Goal: Transaction & Acquisition: Purchase product/service

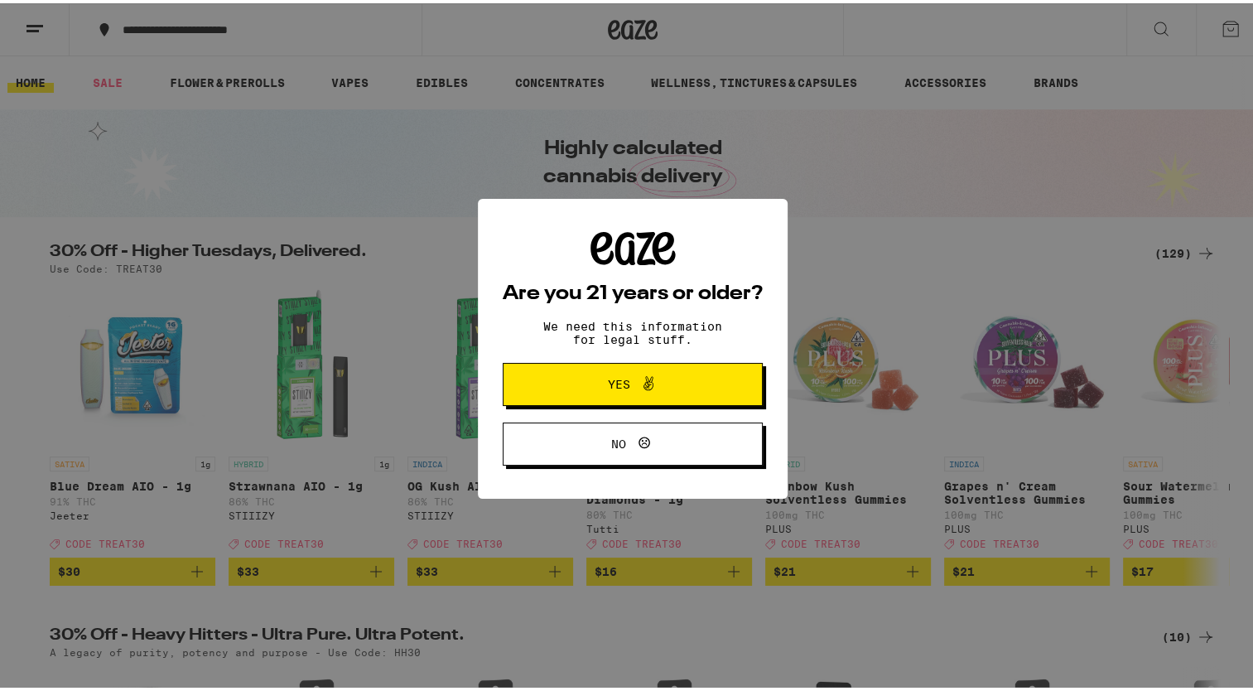
click at [608, 383] on span "Yes" at bounding box center [619, 381] width 22 height 12
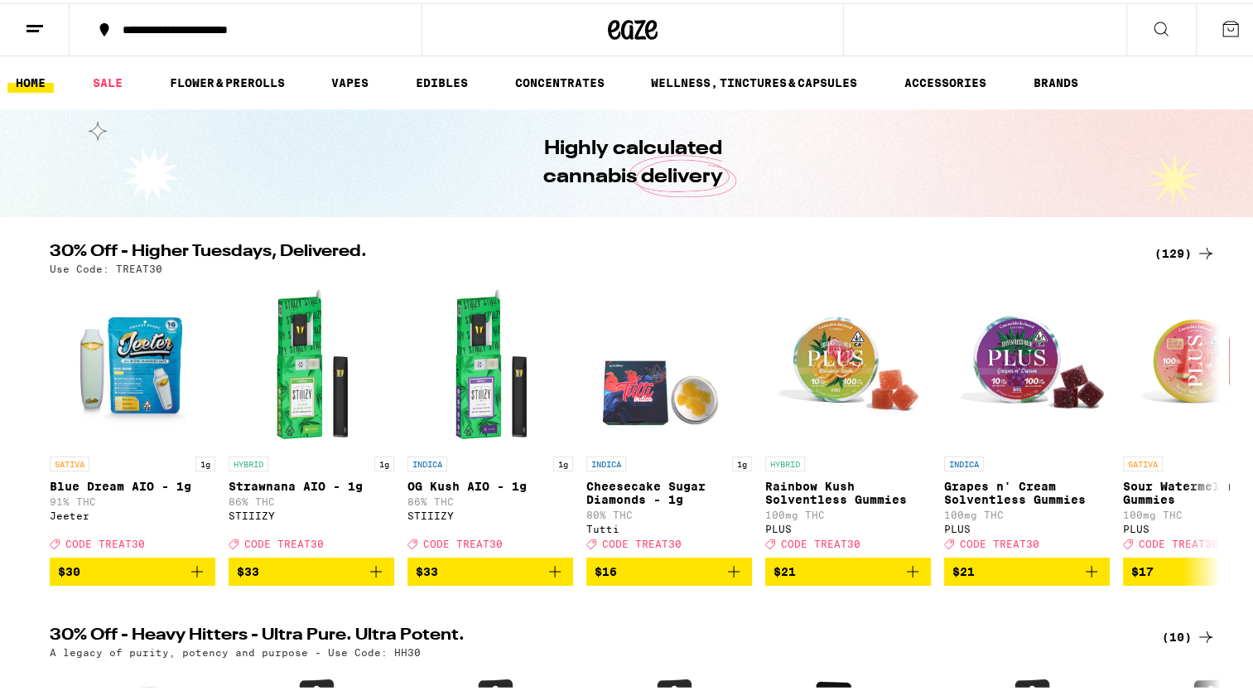
click at [1221, 24] on icon at bounding box center [1231, 26] width 20 height 20
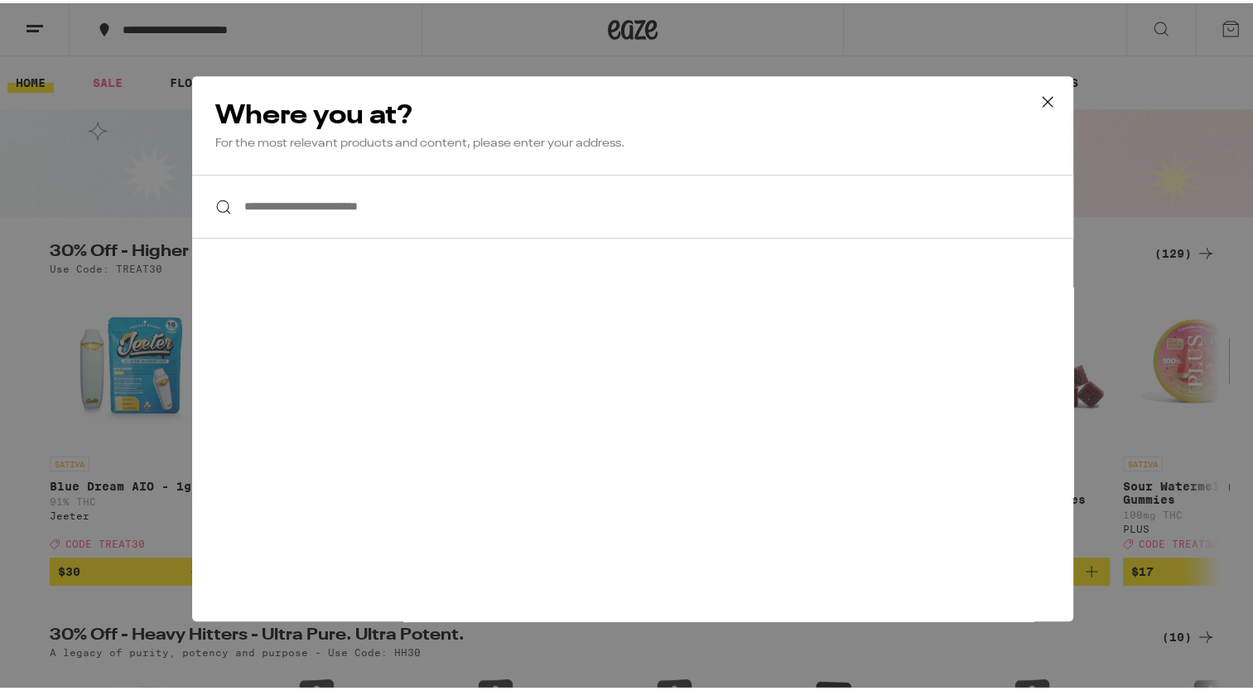
click at [369, 206] on input "**********" at bounding box center [632, 203] width 881 height 64
click at [54, 22] on div "**********" at bounding box center [632, 345] width 1265 height 691
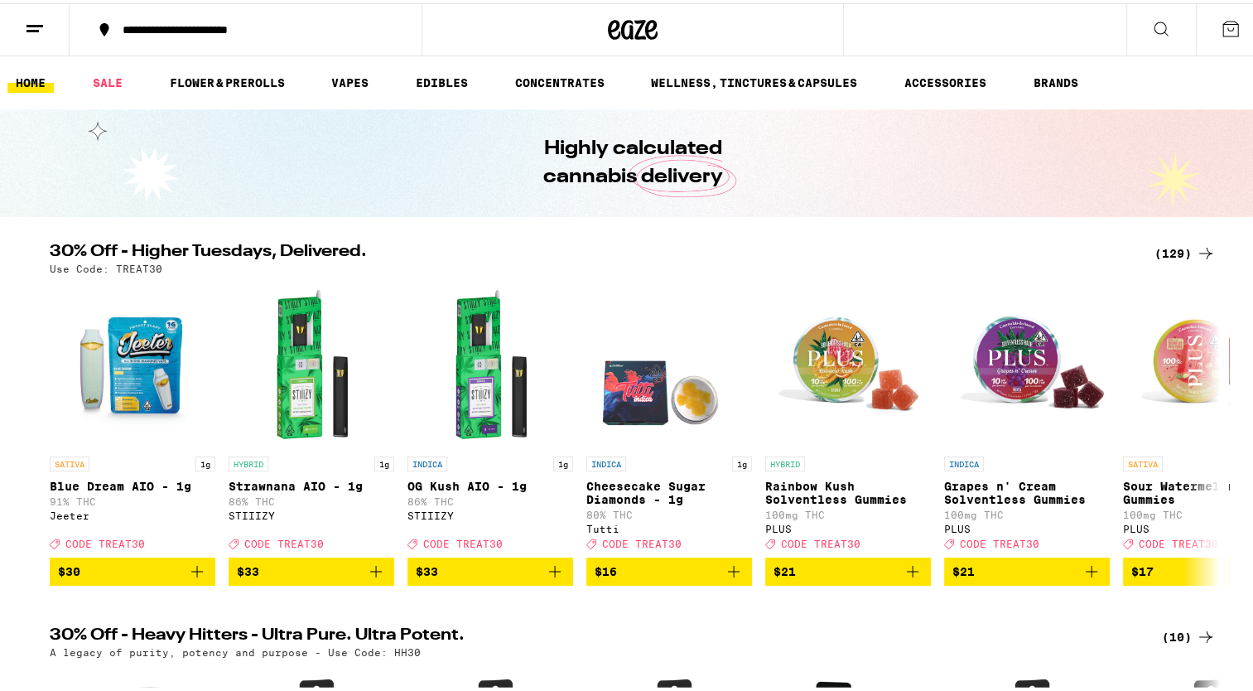
click at [35, 27] on line at bounding box center [33, 27] width 12 height 0
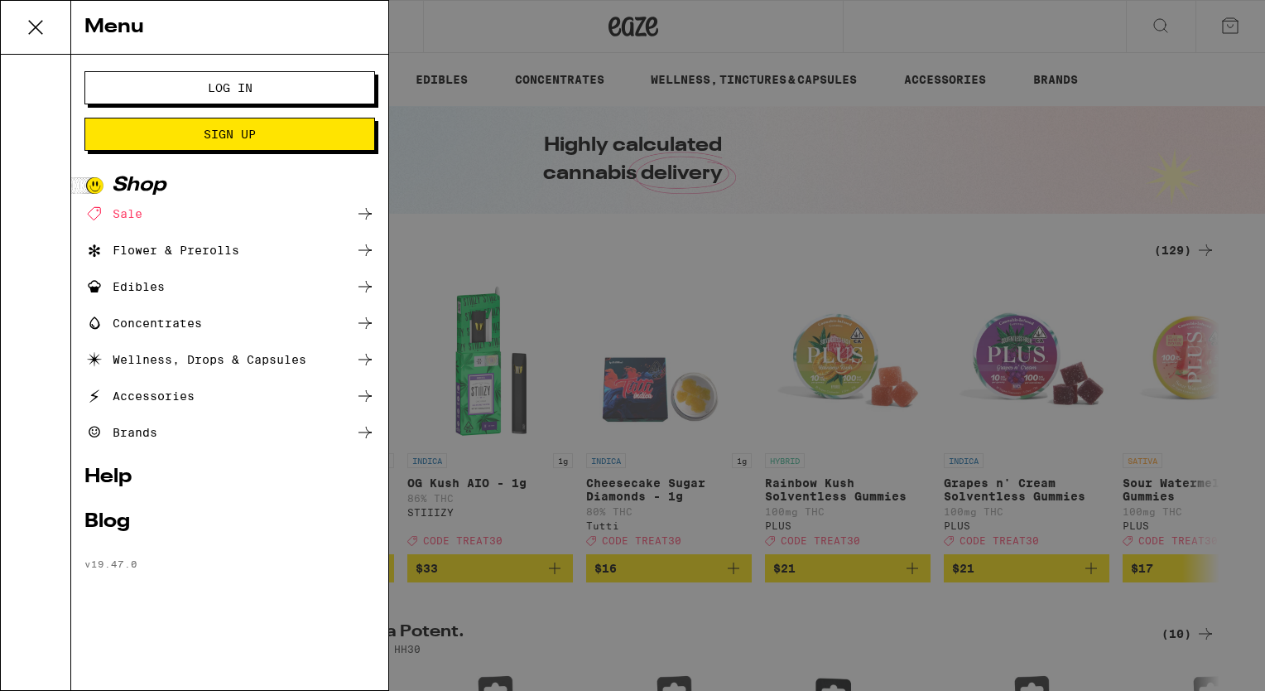
click at [202, 89] on span "Log In" at bounding box center [230, 88] width 157 height 12
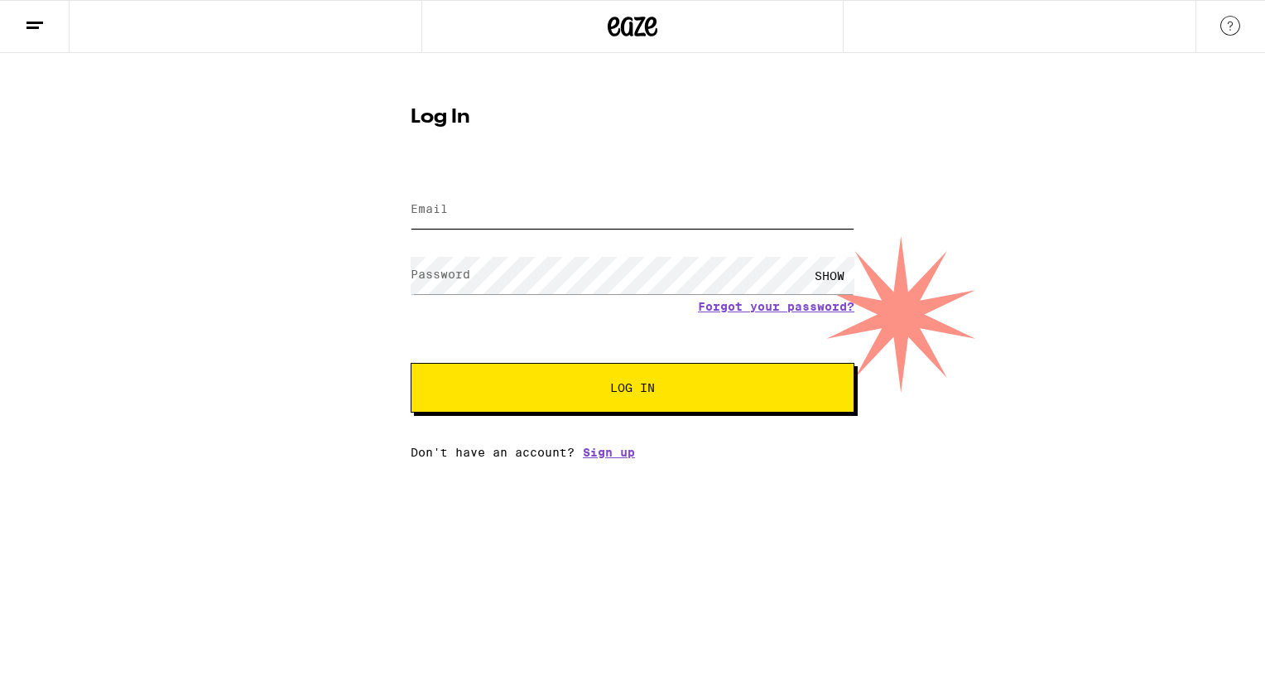
click at [427, 197] on input "Email" at bounding box center [633, 209] width 444 height 37
type input "[EMAIL_ADDRESS][DOMAIN_NAME]"
click at [599, 368] on button "Log In" at bounding box center [633, 388] width 444 height 50
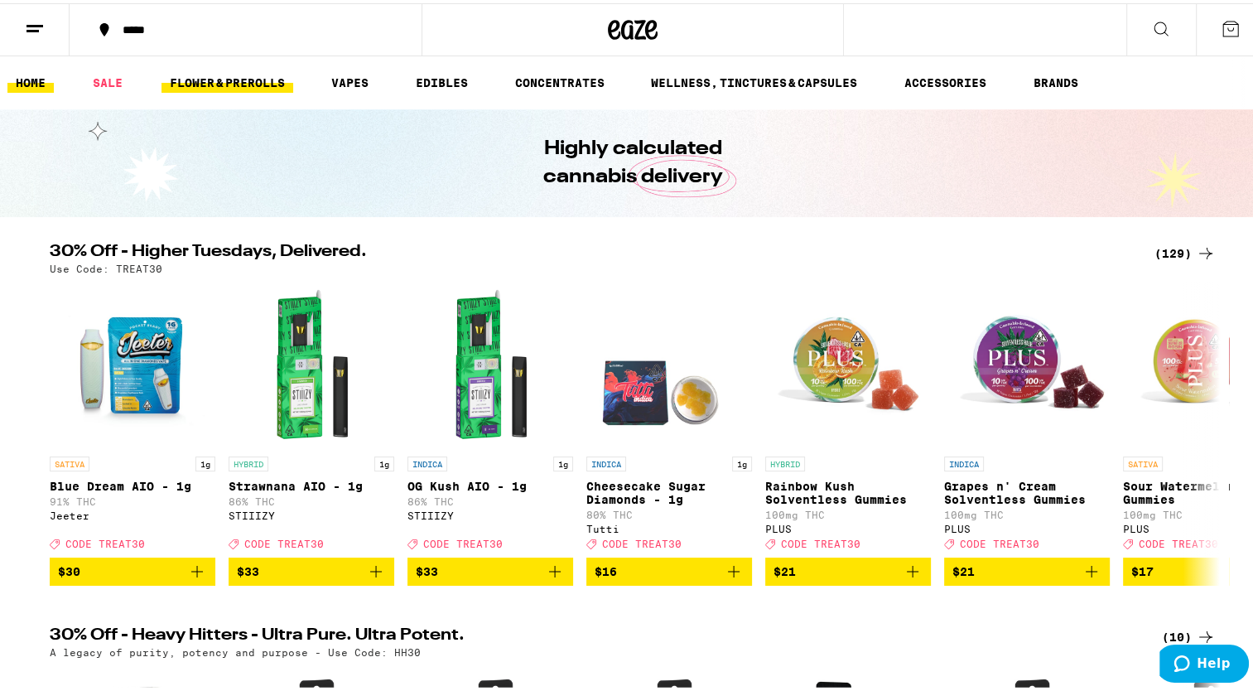
click at [248, 75] on link "FLOWER & PREROLLS" at bounding box center [227, 80] width 132 height 20
click at [250, 79] on link "FLOWER & PREROLLS" at bounding box center [227, 80] width 132 height 20
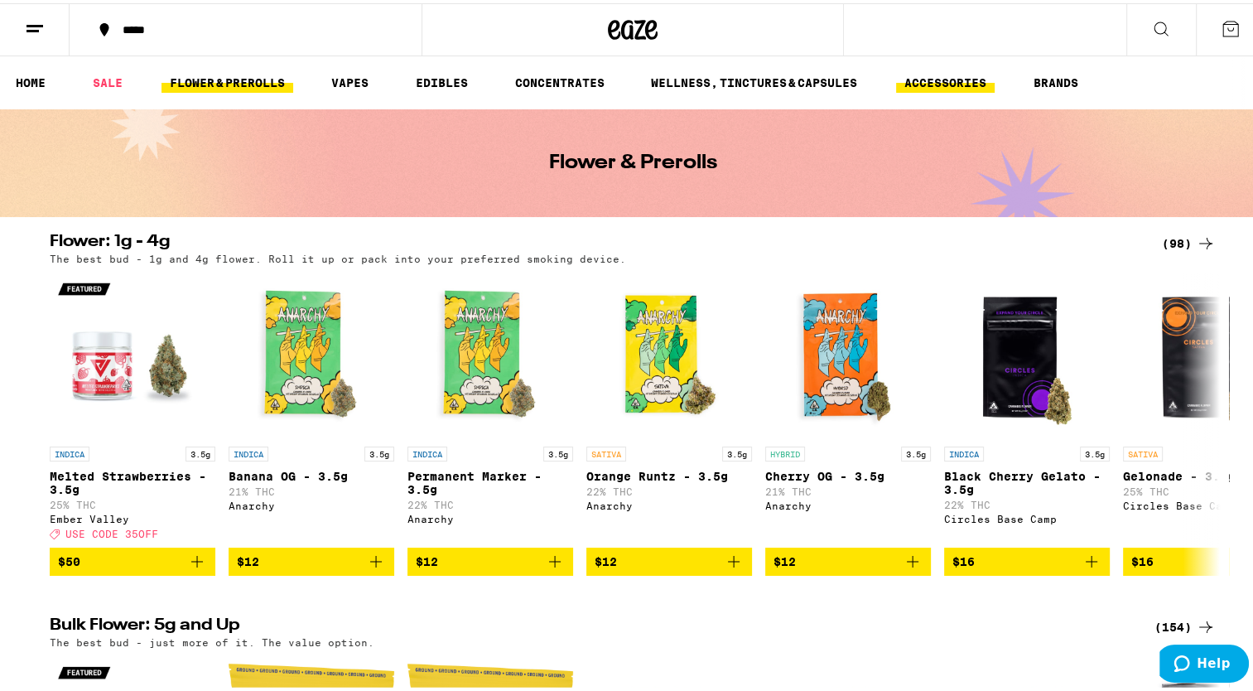
click at [977, 78] on link "ACCESSORIES" at bounding box center [945, 80] width 99 height 20
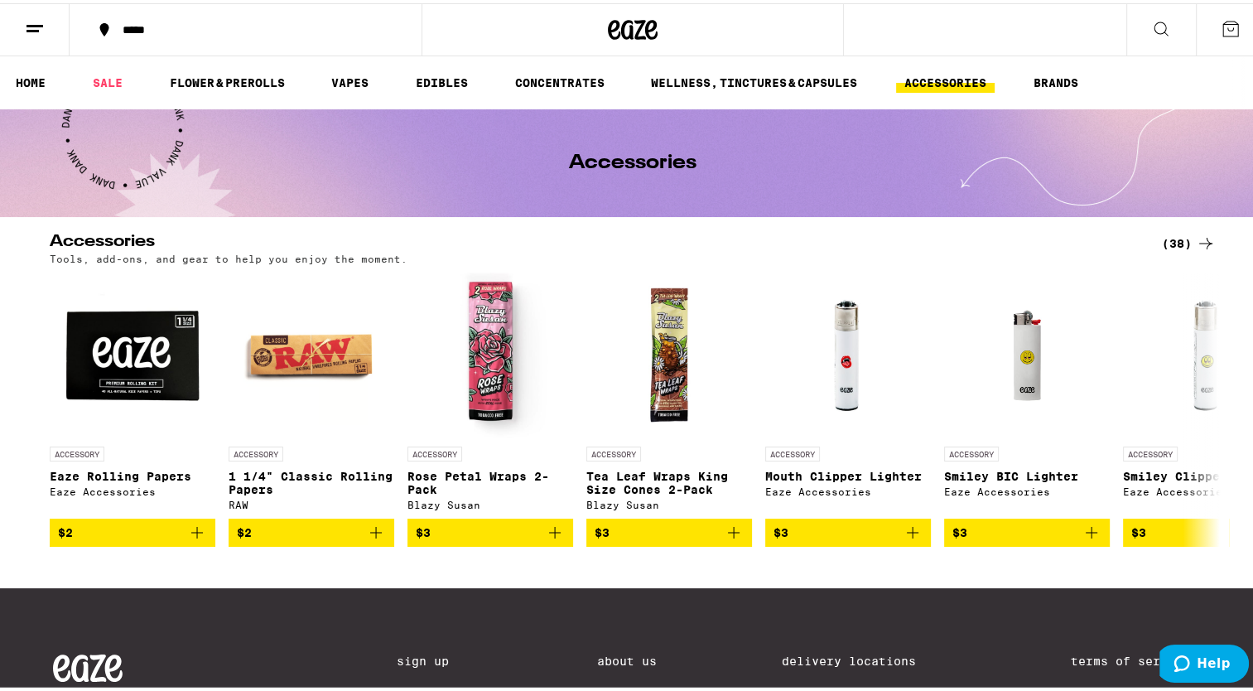
click at [977, 78] on link "ACCESSORIES" at bounding box center [945, 80] width 99 height 20
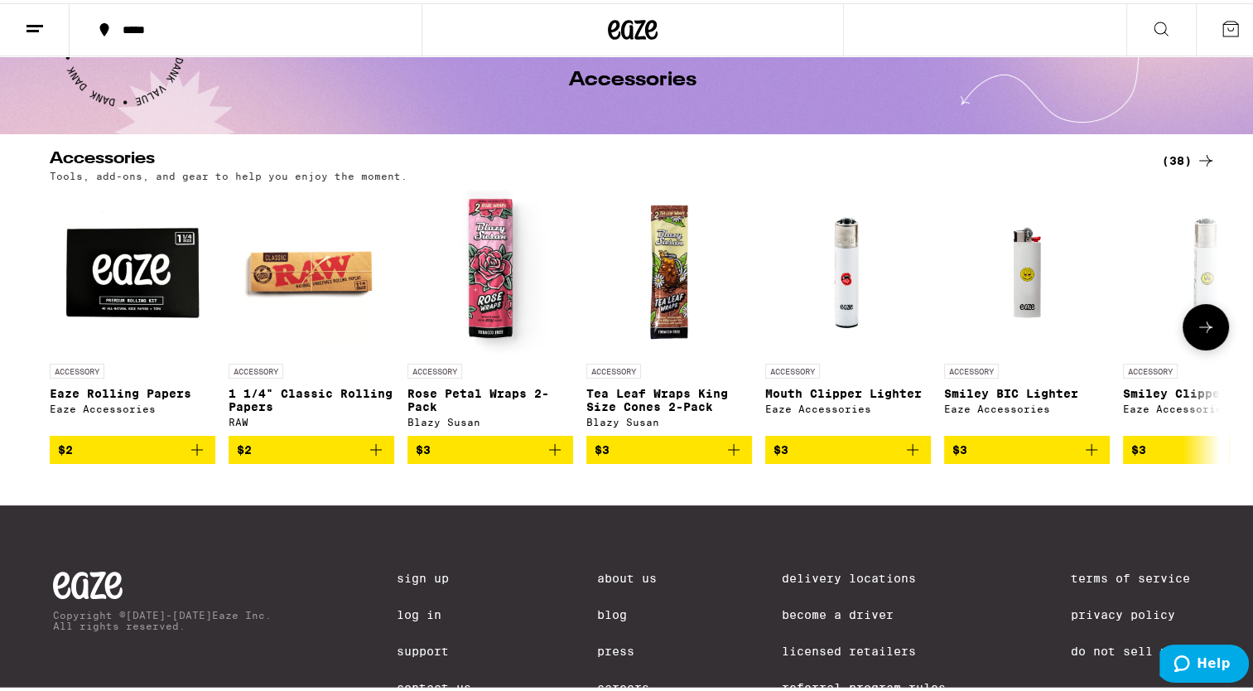
scroll to position [166, 0]
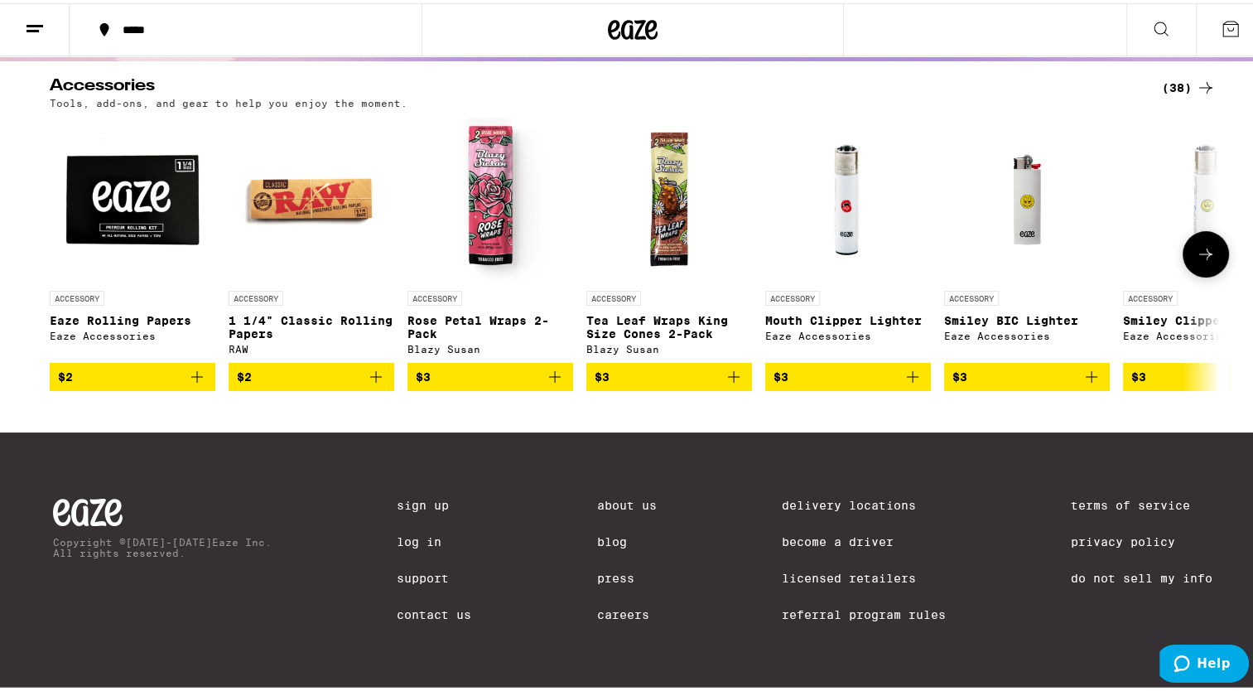
click at [1206, 243] on icon at bounding box center [1206, 251] width 20 height 20
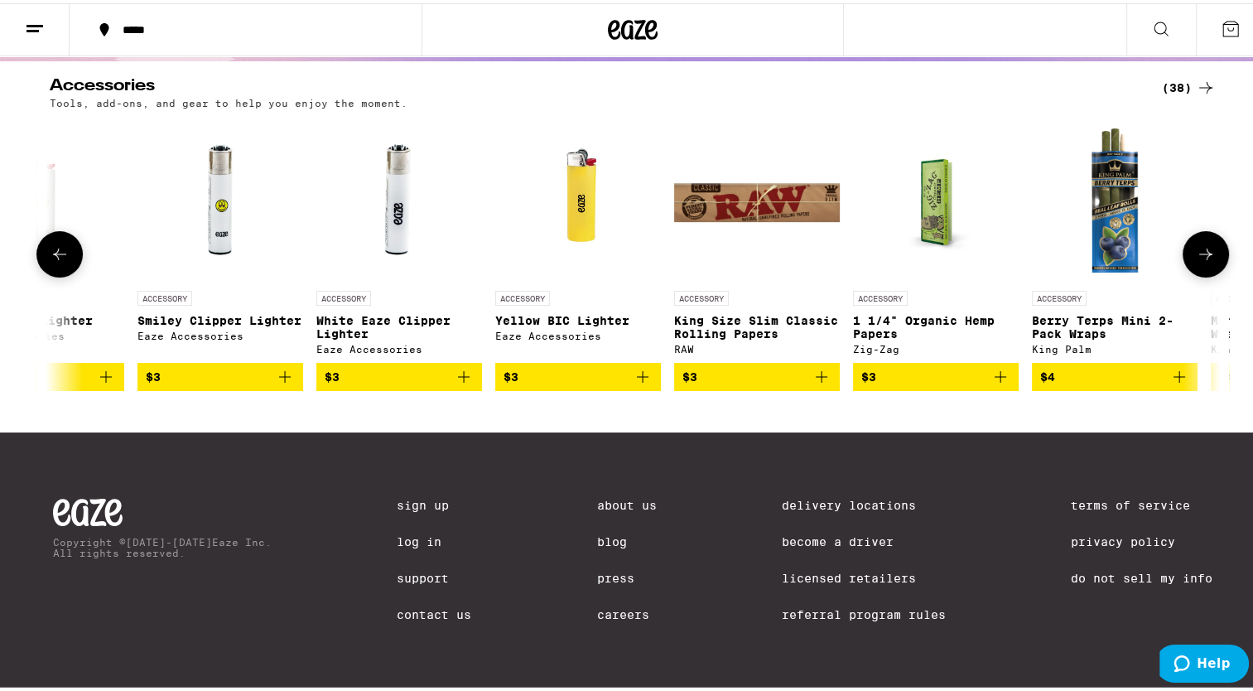
click at [1206, 243] on icon at bounding box center [1206, 251] width 20 height 20
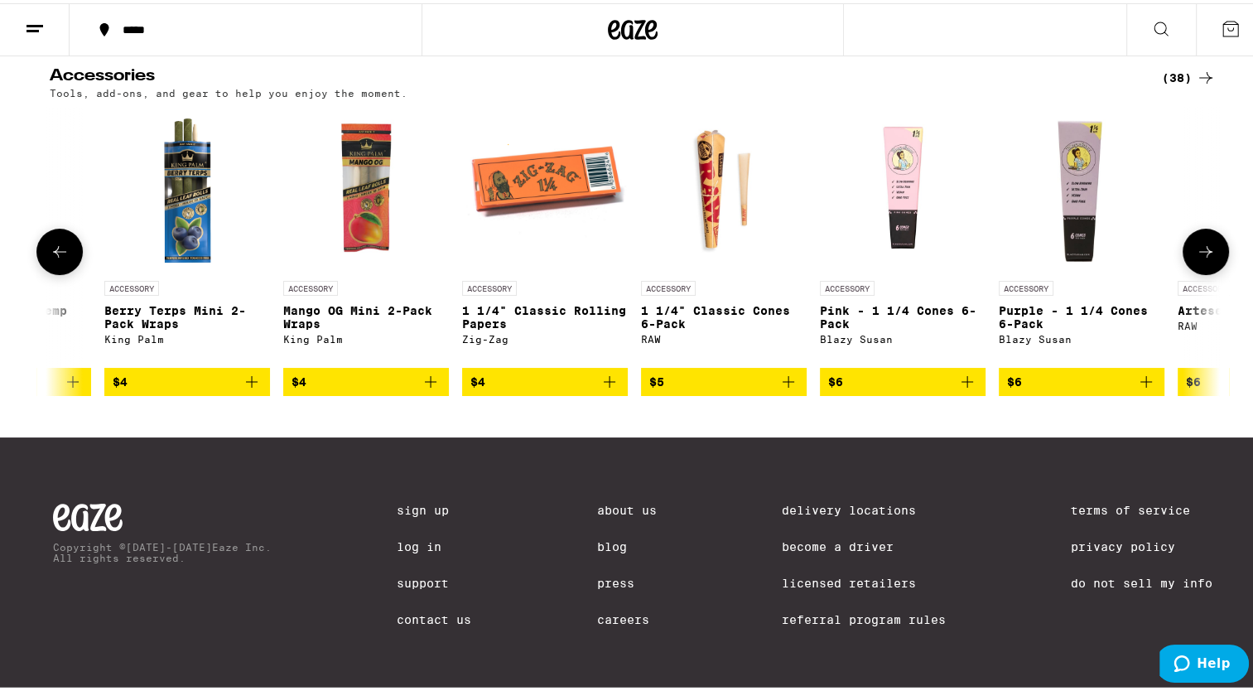
scroll to position [0, 1971]
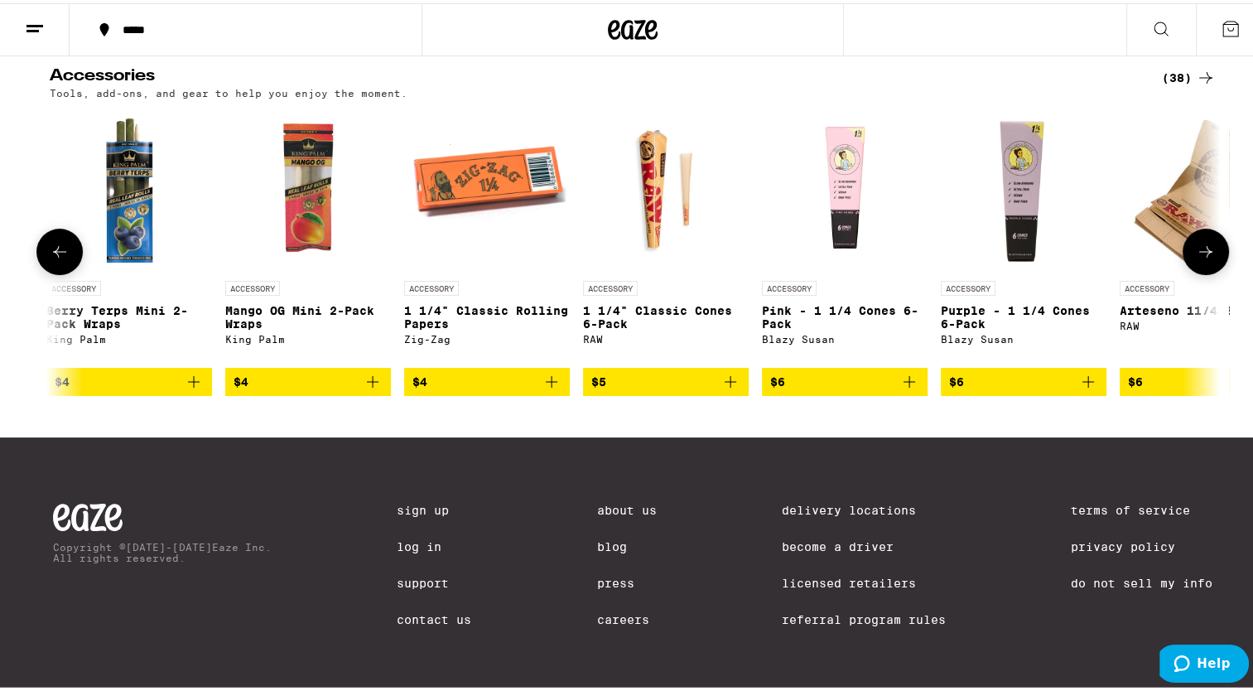
click at [1206, 243] on button at bounding box center [1206, 248] width 46 height 46
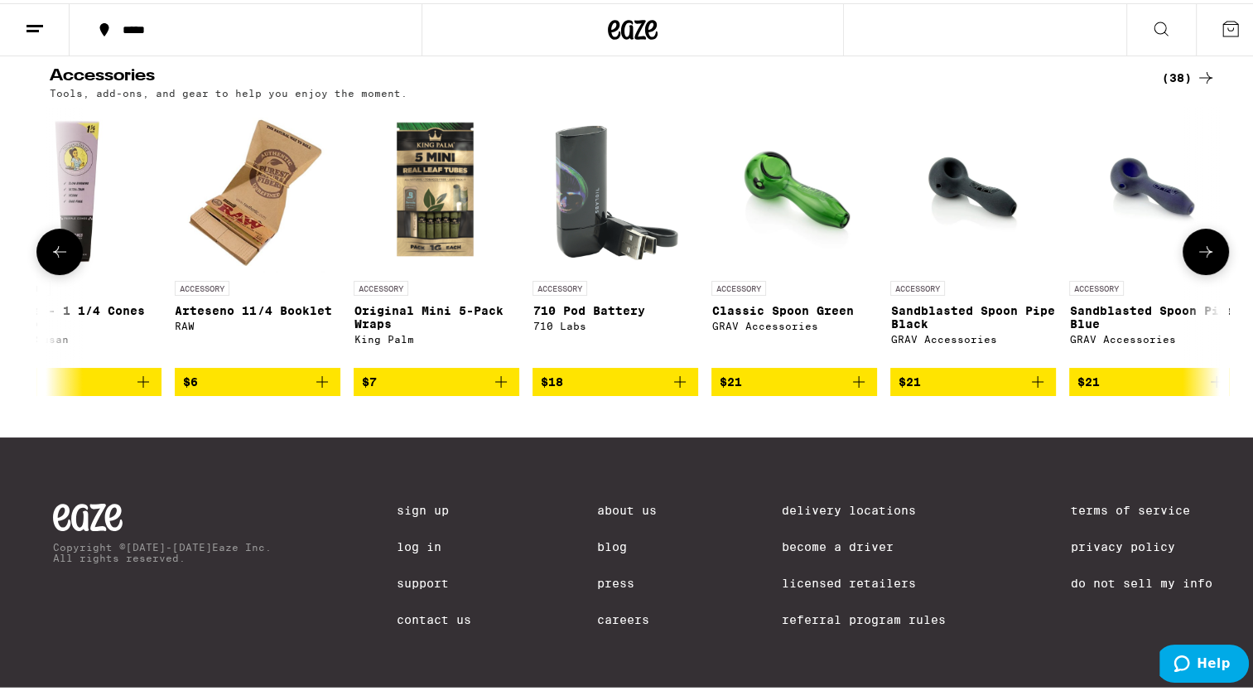
scroll to position [0, 2957]
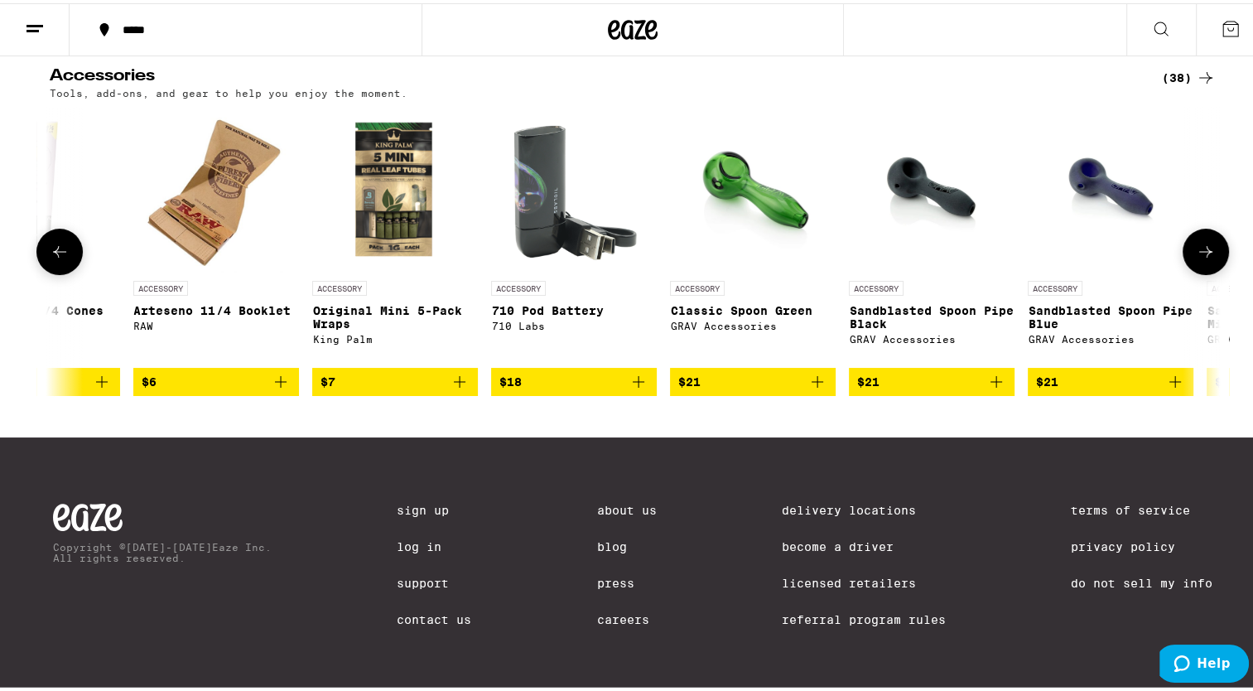
click at [812, 384] on icon "Add to bag" at bounding box center [818, 379] width 12 height 12
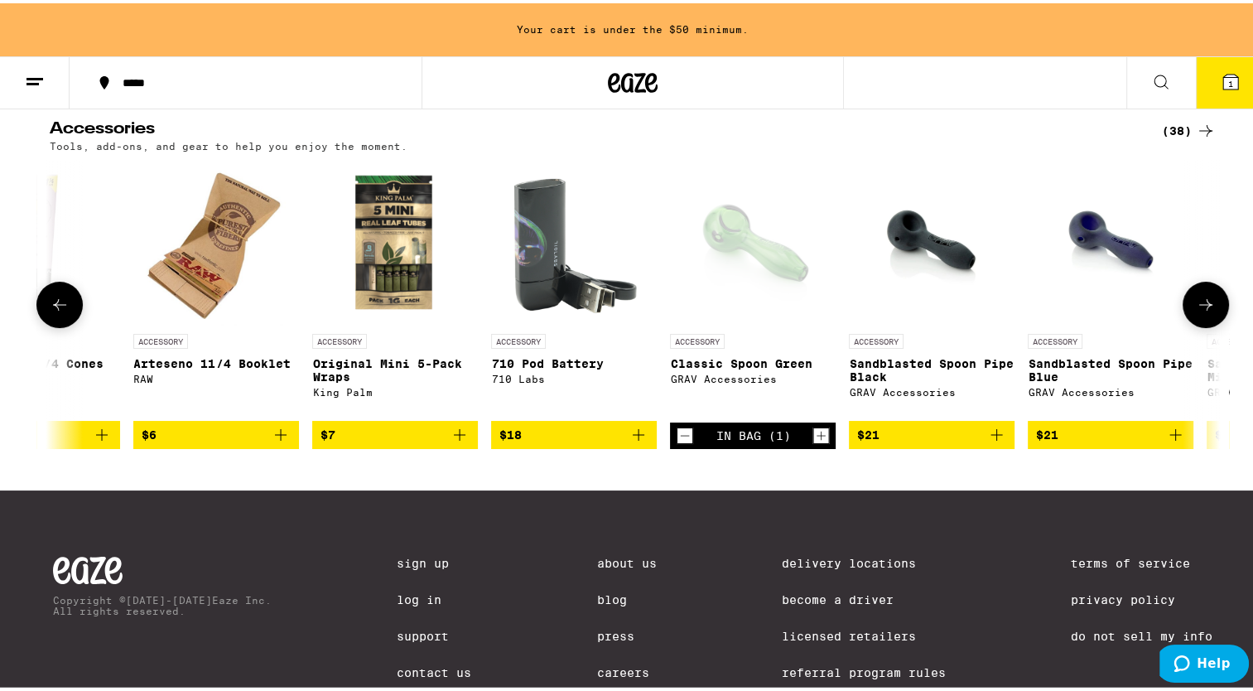
scroll to position [219, 0]
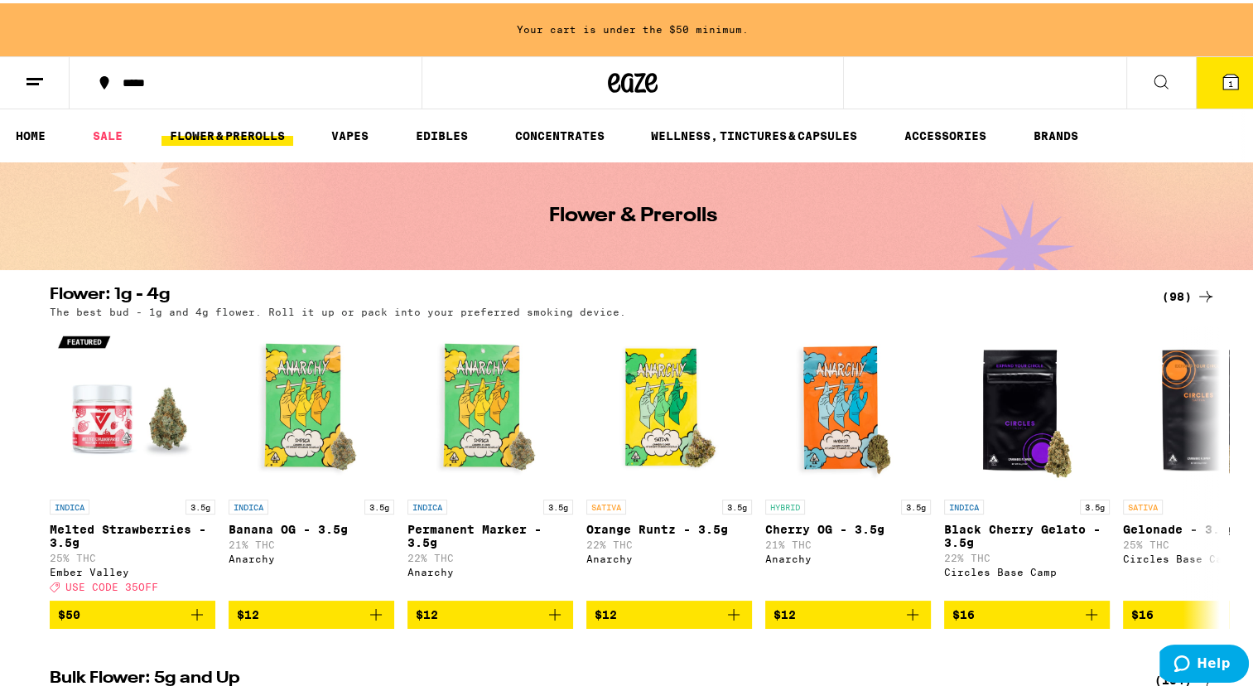
click at [194, 133] on link "FLOWER & PREROLLS" at bounding box center [227, 133] width 132 height 20
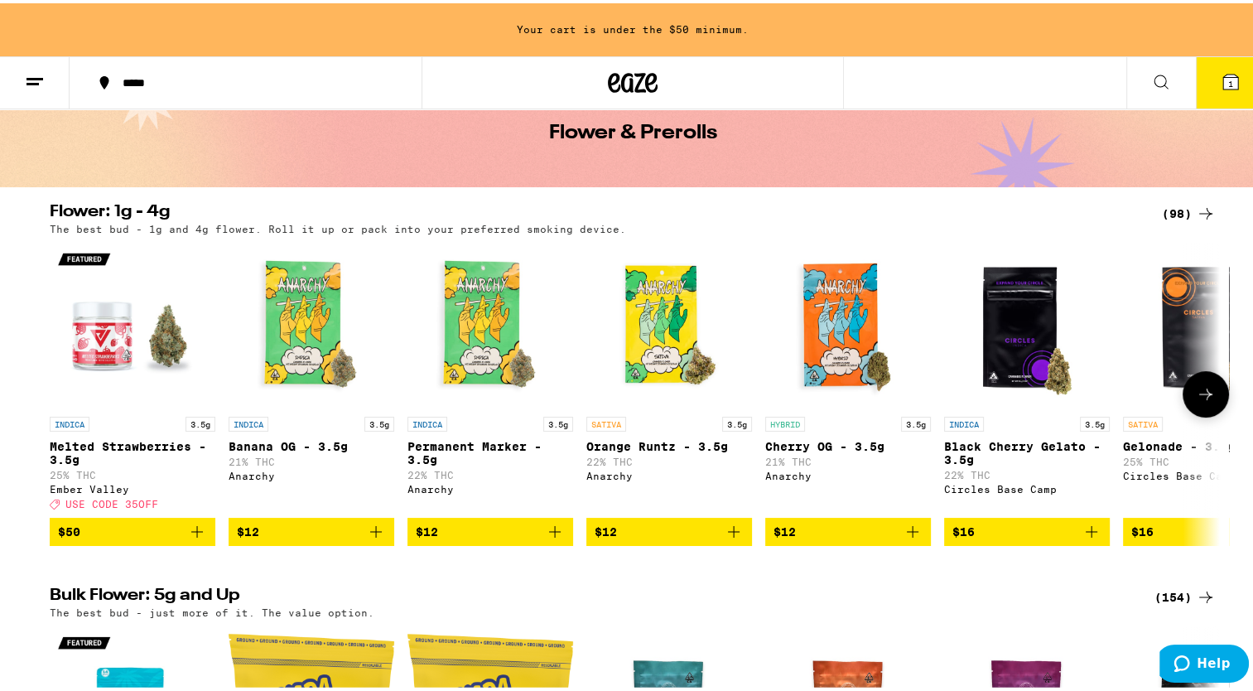
click at [1200, 400] on icon at bounding box center [1206, 391] width 20 height 20
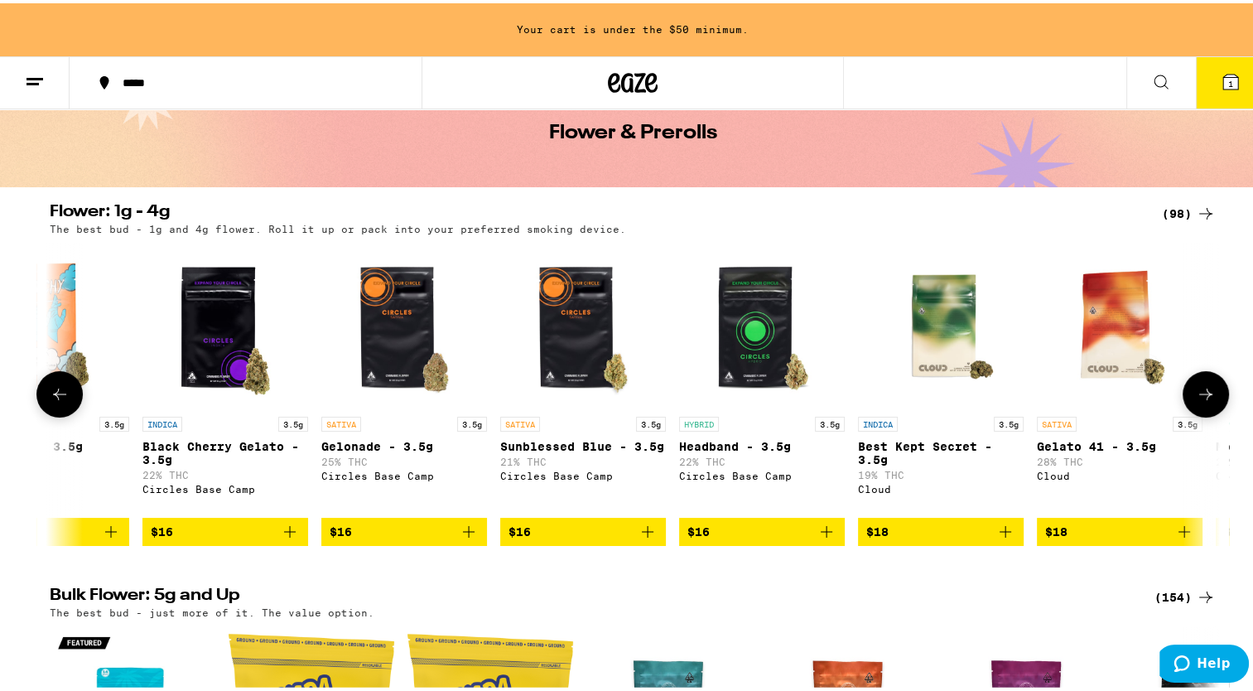
scroll to position [0, 985]
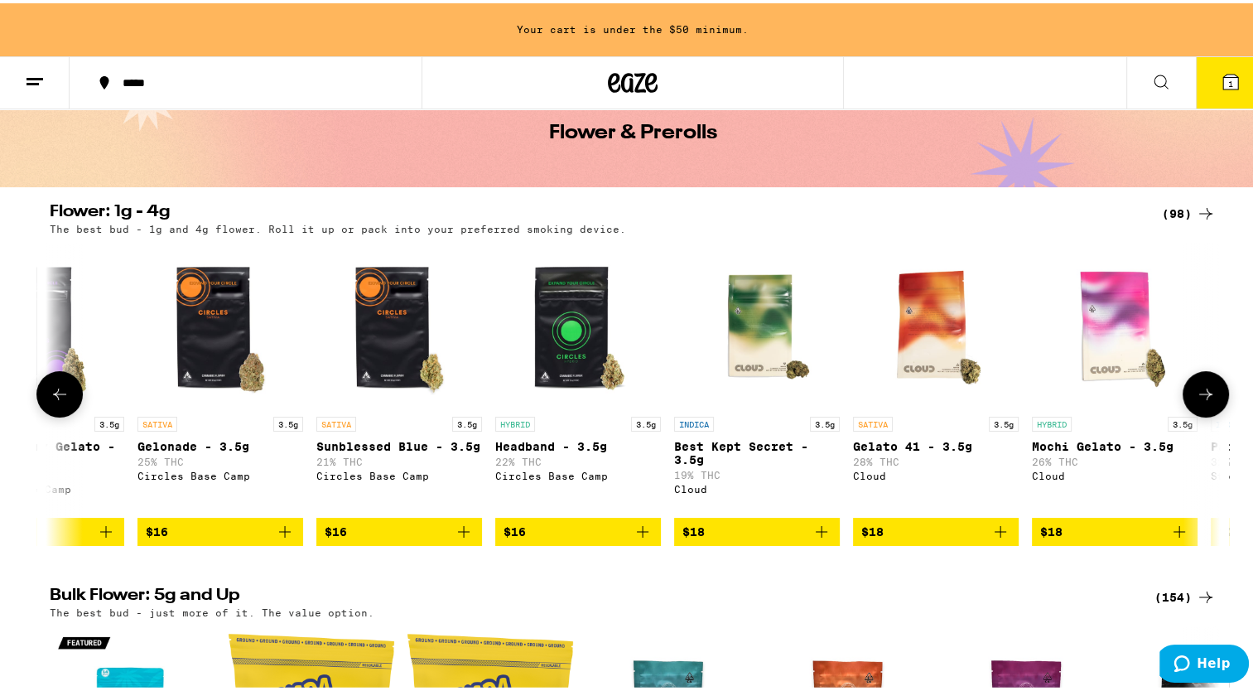
click at [1200, 400] on icon at bounding box center [1206, 391] width 20 height 20
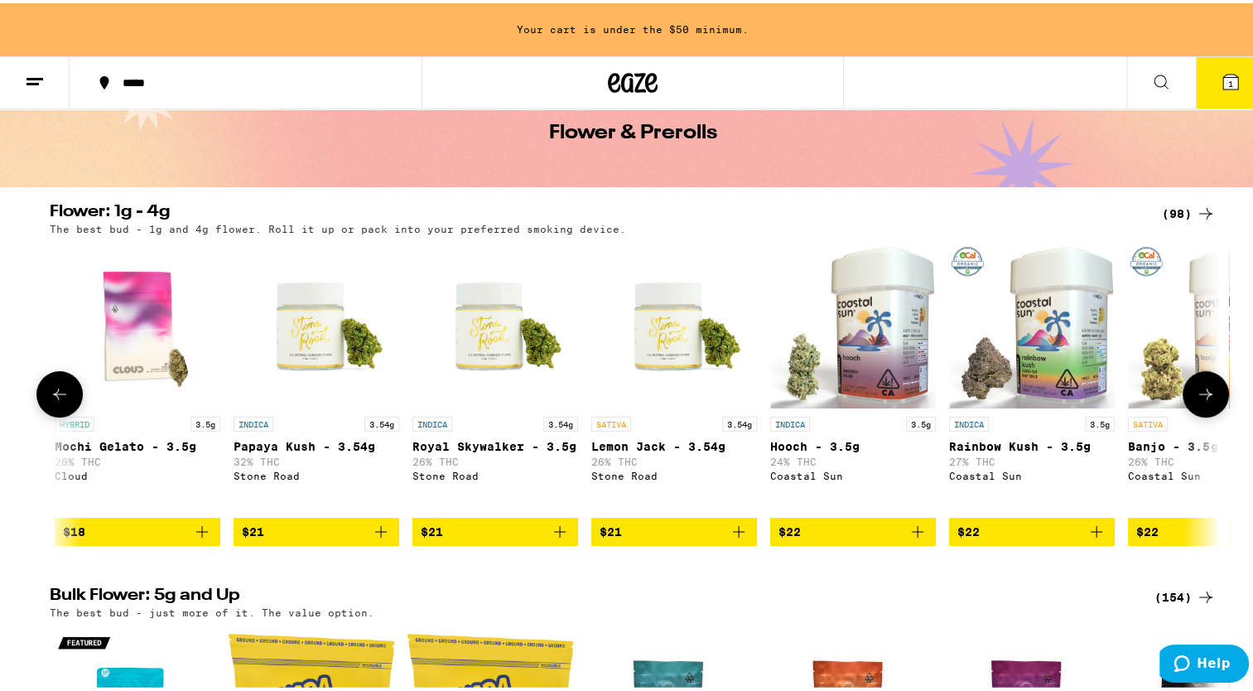
scroll to position [0, 1971]
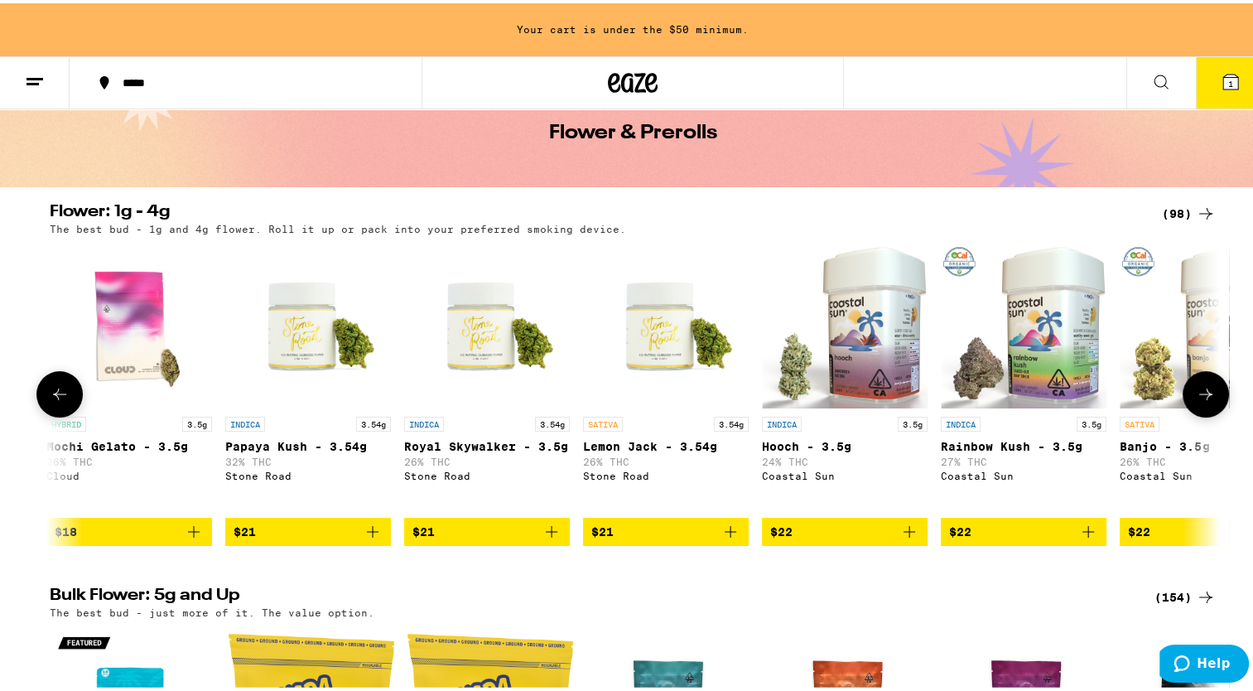
click at [50, 401] on icon at bounding box center [60, 391] width 20 height 20
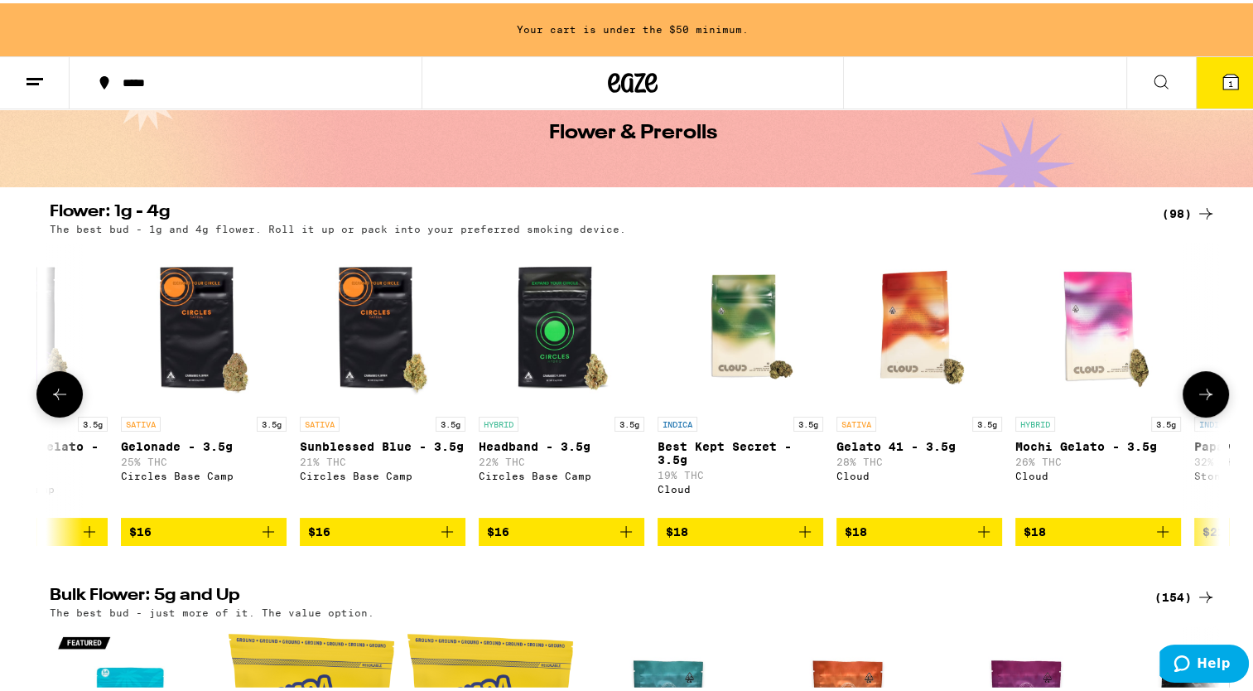
scroll to position [0, 986]
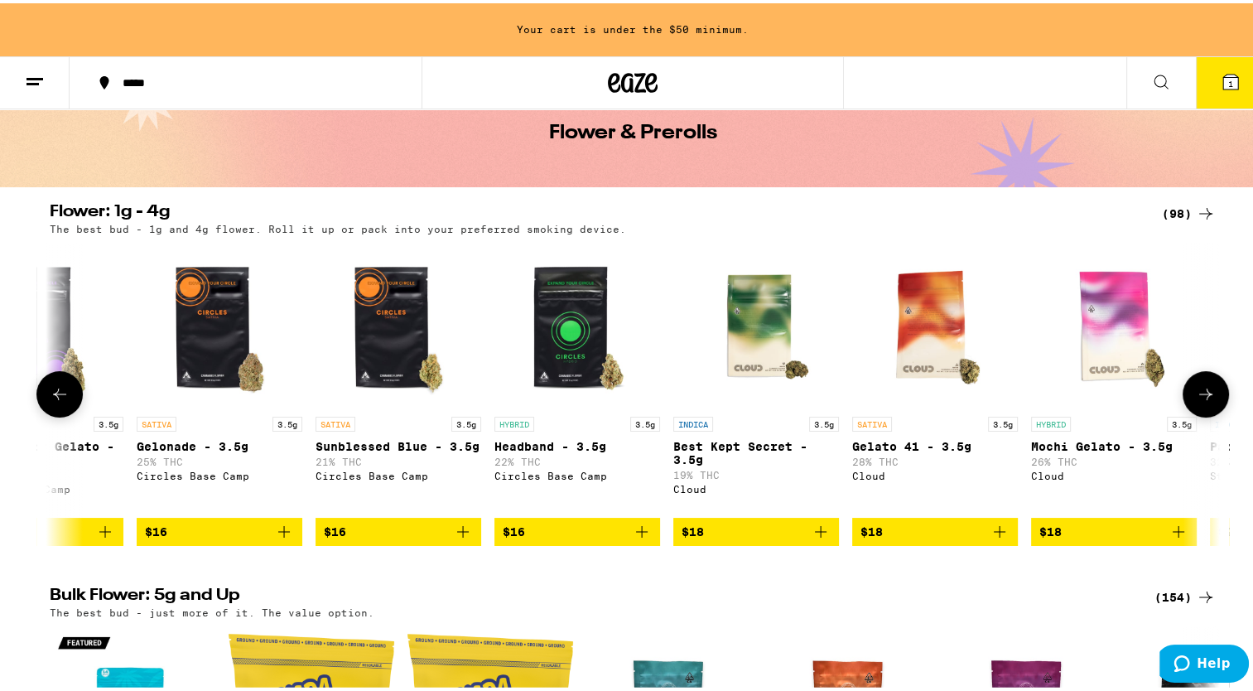
click at [50, 401] on icon at bounding box center [60, 391] width 20 height 20
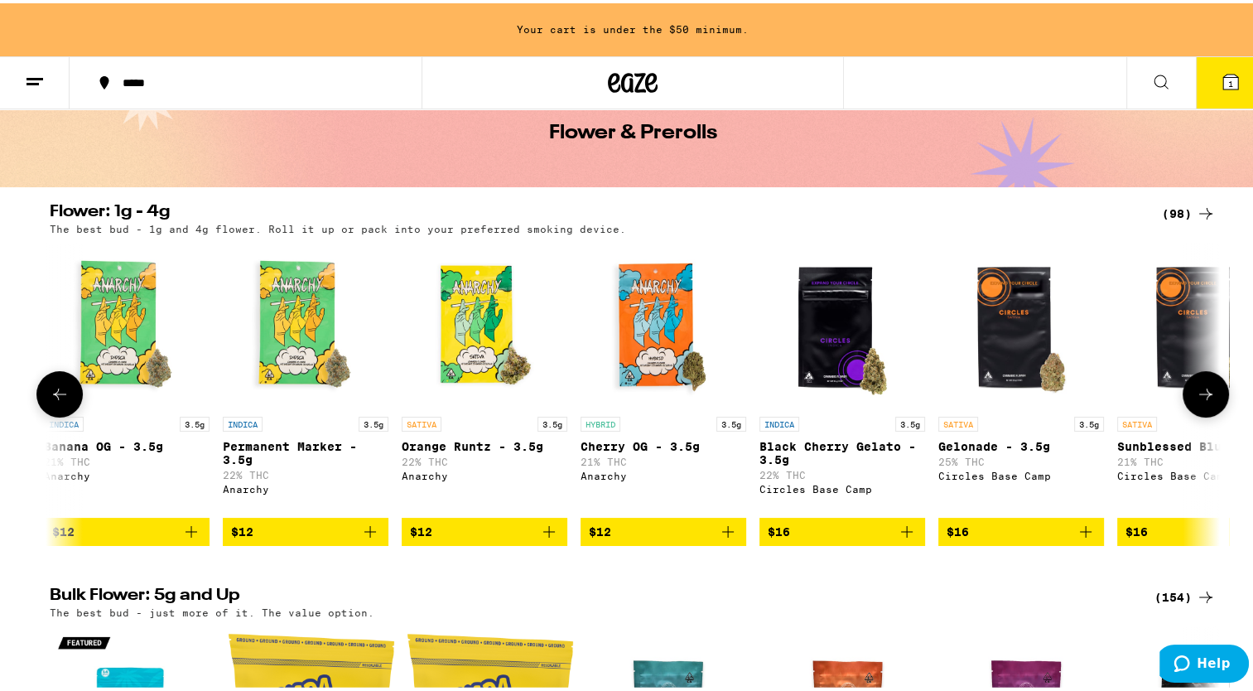
scroll to position [0, 1]
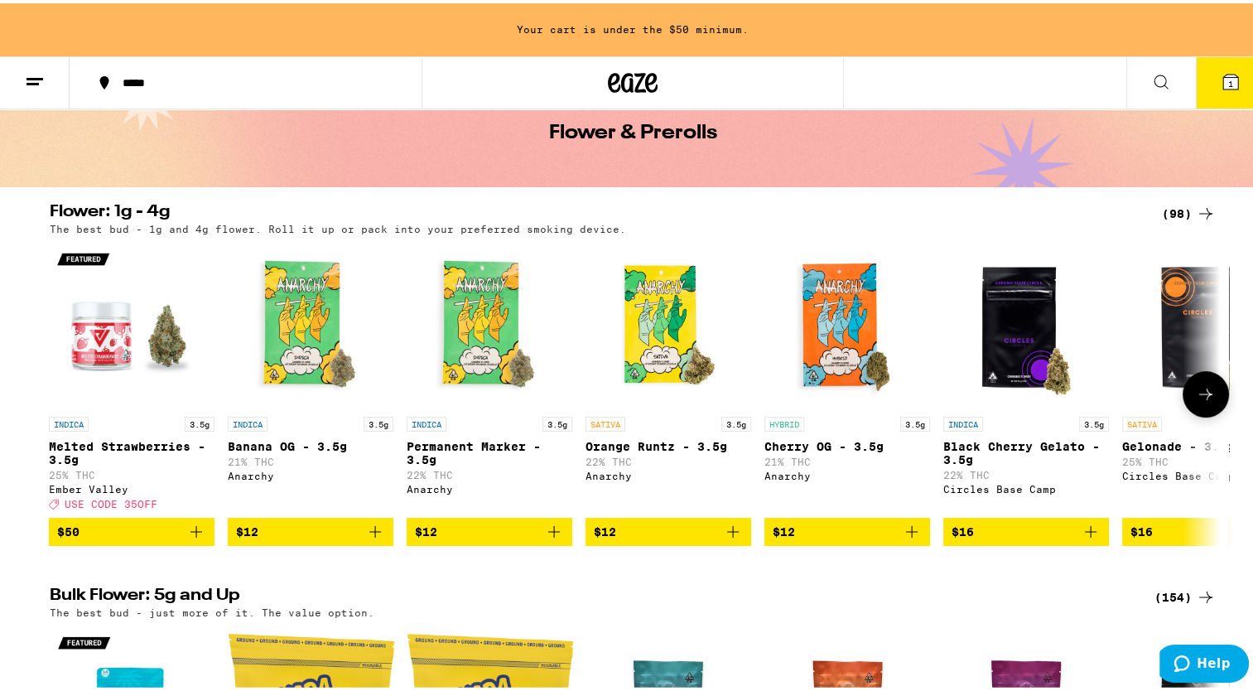
click at [1212, 392] on button at bounding box center [1206, 391] width 46 height 46
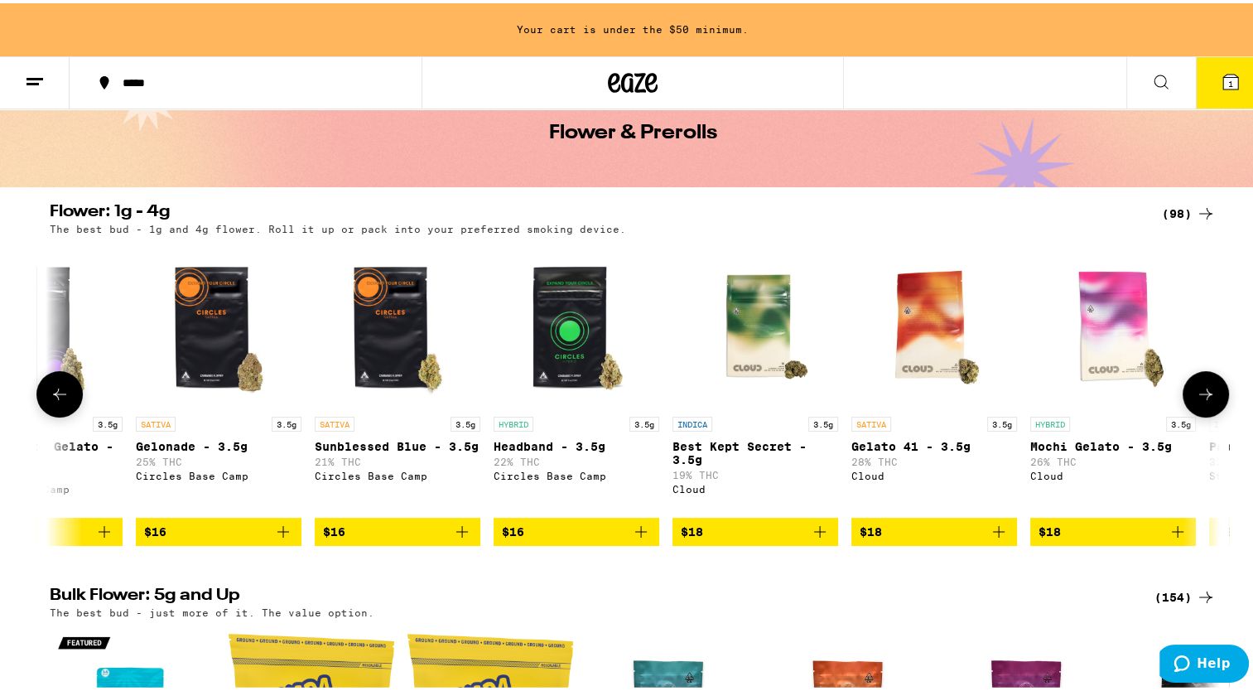
click at [1211, 392] on button at bounding box center [1206, 391] width 46 height 46
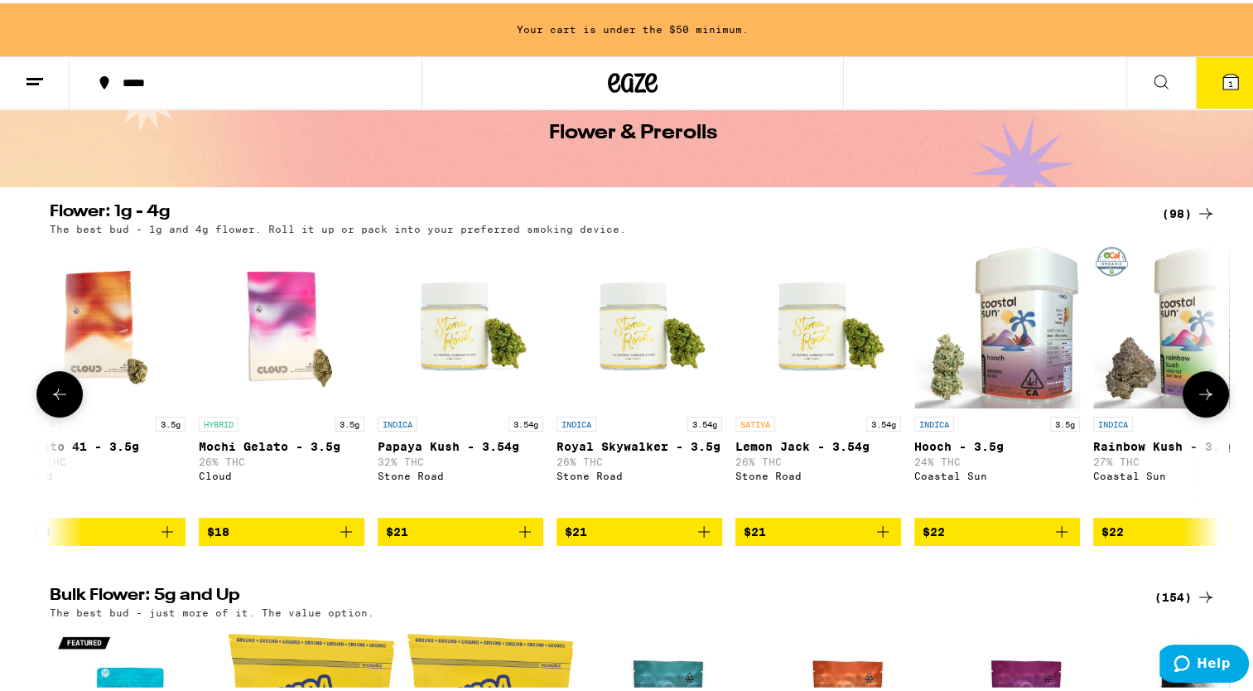
scroll to position [0, 1973]
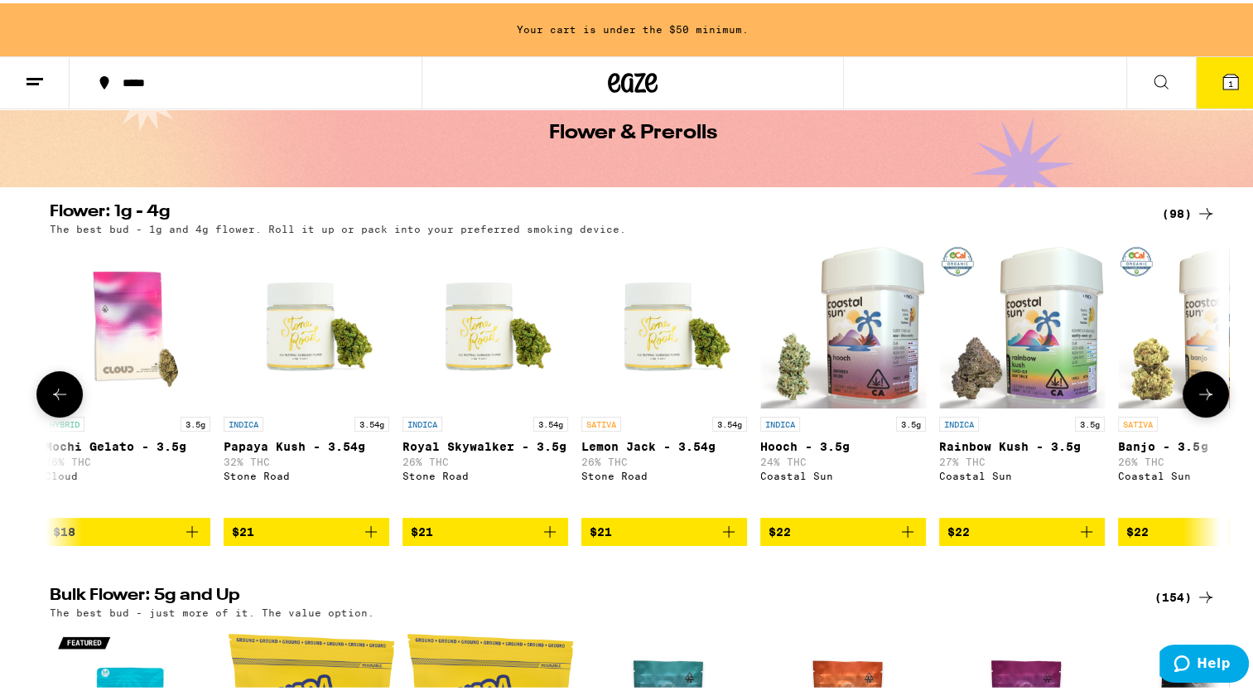
click at [363, 538] on icon "Add to bag" at bounding box center [371, 528] width 20 height 20
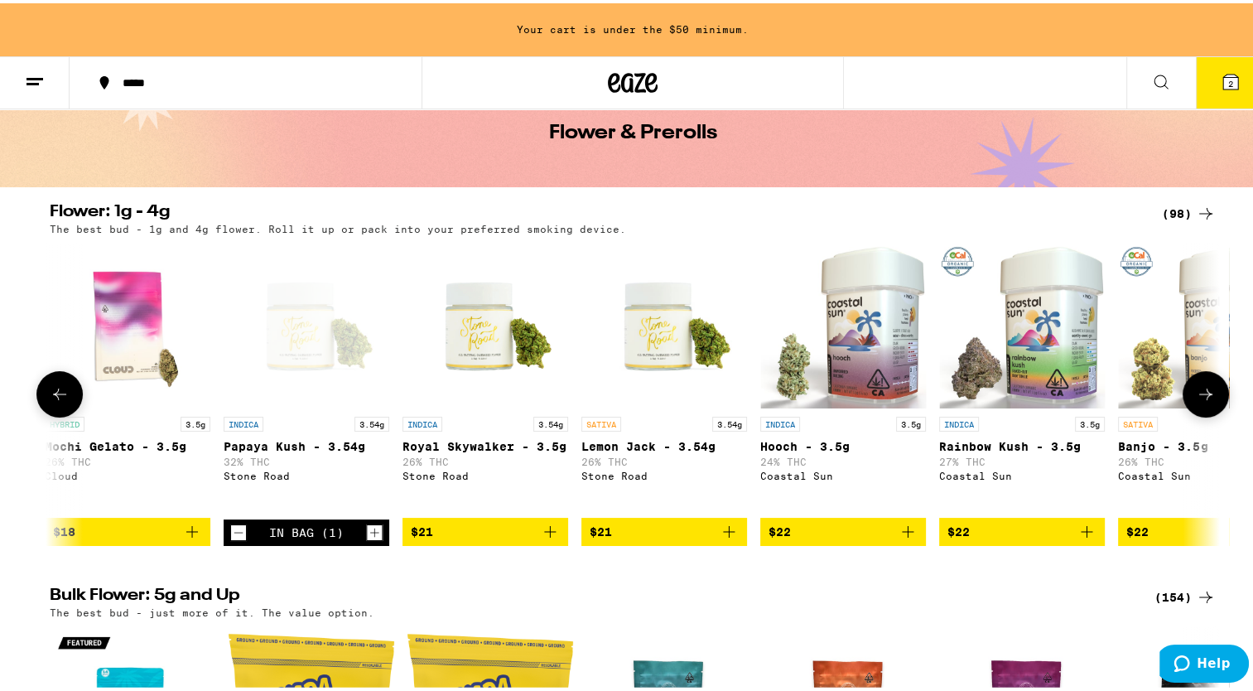
click at [1196, 401] on icon at bounding box center [1206, 391] width 20 height 20
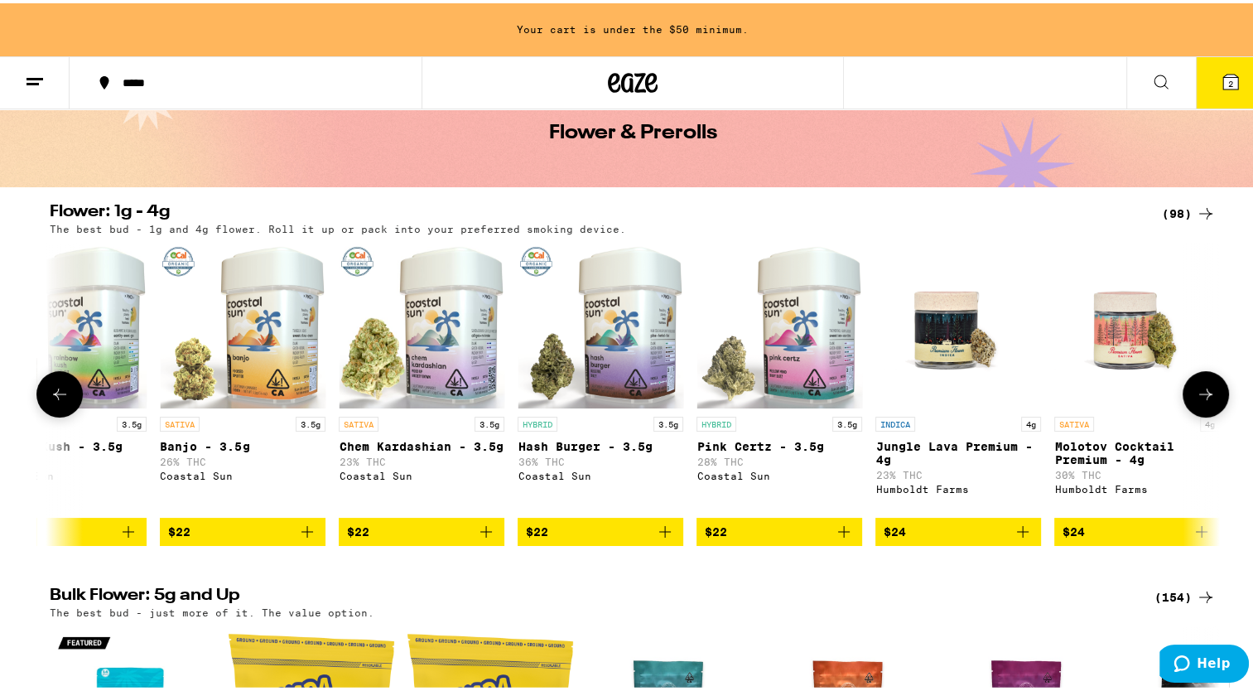
scroll to position [0, 2958]
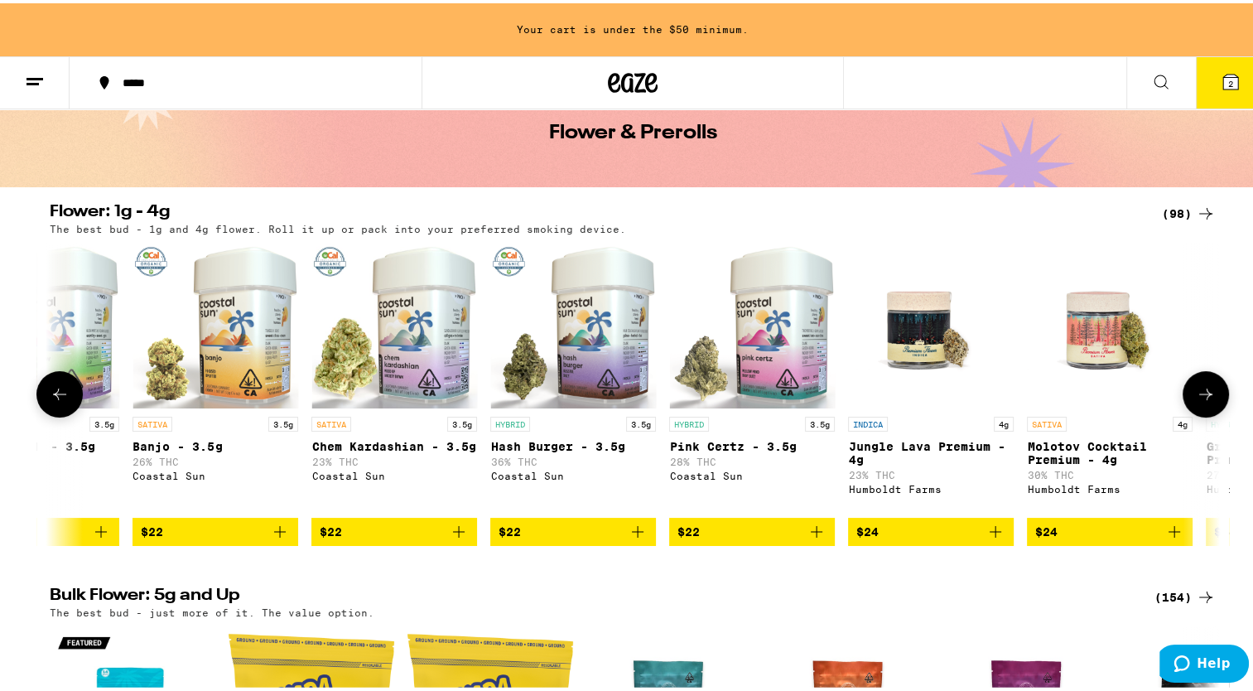
click at [636, 538] on icon "Add to bag" at bounding box center [638, 528] width 20 height 20
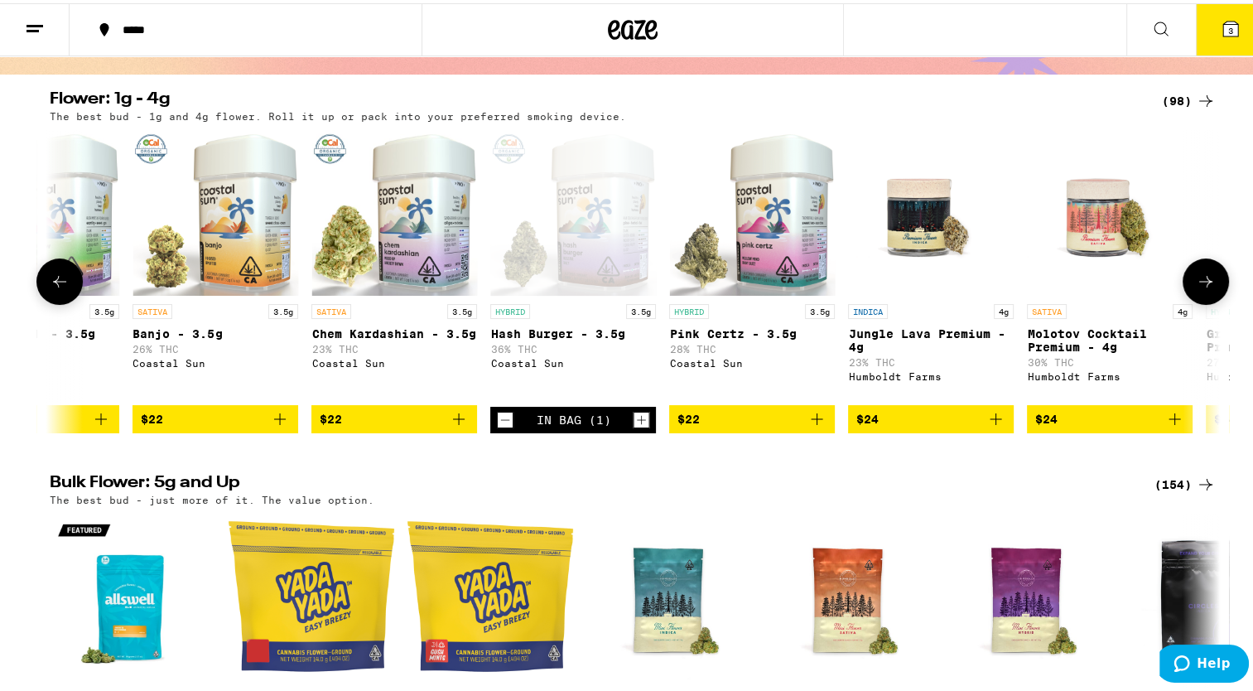
scroll to position [361, 0]
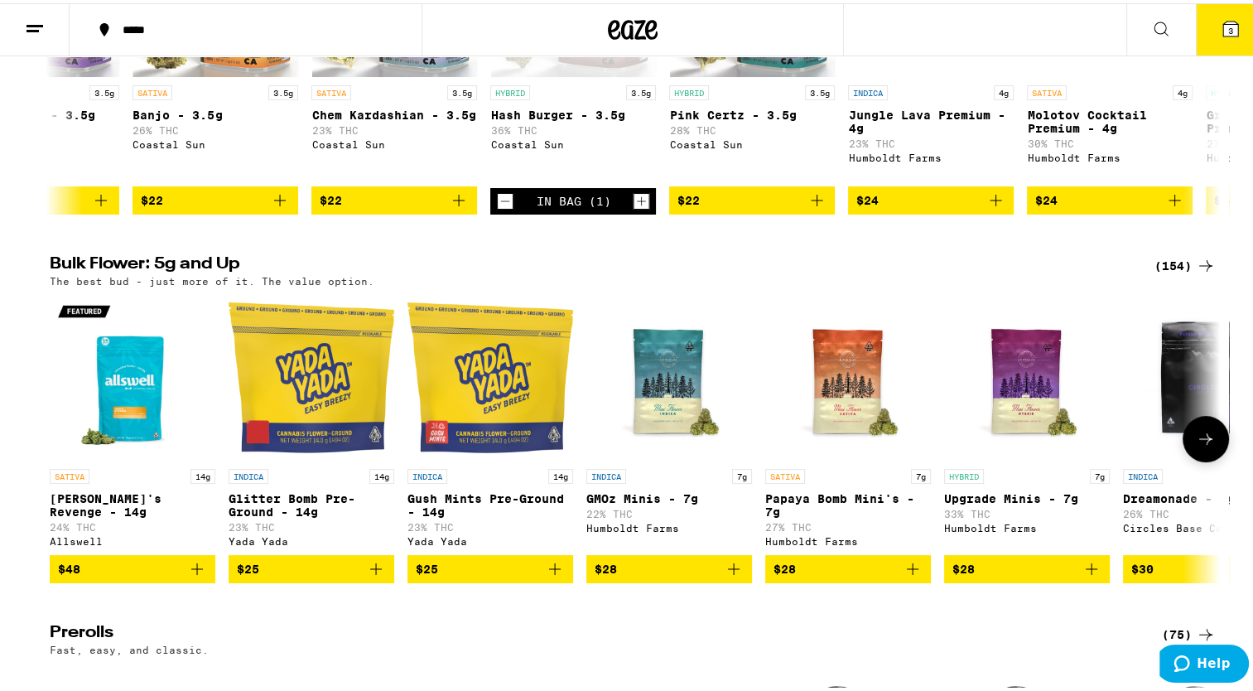
click at [1197, 459] on button at bounding box center [1206, 435] width 46 height 46
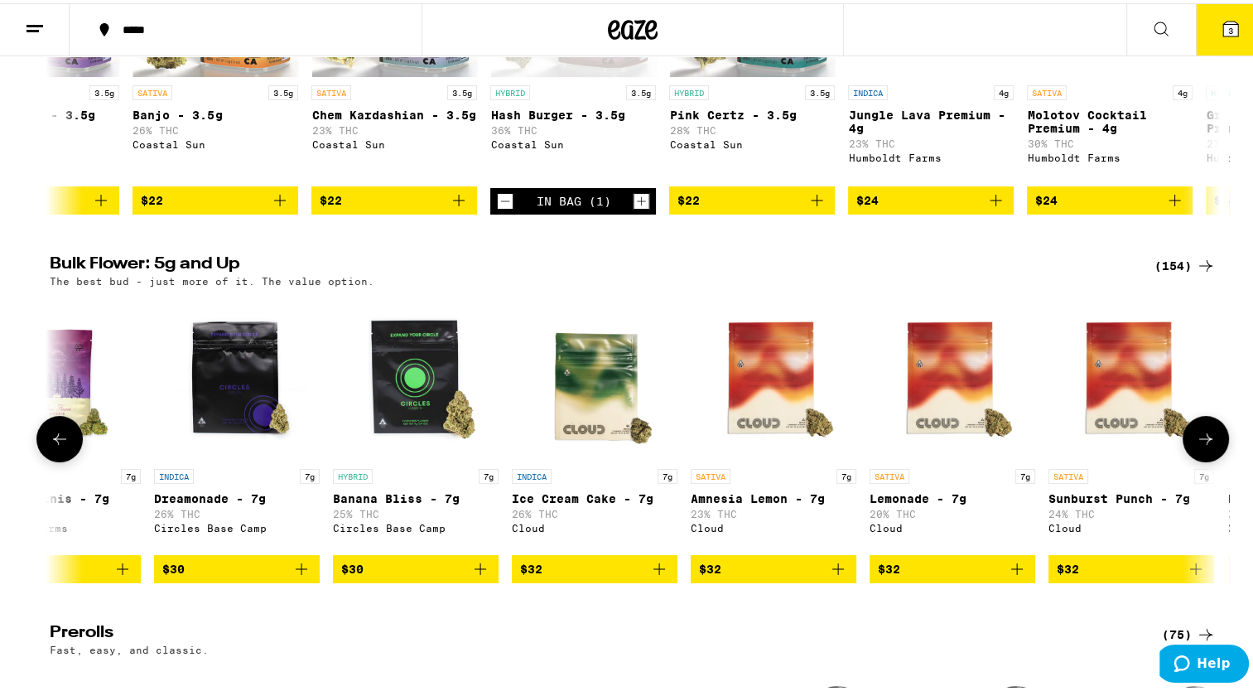
scroll to position [0, 985]
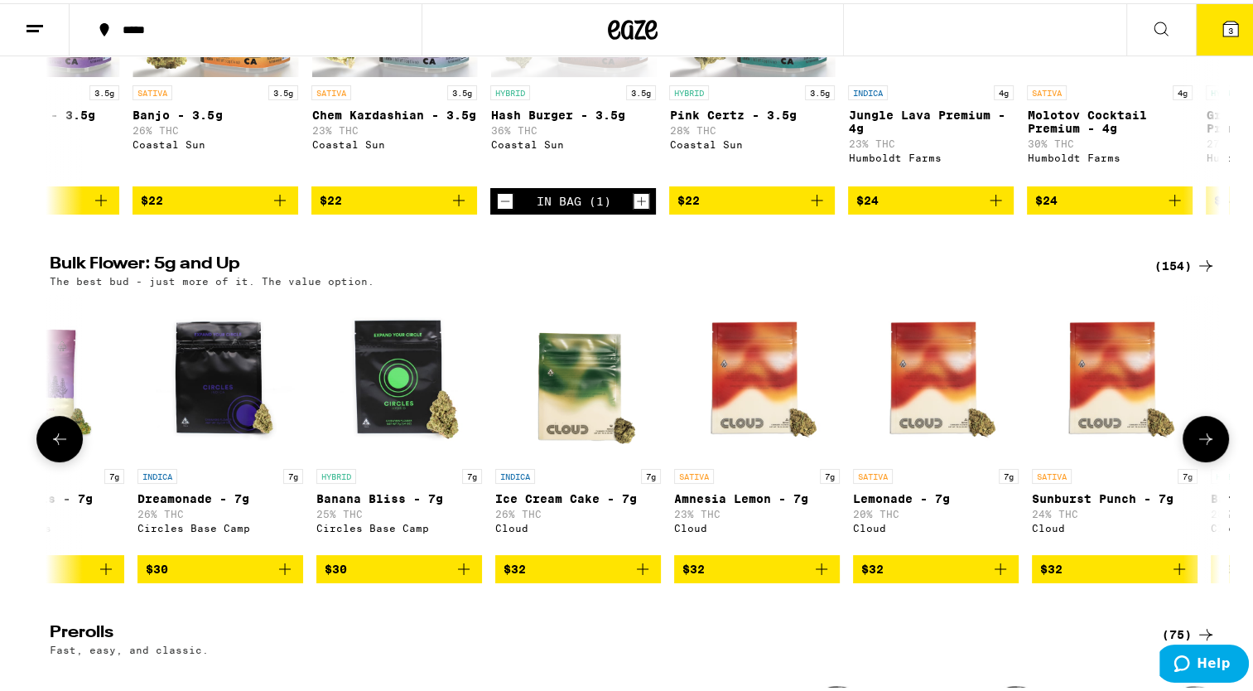
click at [1197, 459] on button at bounding box center [1206, 435] width 46 height 46
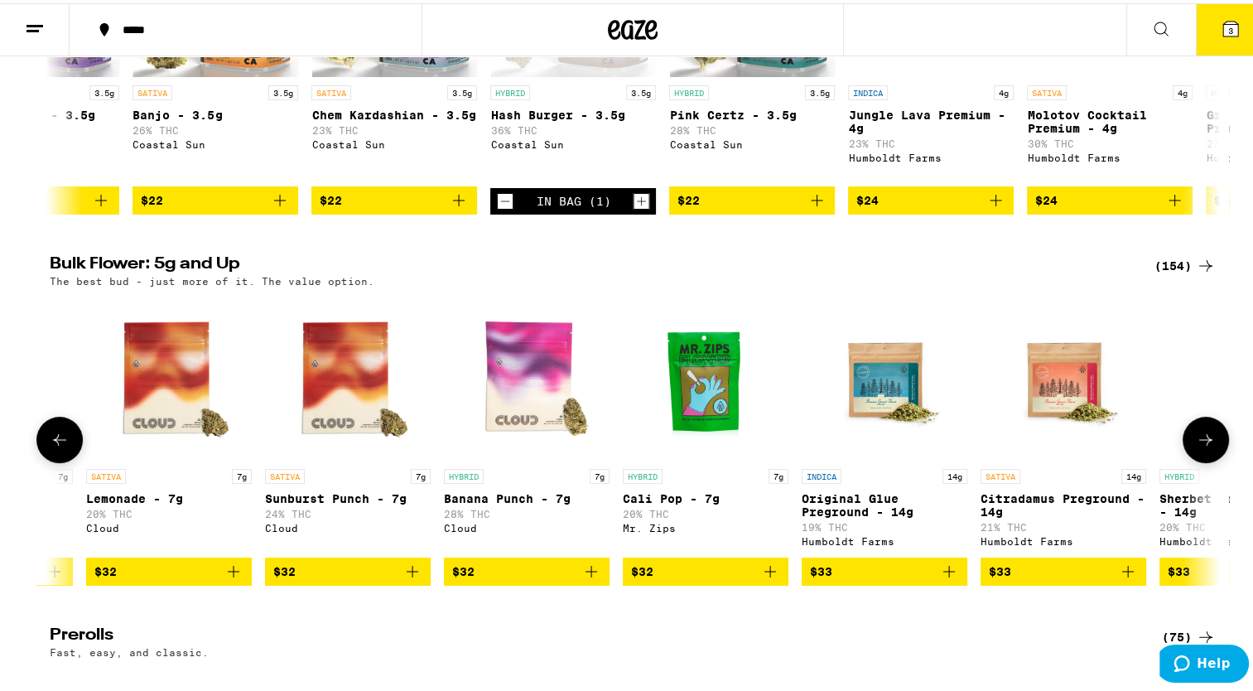
scroll to position [0, 1971]
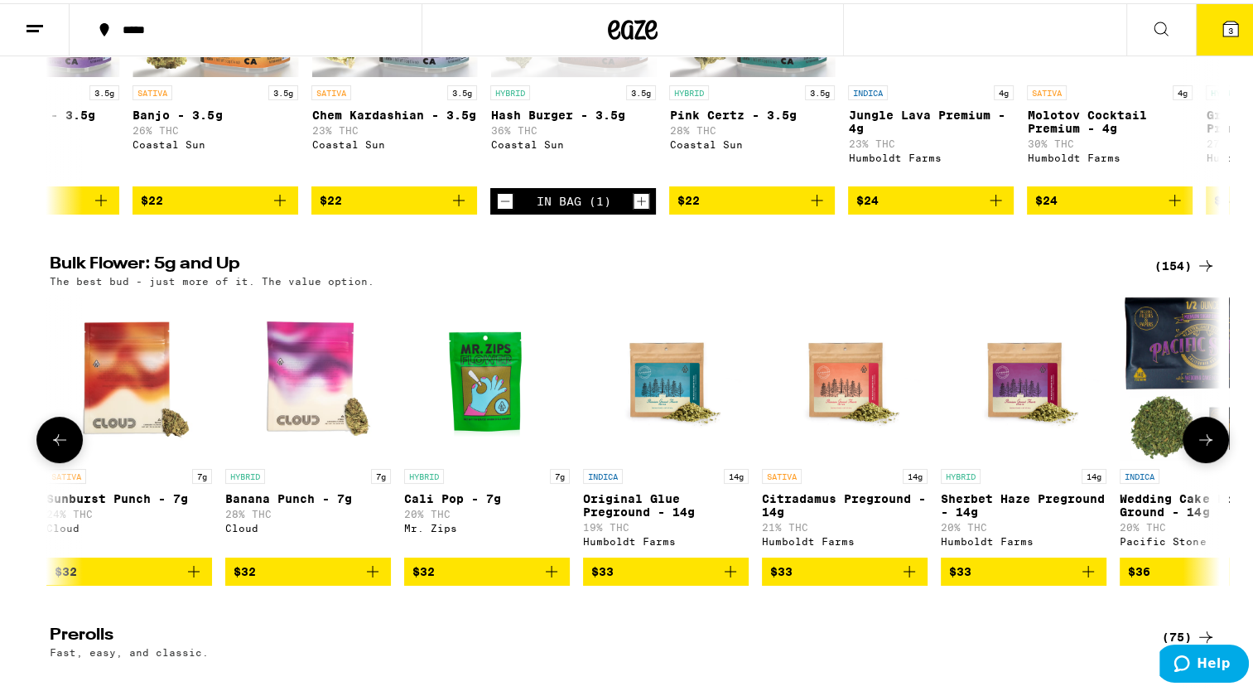
click at [1197, 446] on icon at bounding box center [1206, 436] width 20 height 20
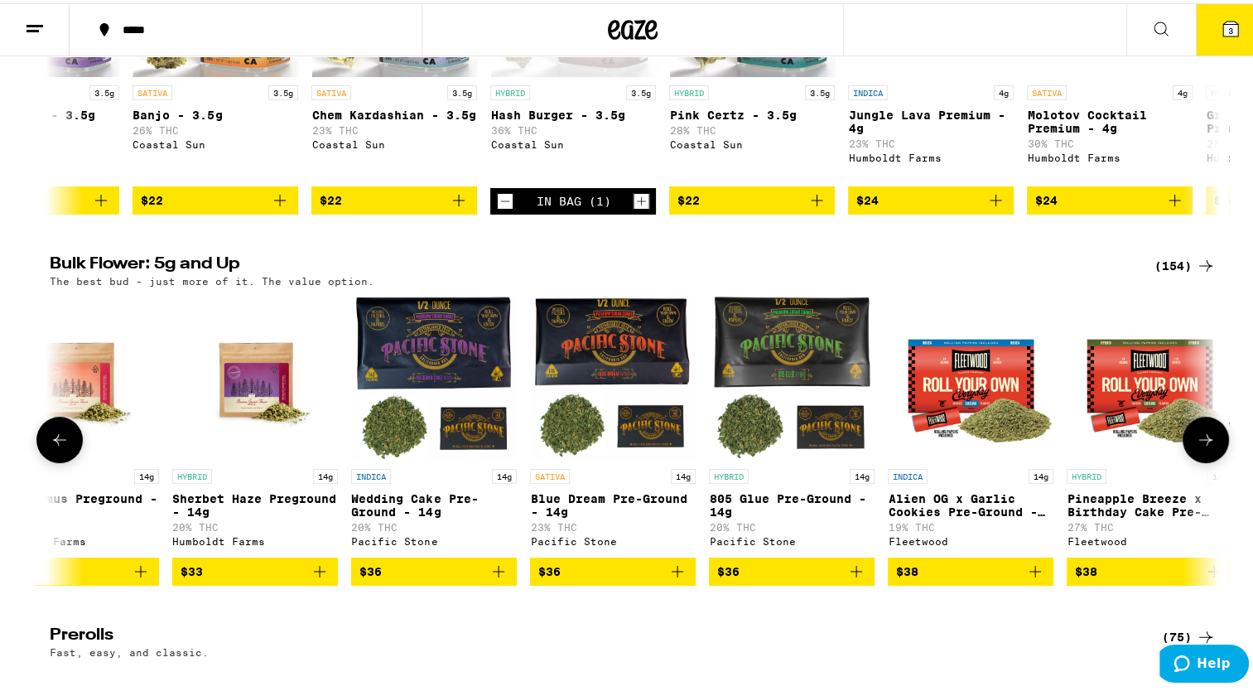
scroll to position [0, 2957]
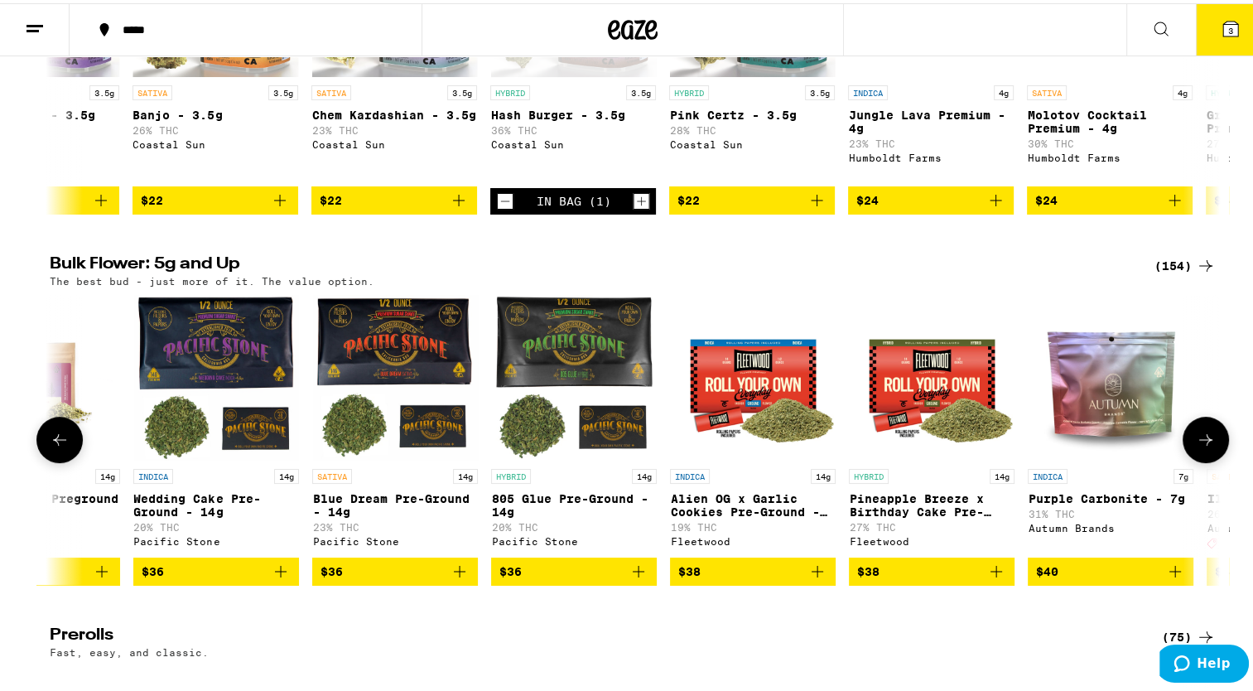
click at [1200, 446] on icon at bounding box center [1206, 436] width 20 height 20
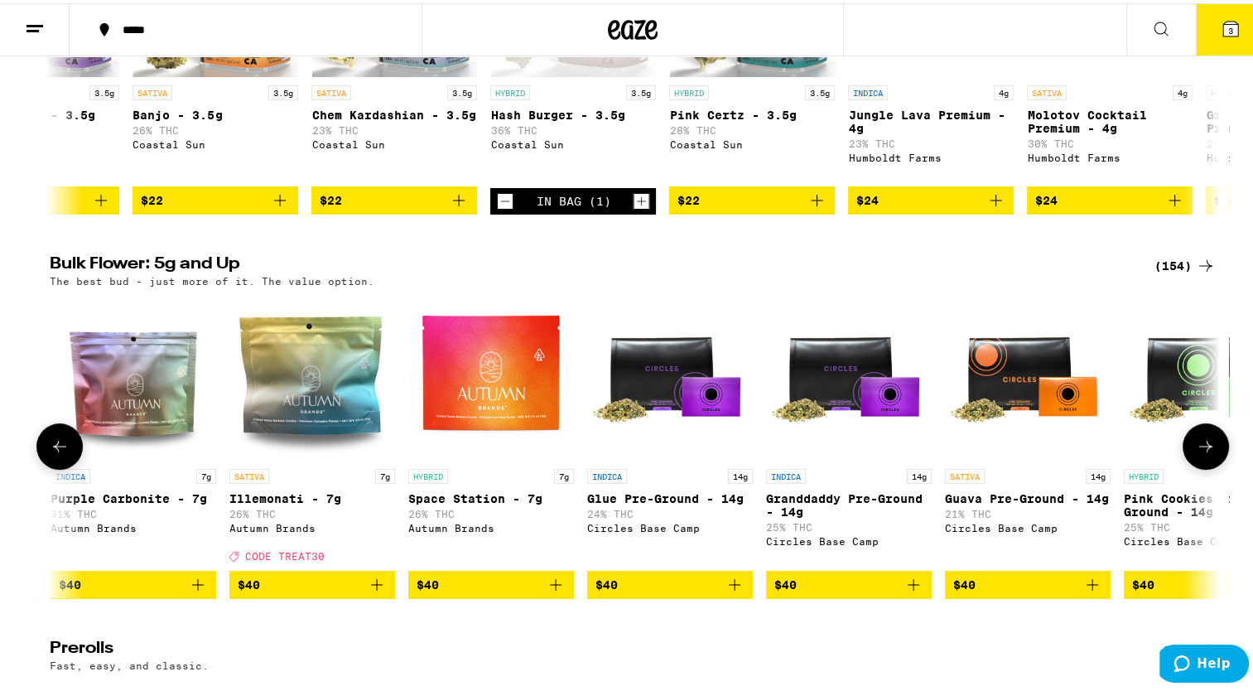
scroll to position [0, 3943]
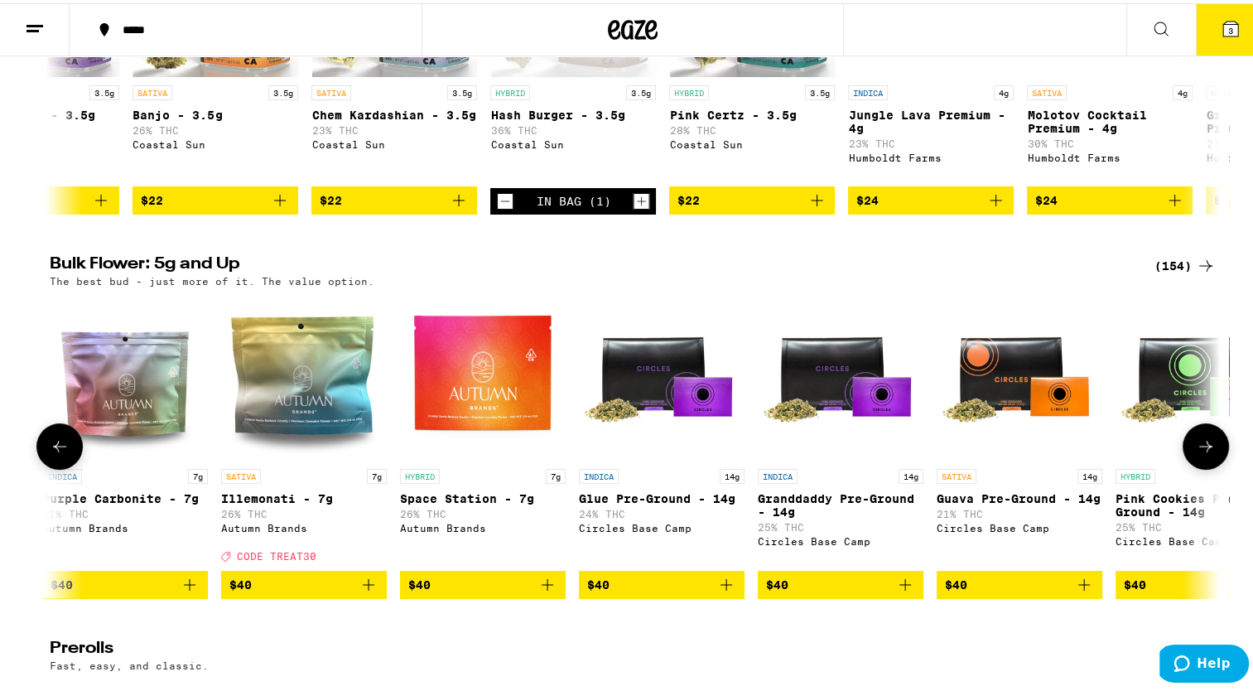
click at [1200, 449] on icon at bounding box center [1205, 443] width 13 height 12
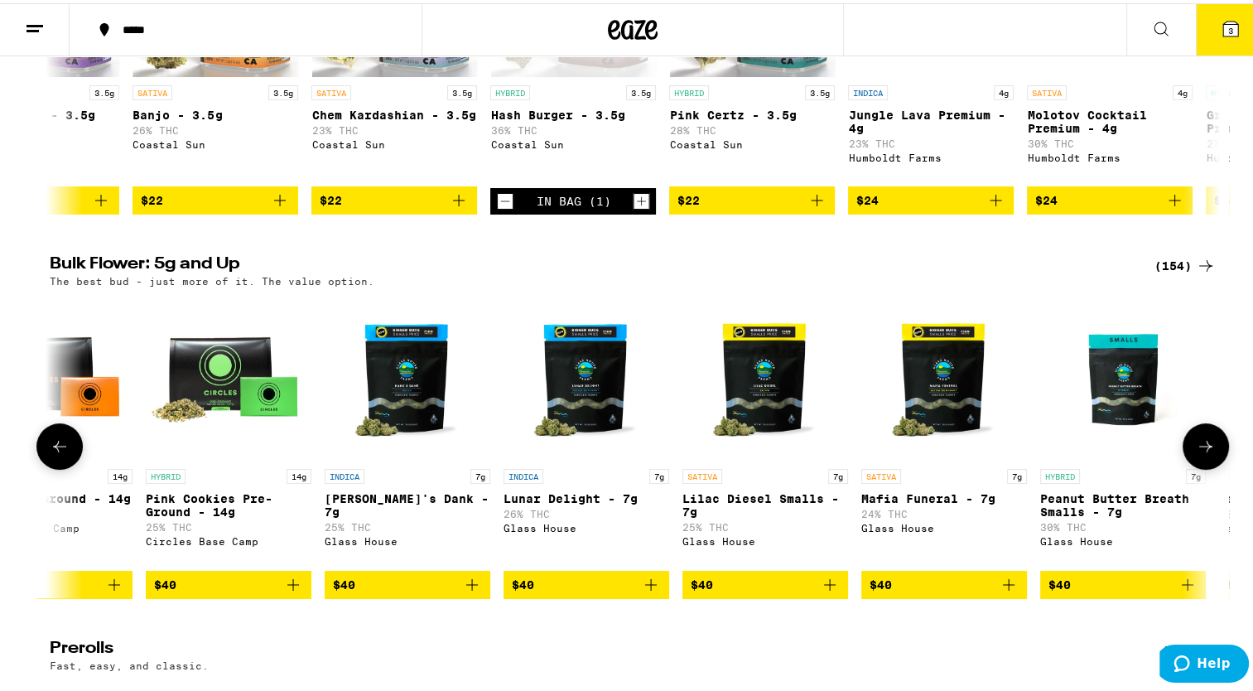
scroll to position [0, 4929]
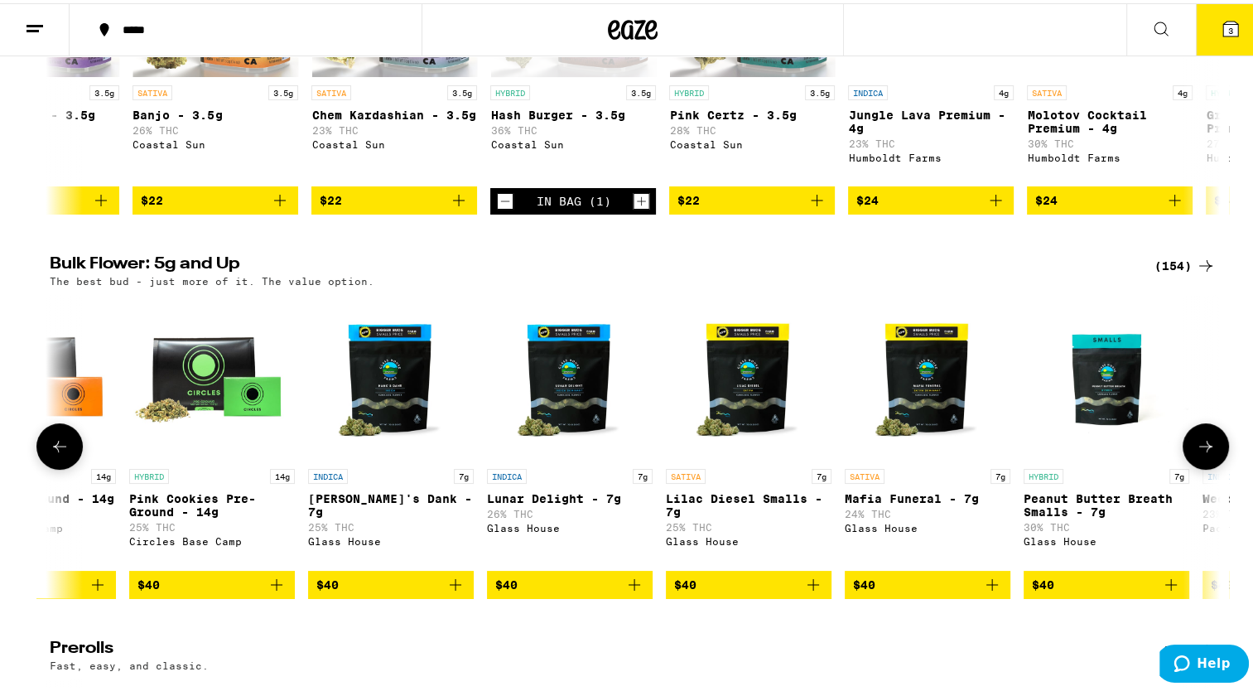
click at [1206, 453] on icon at bounding box center [1206, 443] width 20 height 20
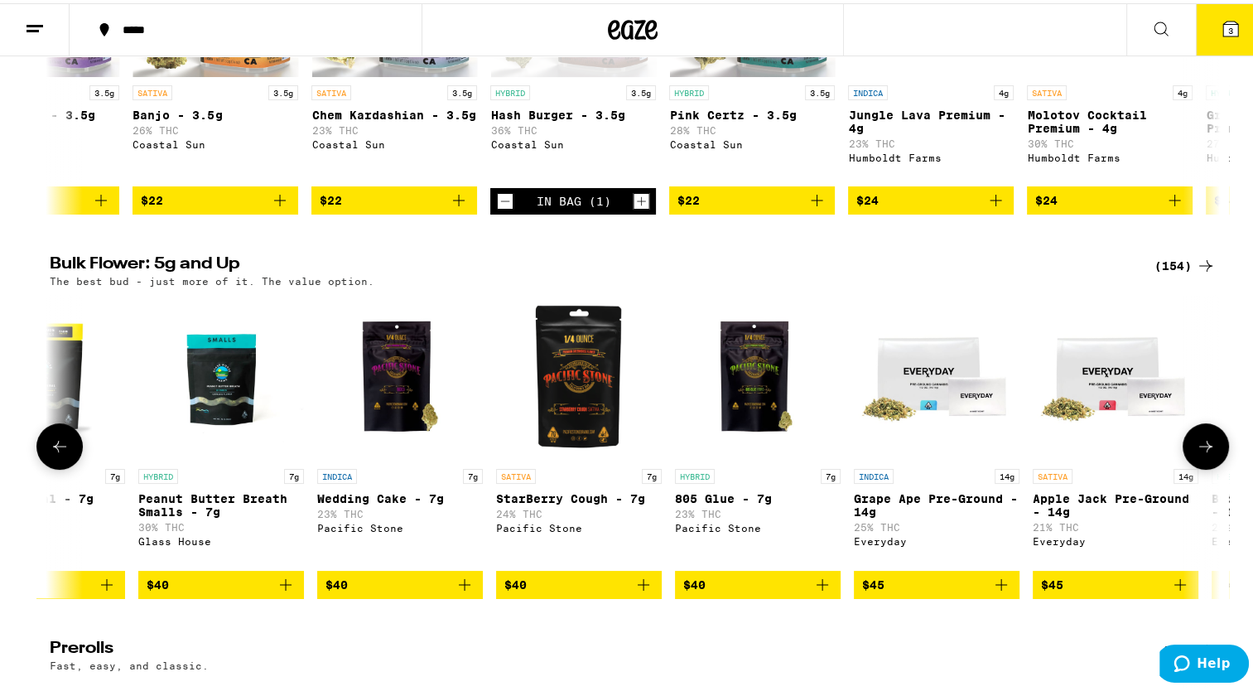
scroll to position [692, 0]
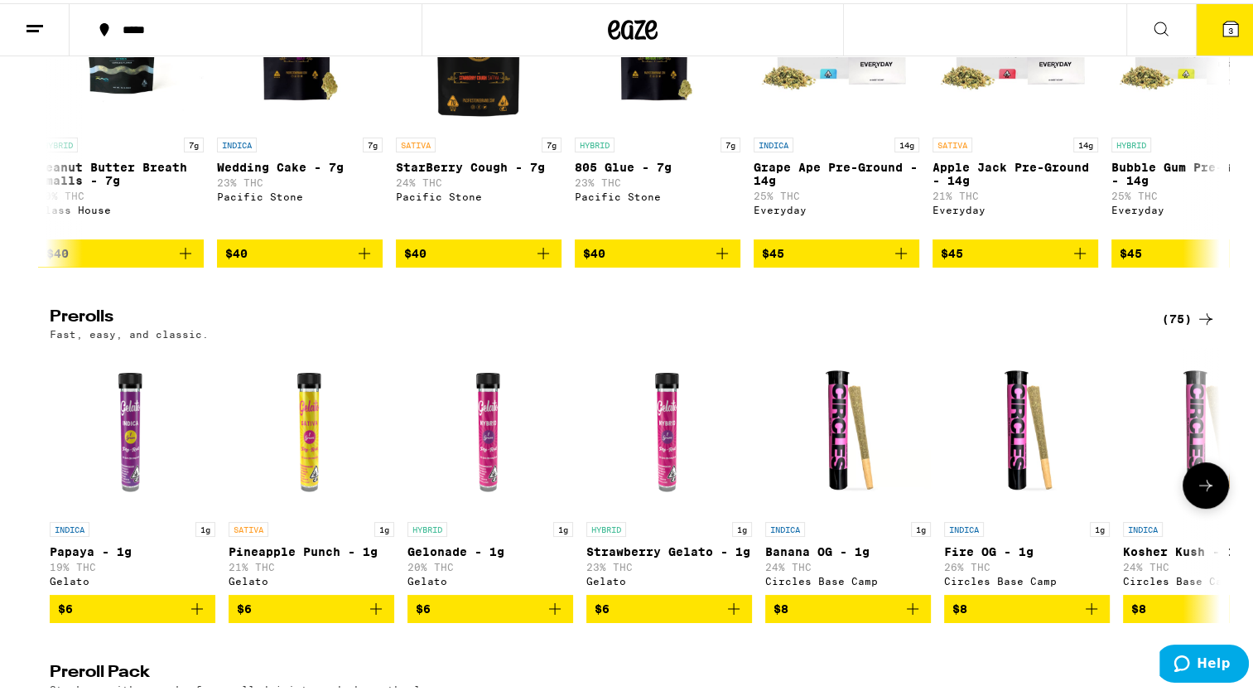
click at [904, 615] on icon "Add to bag" at bounding box center [913, 605] width 20 height 20
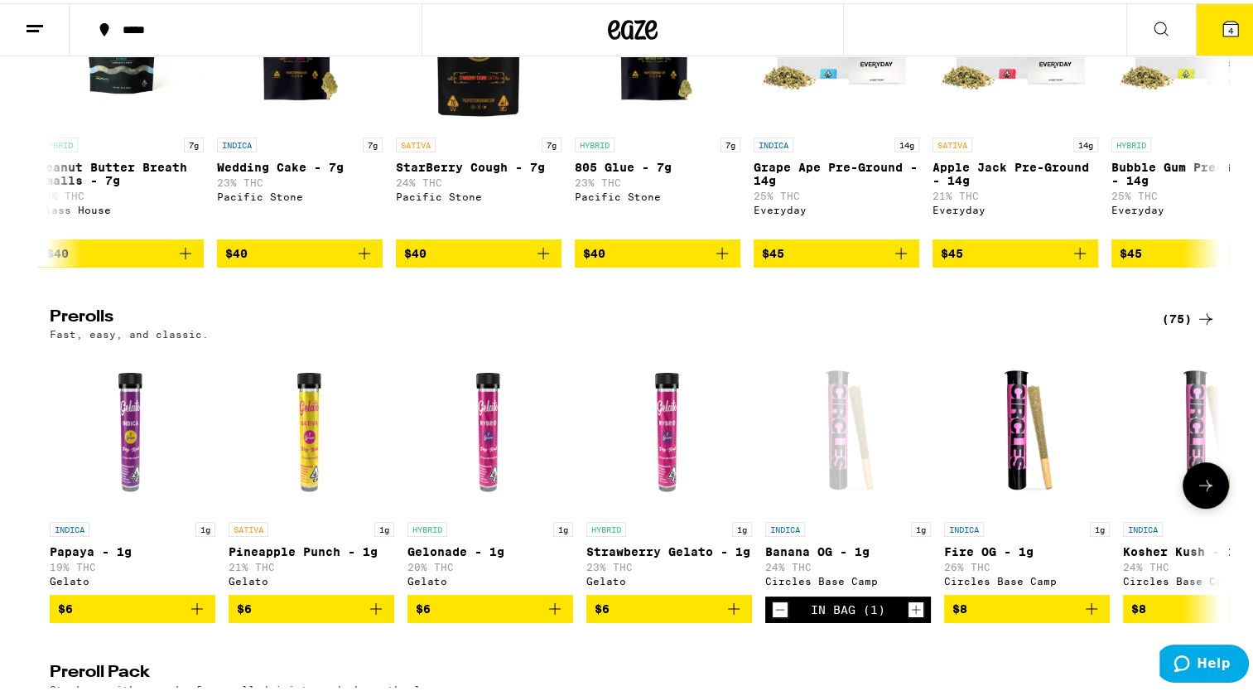
click at [1088, 615] on icon "Add to bag" at bounding box center [1092, 605] width 20 height 20
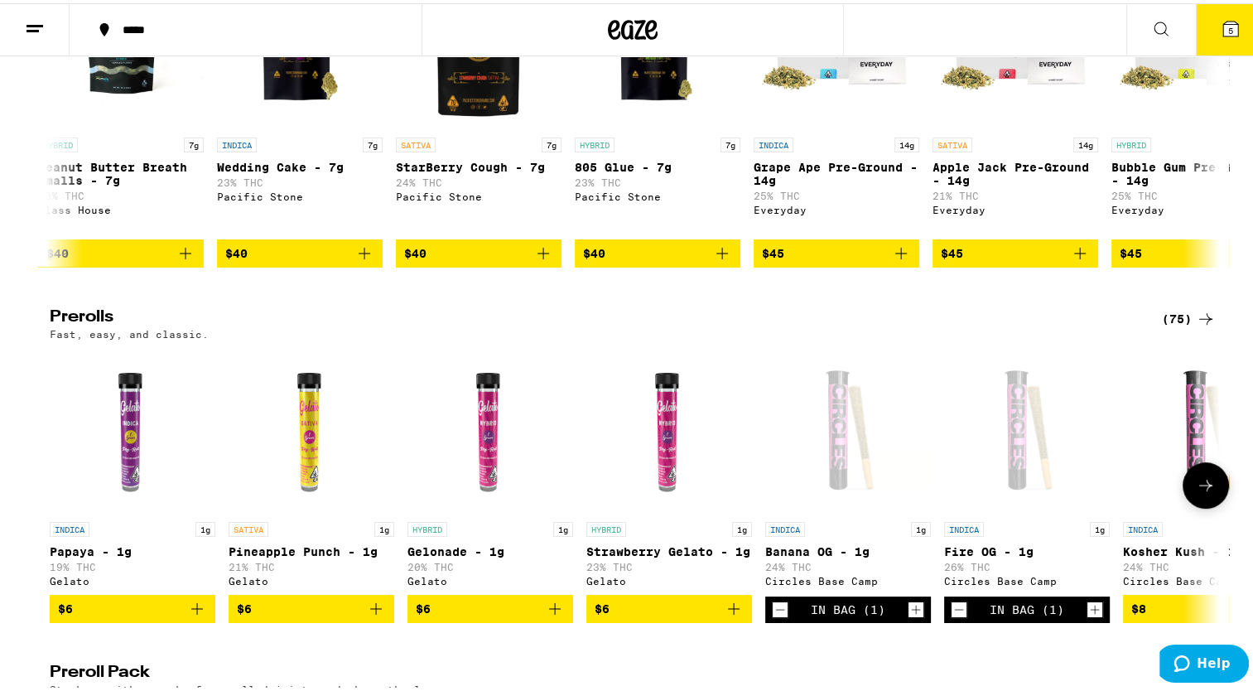
click at [1199, 492] on icon at bounding box center [1206, 482] width 20 height 20
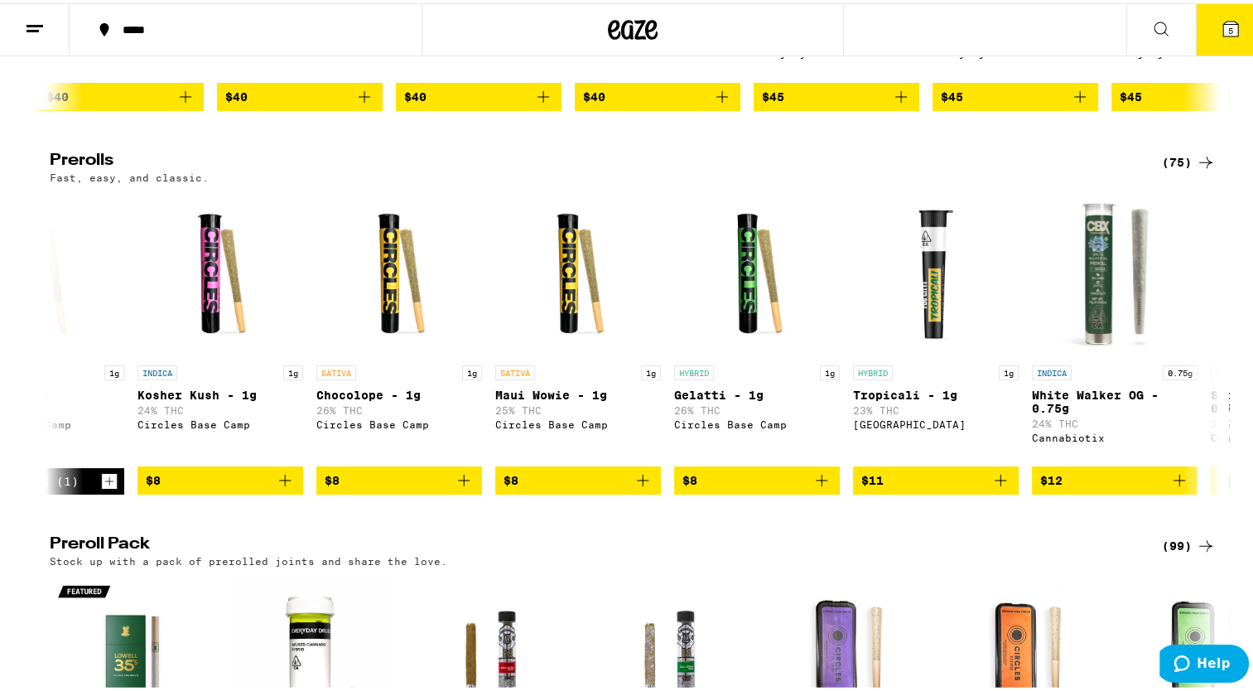
scroll to position [858, 0]
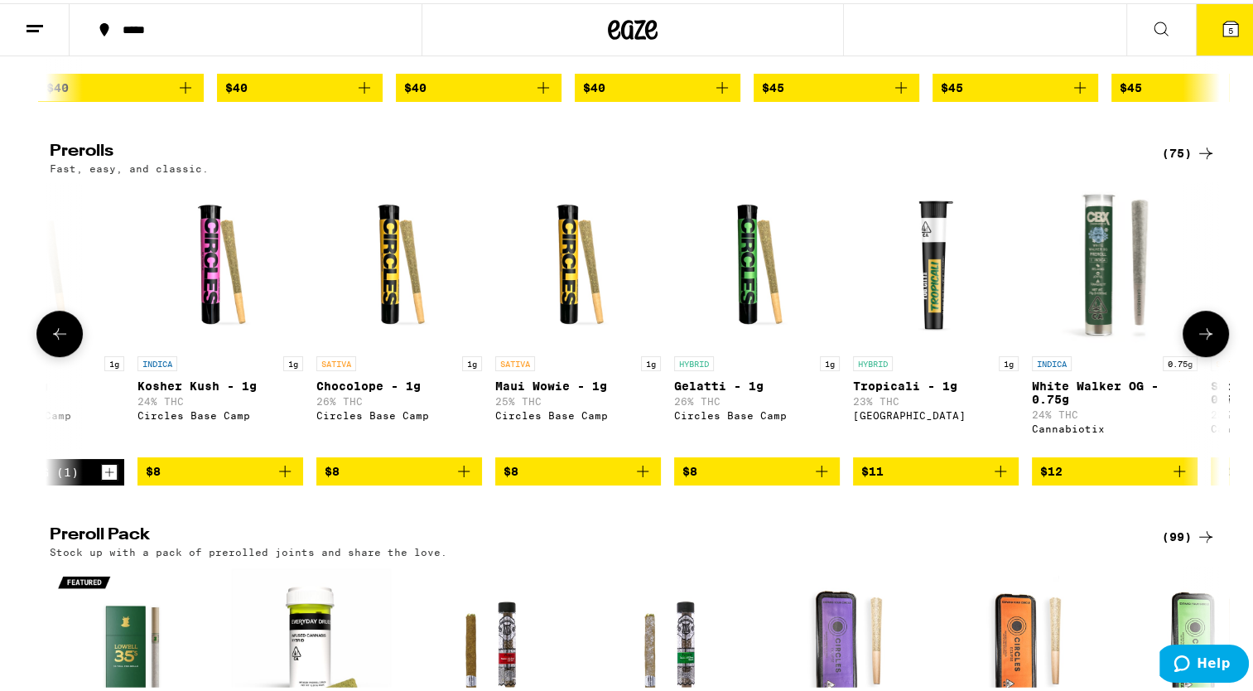
click at [1173, 478] on icon "Add to bag" at bounding box center [1179, 468] width 20 height 20
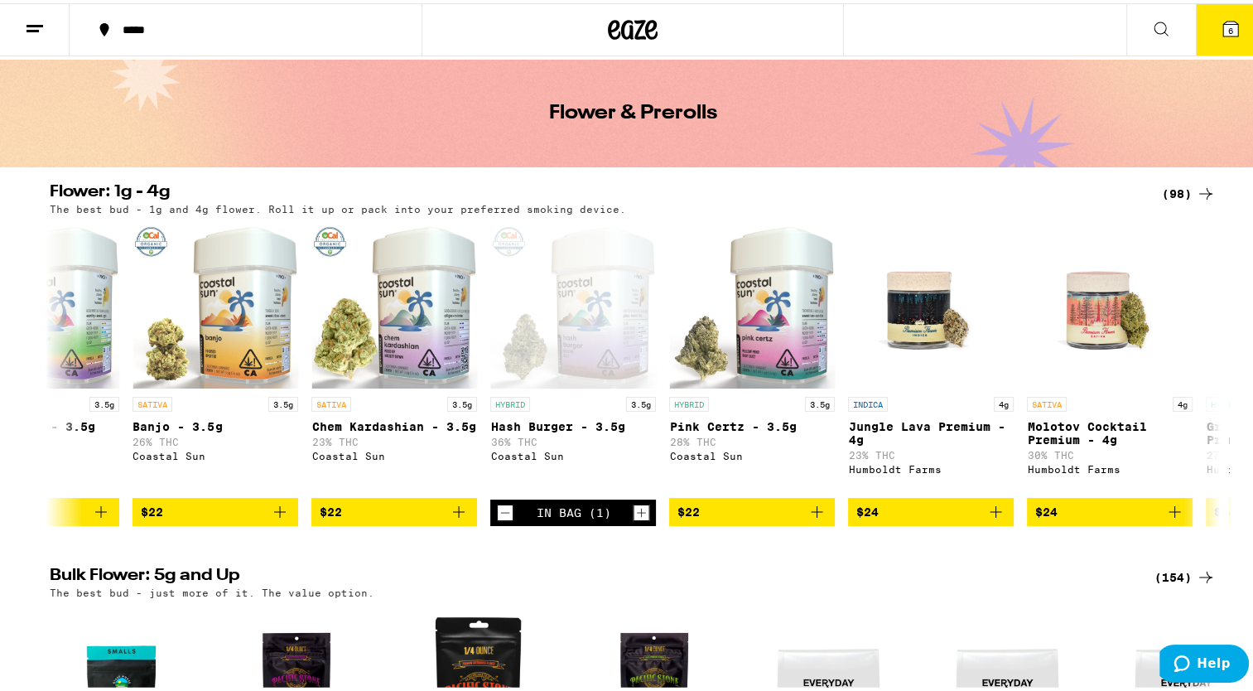
scroll to position [0, 0]
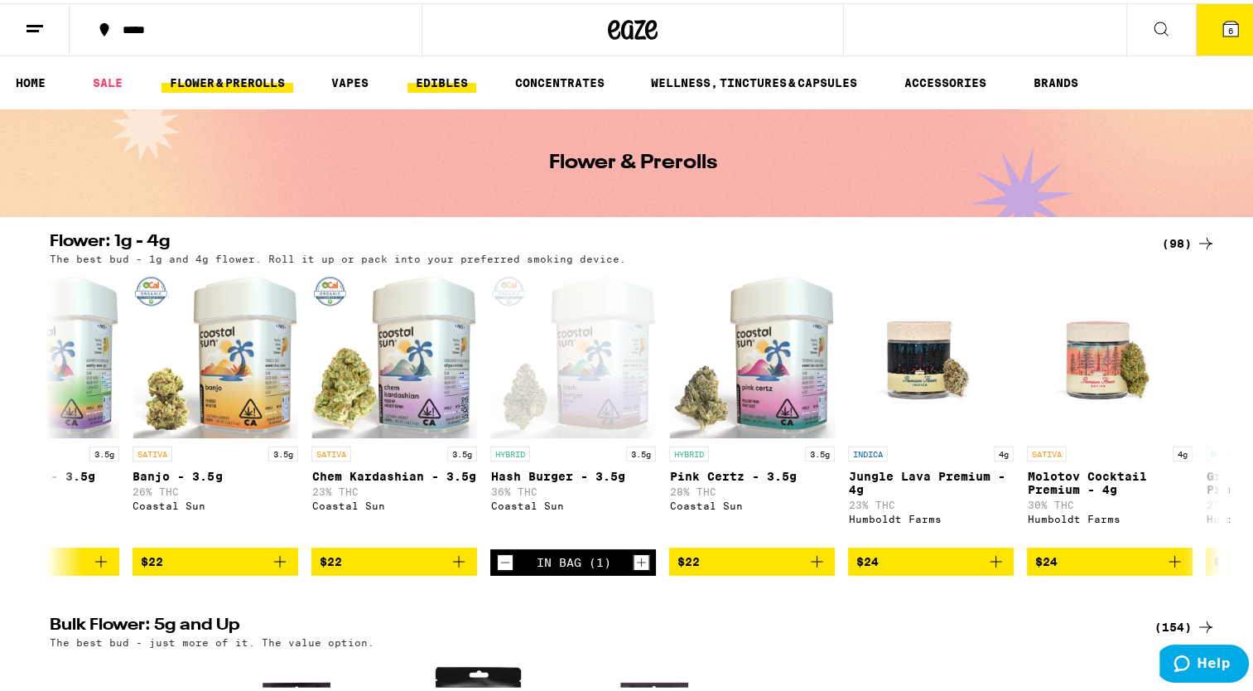
click at [437, 81] on link "EDIBLES" at bounding box center [441, 80] width 69 height 20
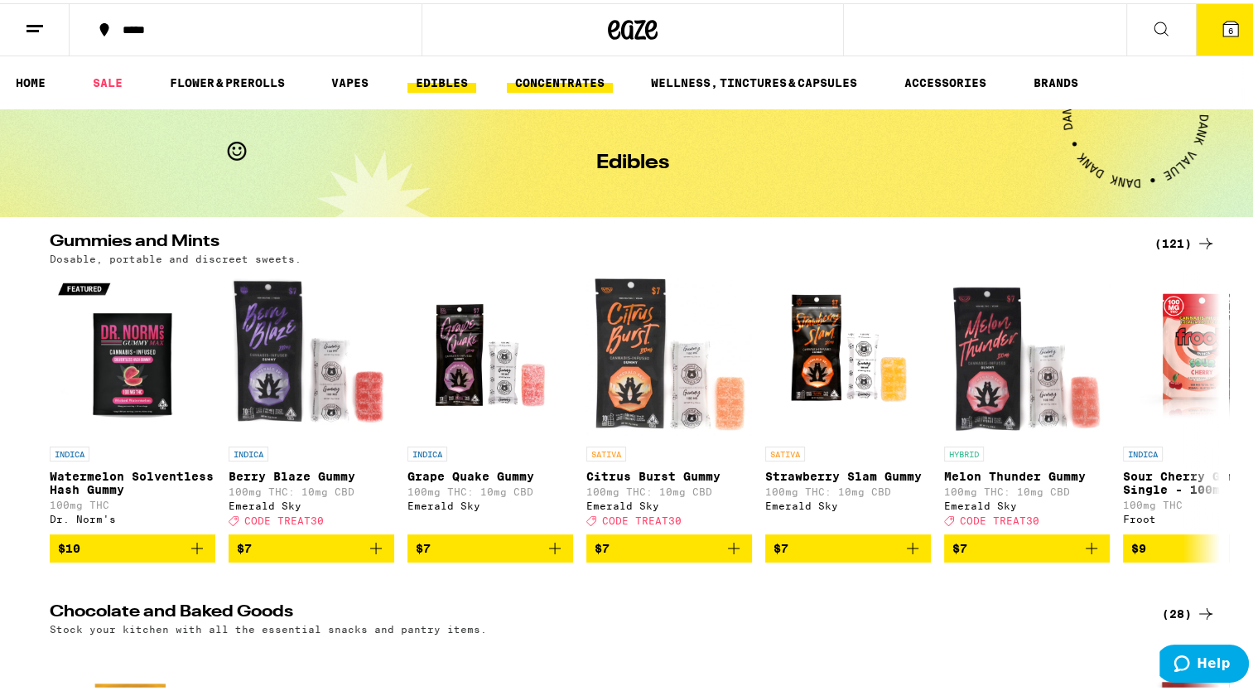
click at [557, 84] on link "CONCENTRATES" at bounding box center [560, 80] width 106 height 20
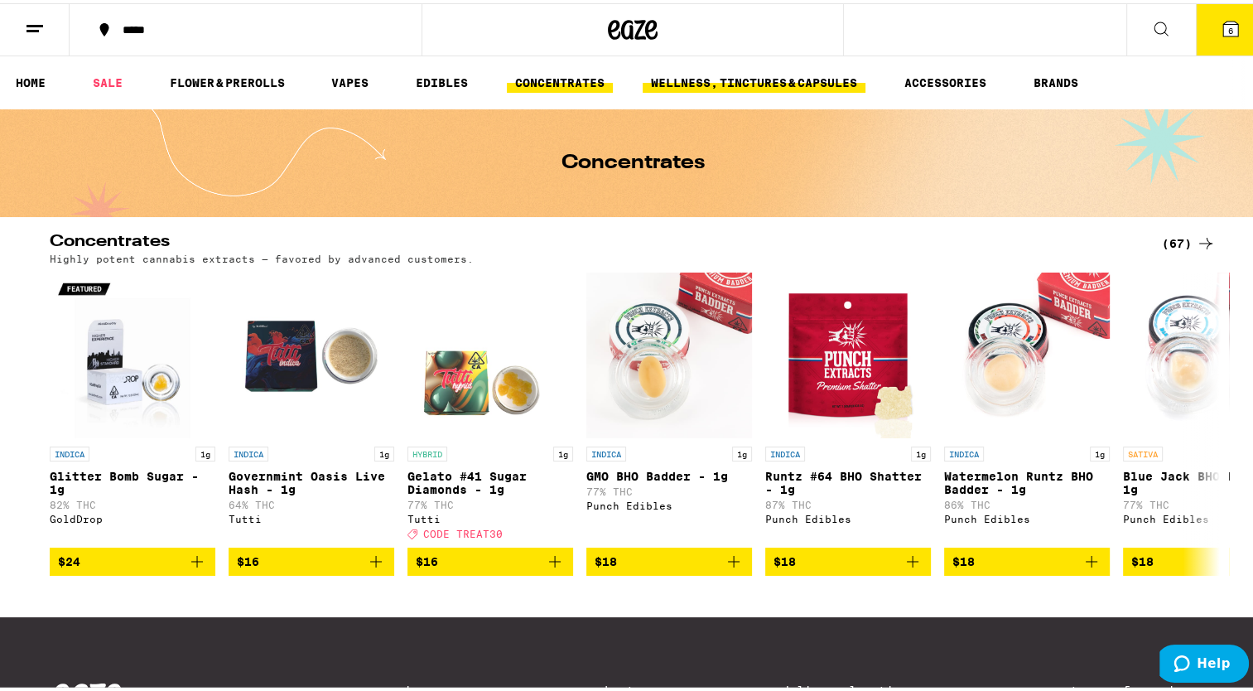
click at [863, 79] on link "WELLNESS, TINCTURES & CAPSULES" at bounding box center [754, 80] width 223 height 20
click at [829, 79] on link "WELLNESS, TINCTURES & CAPSULES" at bounding box center [754, 80] width 223 height 20
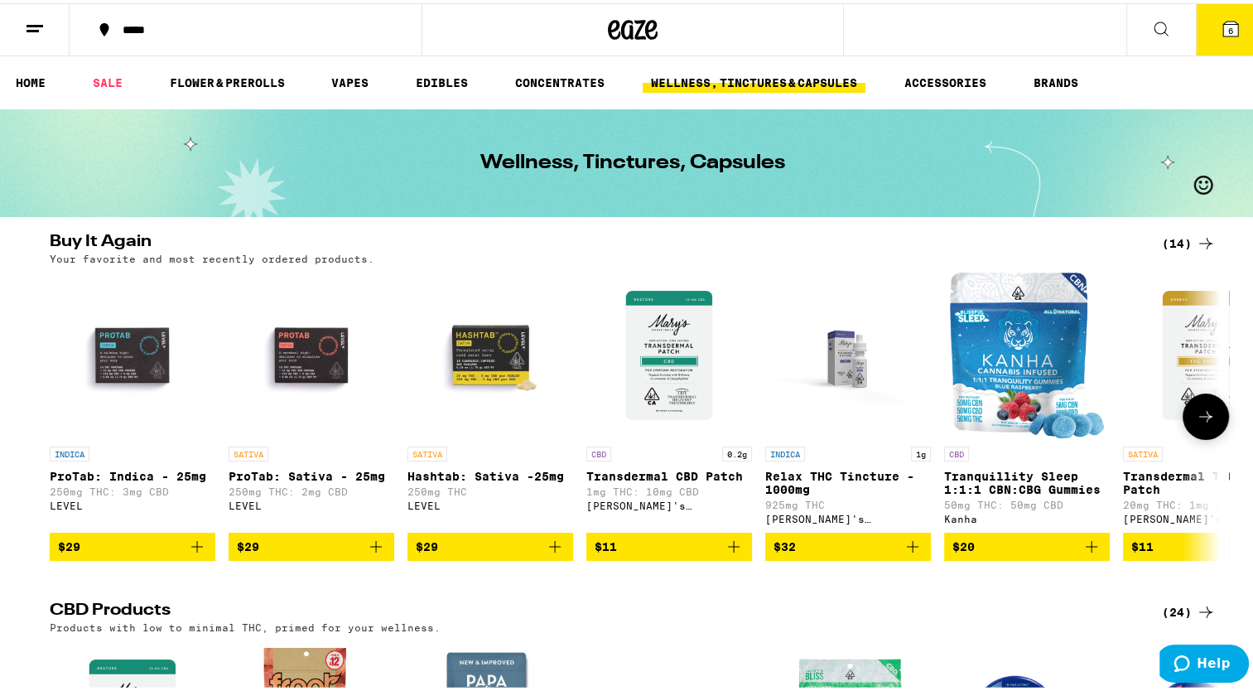
click at [728, 552] on icon "Add to bag" at bounding box center [734, 543] width 20 height 20
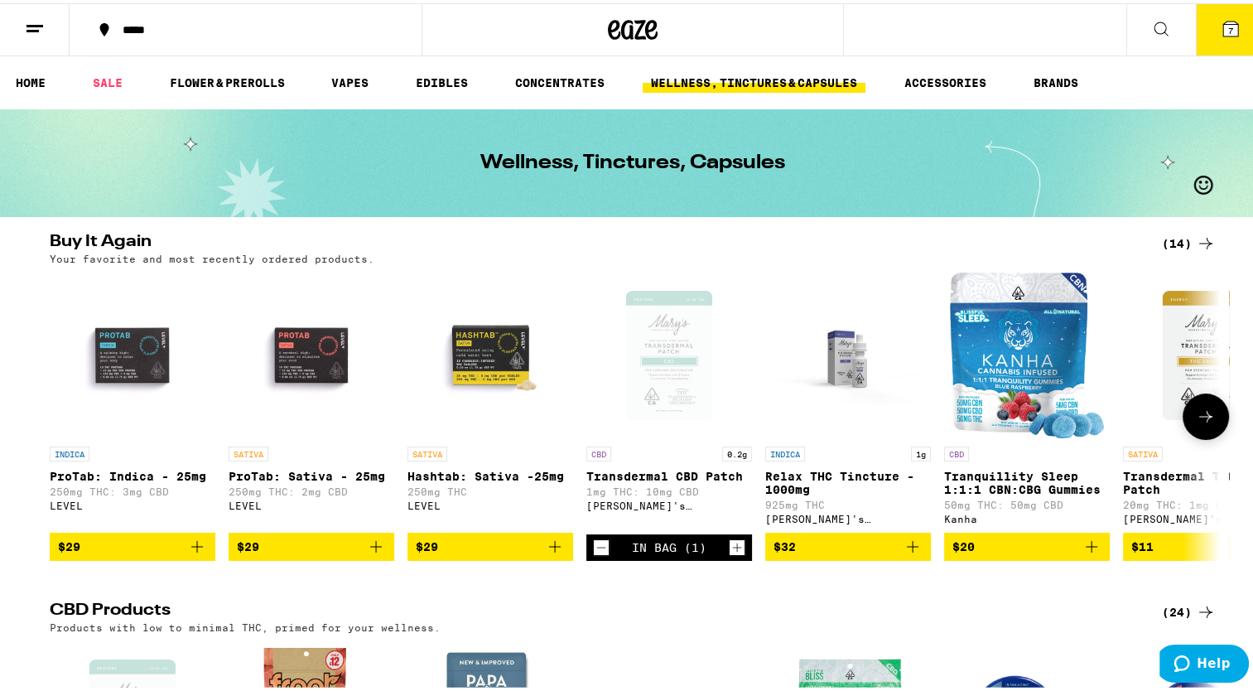
click at [730, 552] on icon "Increment" at bounding box center [737, 544] width 15 height 20
click at [193, 553] on icon "Add to bag" at bounding box center [197, 543] width 20 height 20
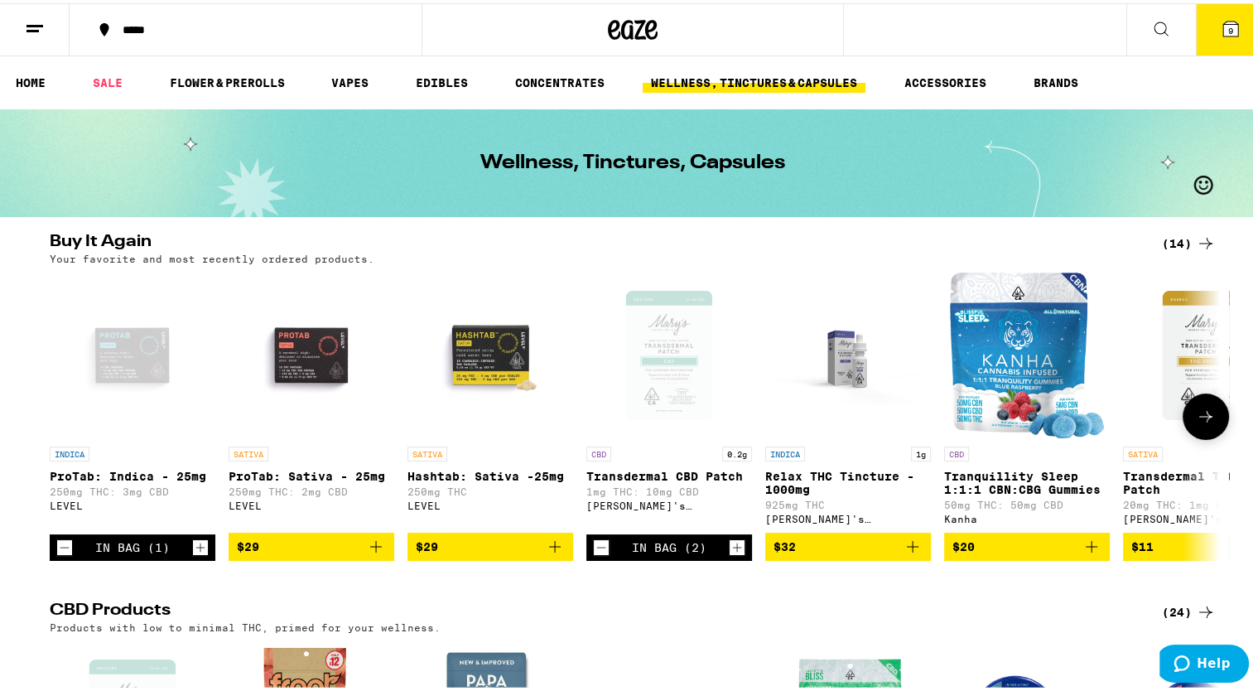
click at [193, 554] on icon "Increment" at bounding box center [200, 544] width 15 height 20
click at [369, 553] on icon "Add to bag" at bounding box center [376, 543] width 20 height 20
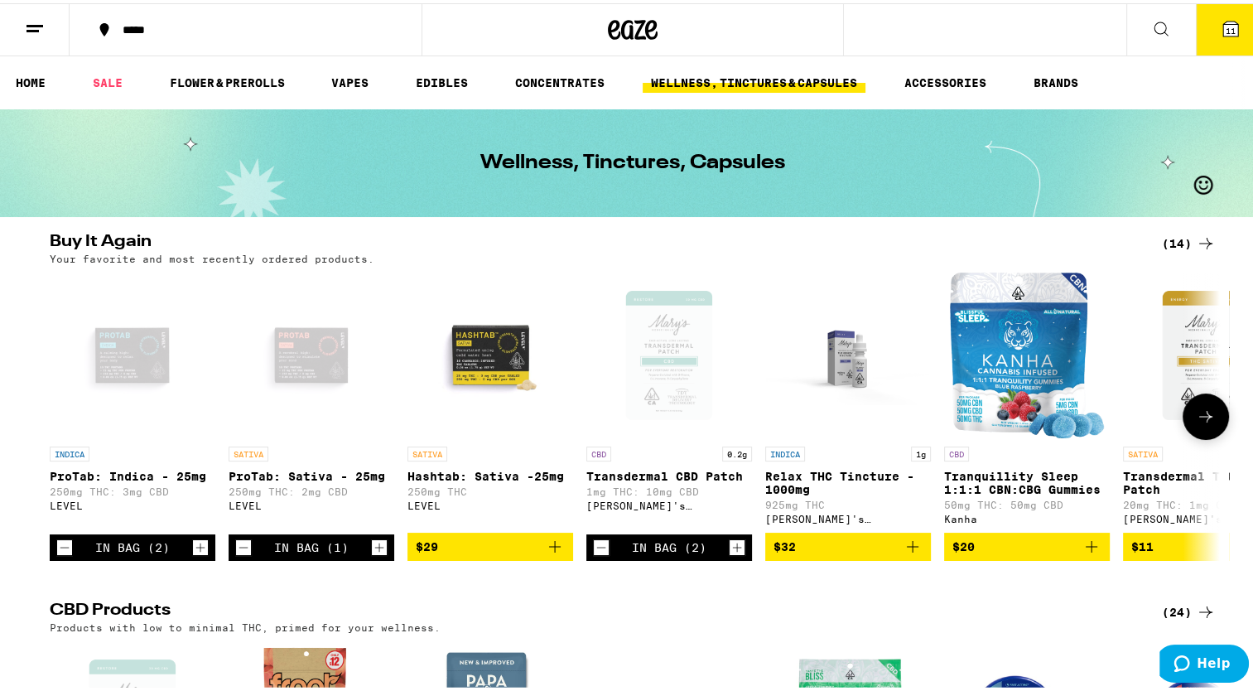
click at [372, 554] on icon "Increment" at bounding box center [379, 544] width 15 height 20
click at [1209, 419] on icon at bounding box center [1206, 413] width 20 height 20
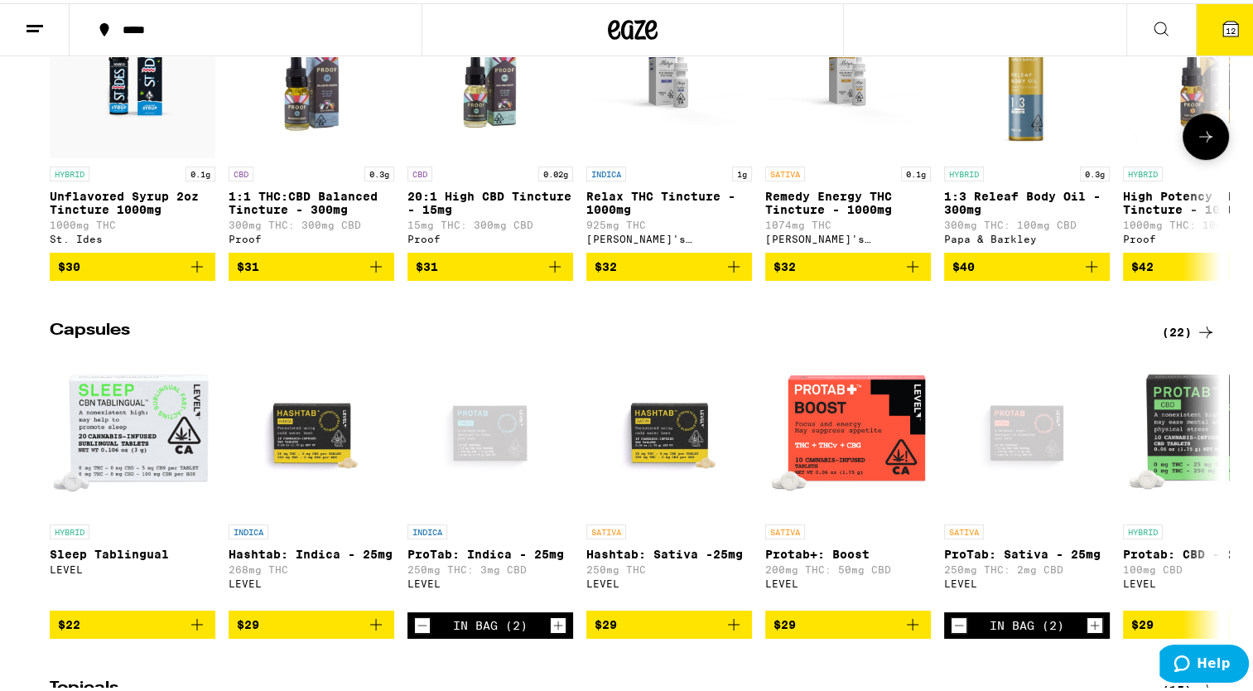
scroll to position [1242, 0]
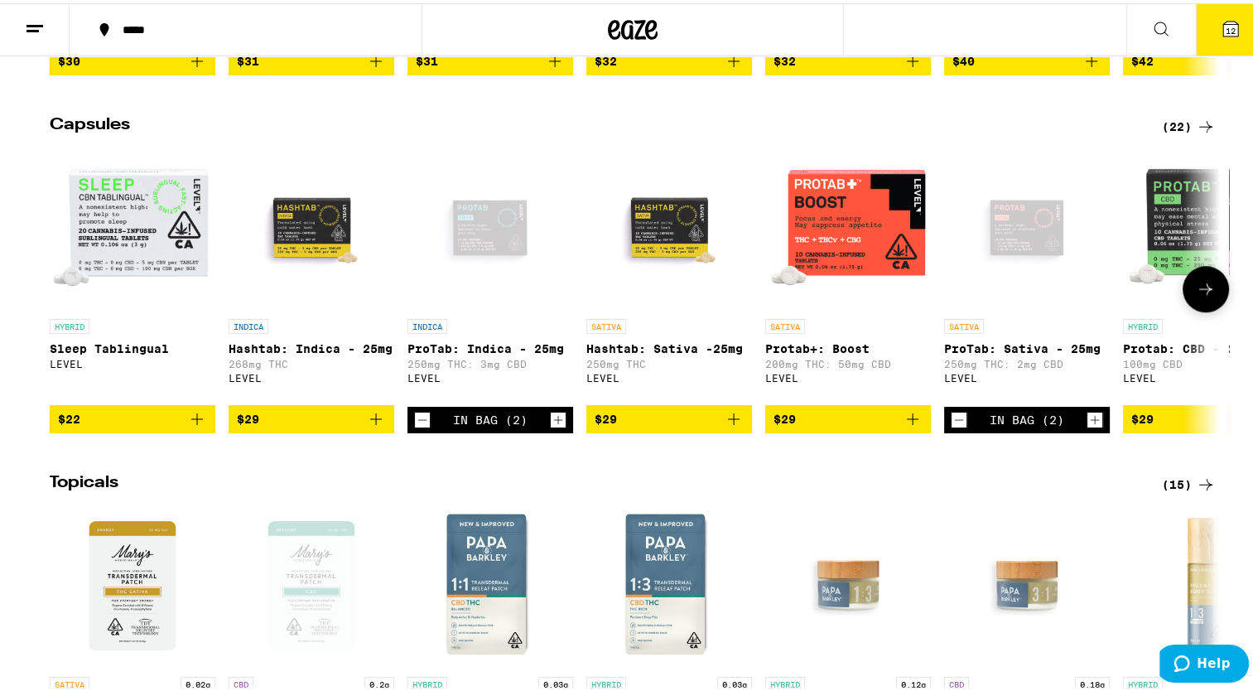
click at [1196, 296] on icon at bounding box center [1206, 286] width 20 height 20
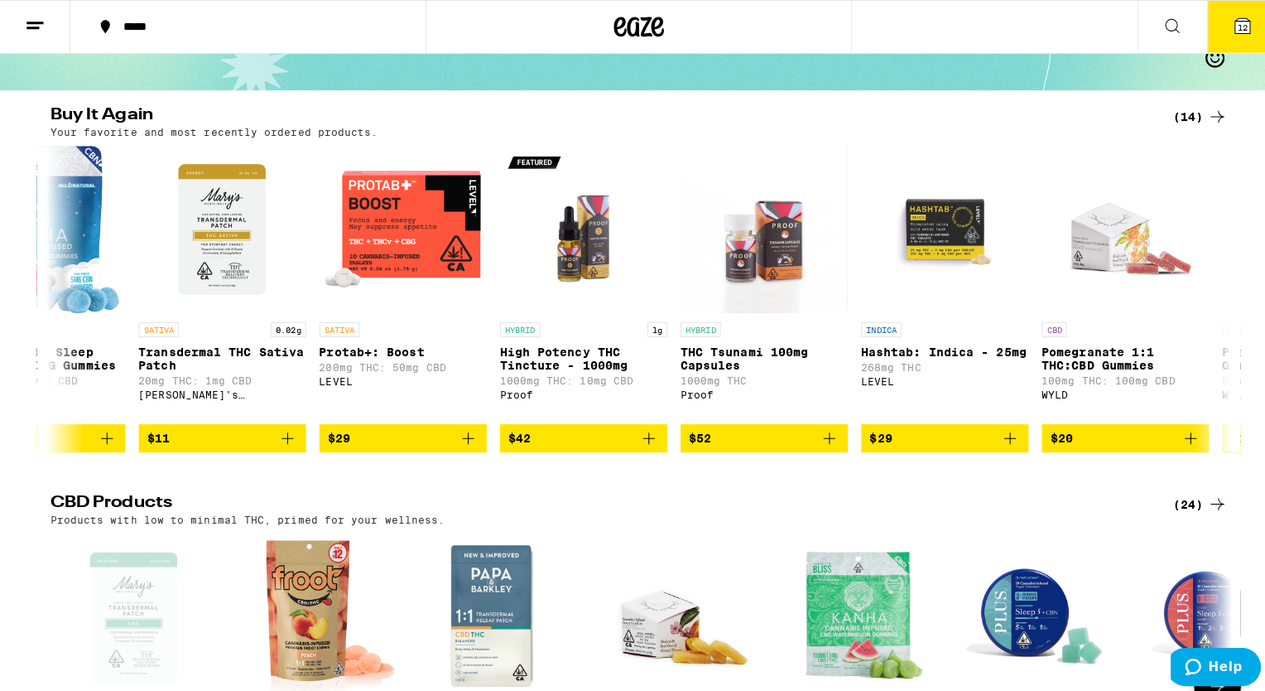
scroll to position [0, 0]
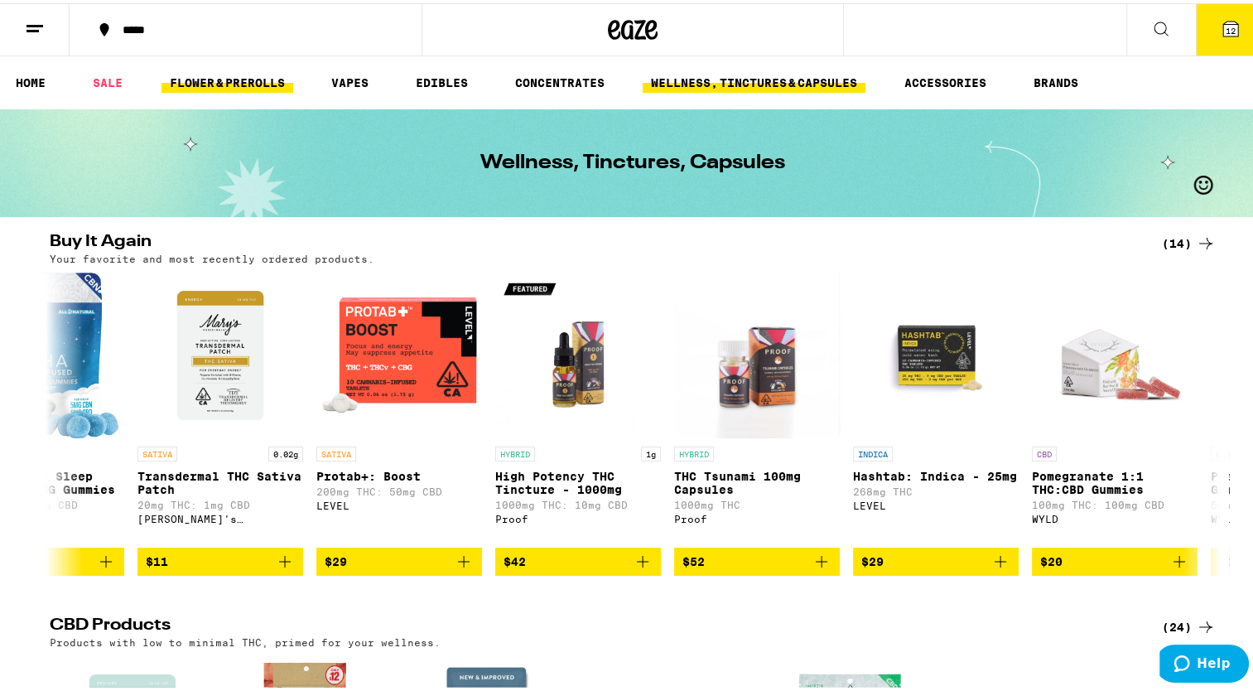
click at [272, 79] on link "FLOWER & PREROLLS" at bounding box center [227, 80] width 132 height 20
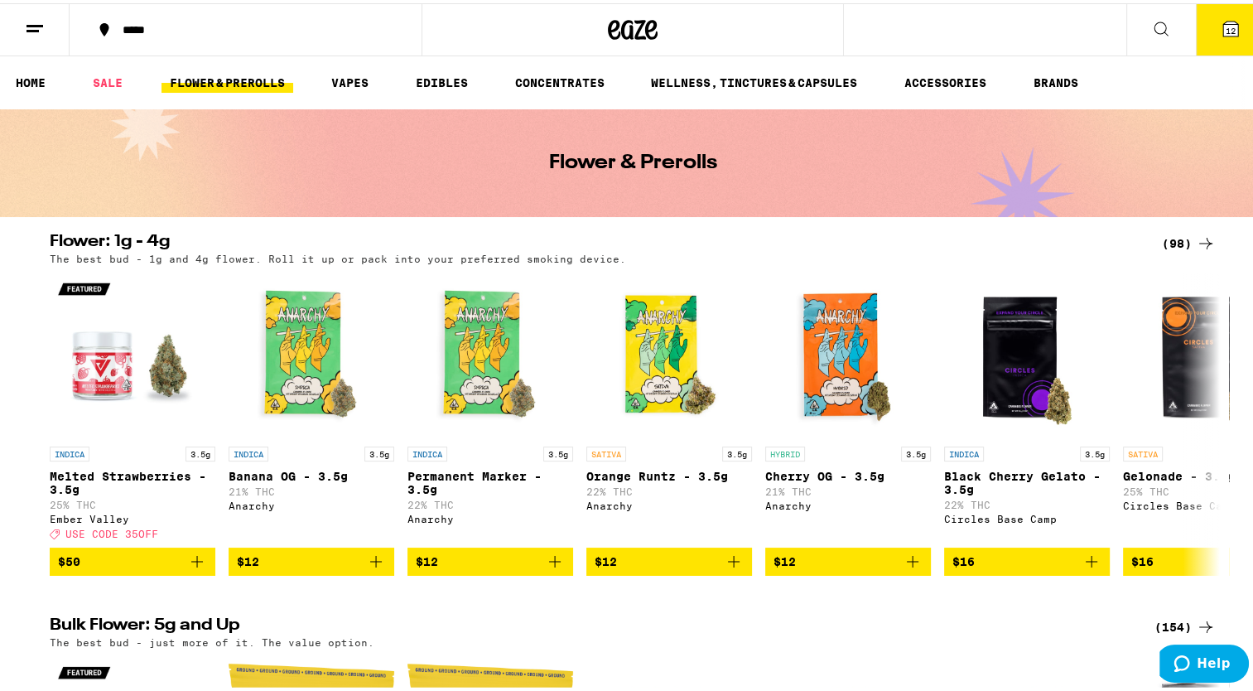
click at [1226, 18] on icon at bounding box center [1231, 26] width 20 height 20
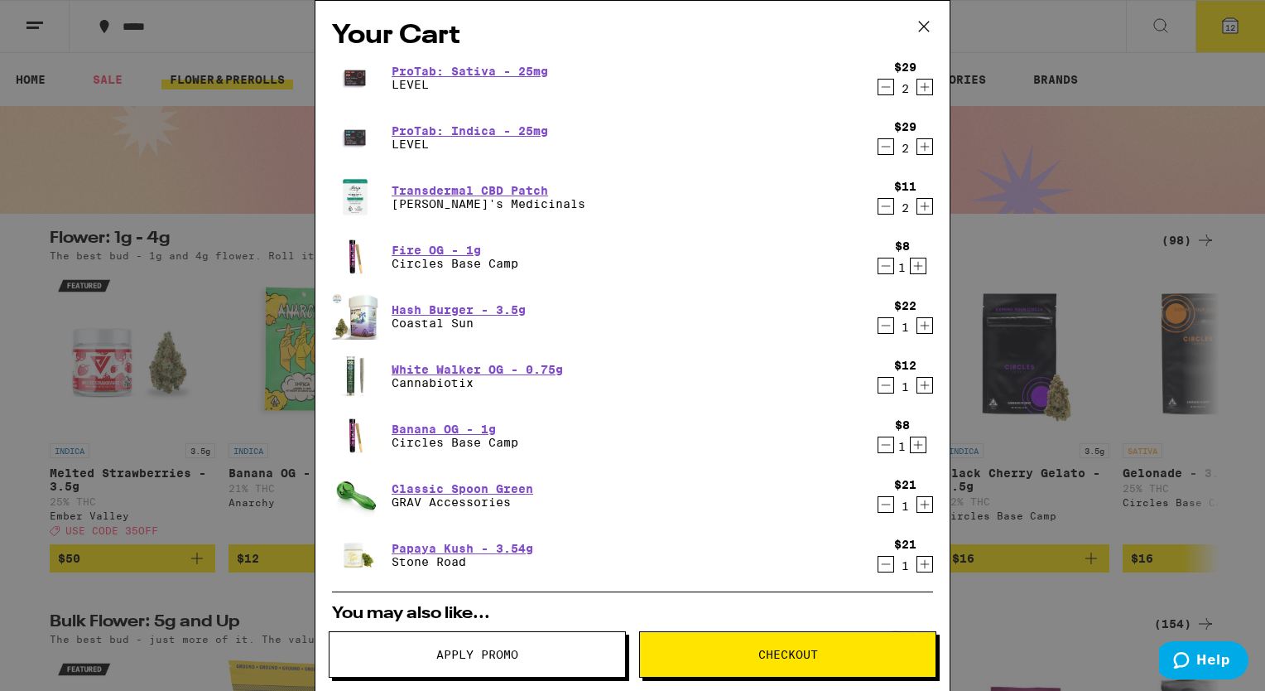
click at [911, 266] on icon "Increment" at bounding box center [918, 266] width 15 height 20
click at [919, 386] on icon "Increment" at bounding box center [925, 385] width 15 height 20
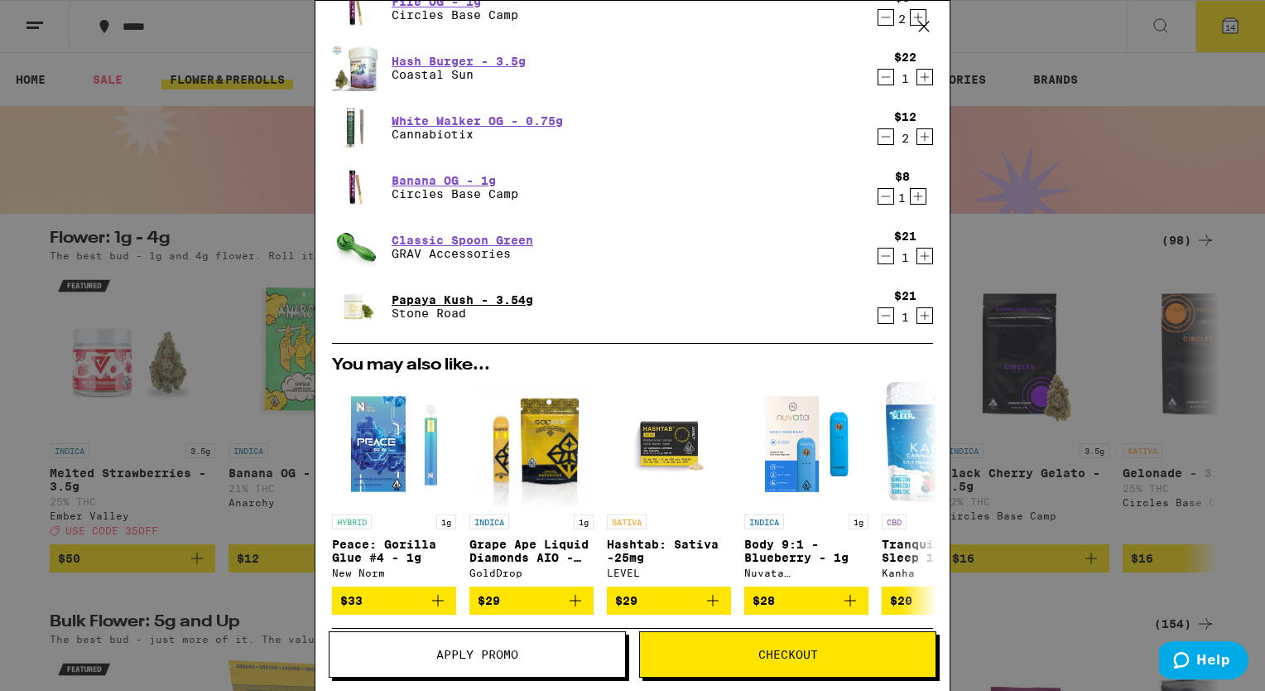
click at [507, 296] on link "Papaya Kush - 3.54g" at bounding box center [463, 299] width 142 height 13
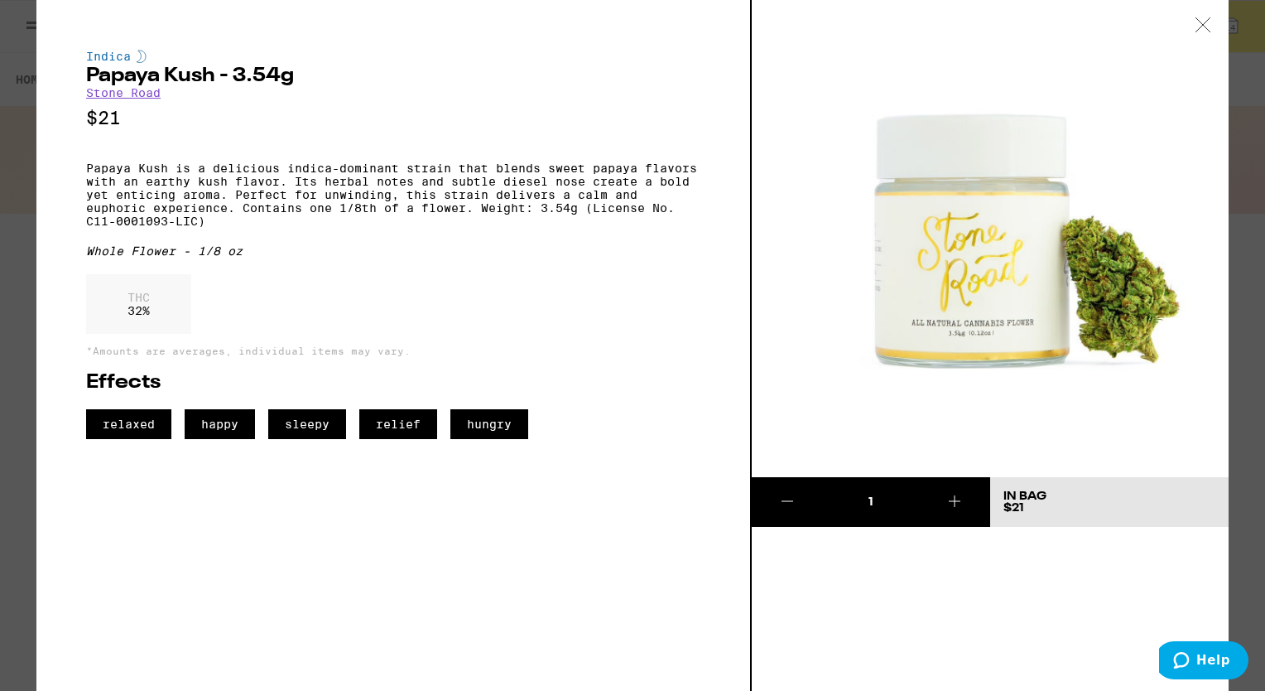
click at [1203, 18] on icon at bounding box center [1203, 24] width 17 height 15
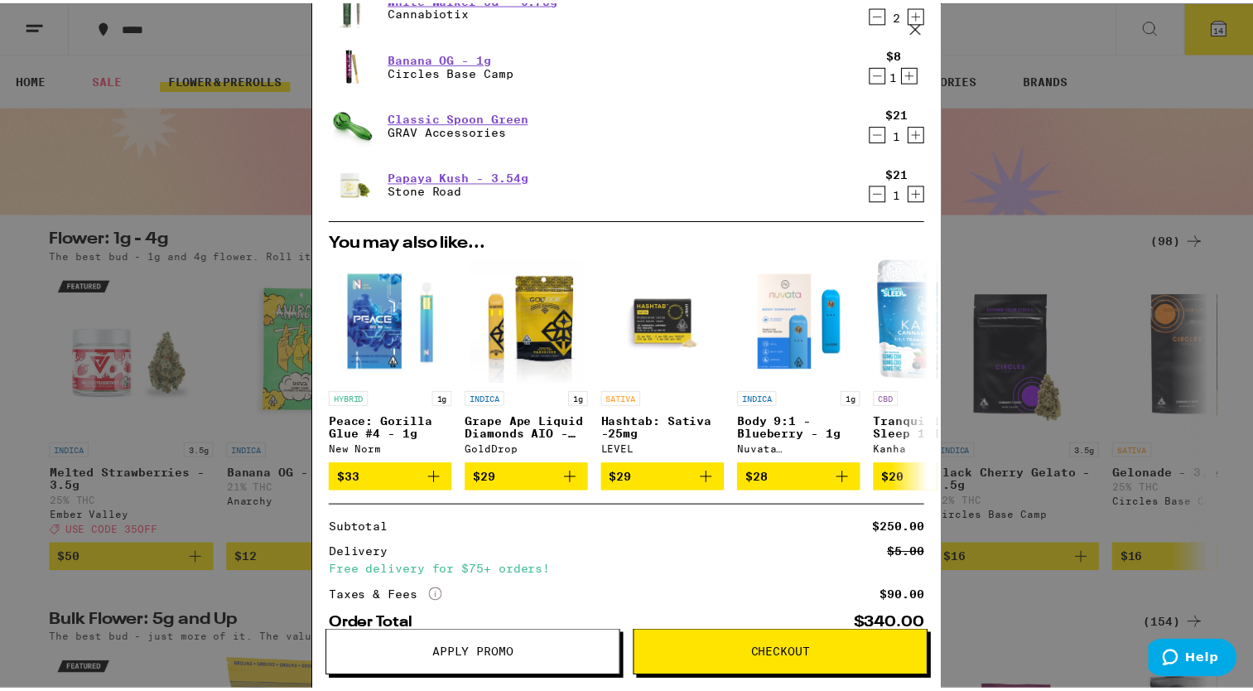
scroll to position [470, 0]
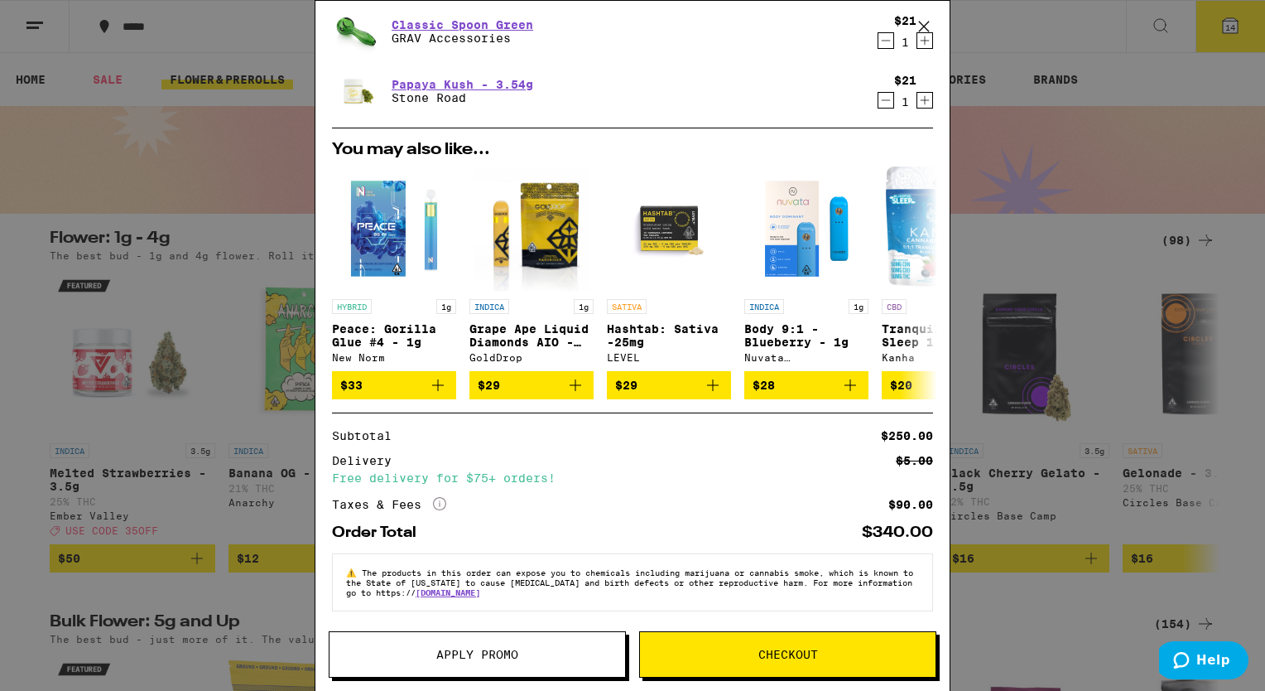
click at [1165, 130] on div "Your Cart ProTab: Sativa - 25mg LEVEL $29 2 ProTab: Indica - 25mg LEVEL $29 2 T…" at bounding box center [632, 345] width 1265 height 691
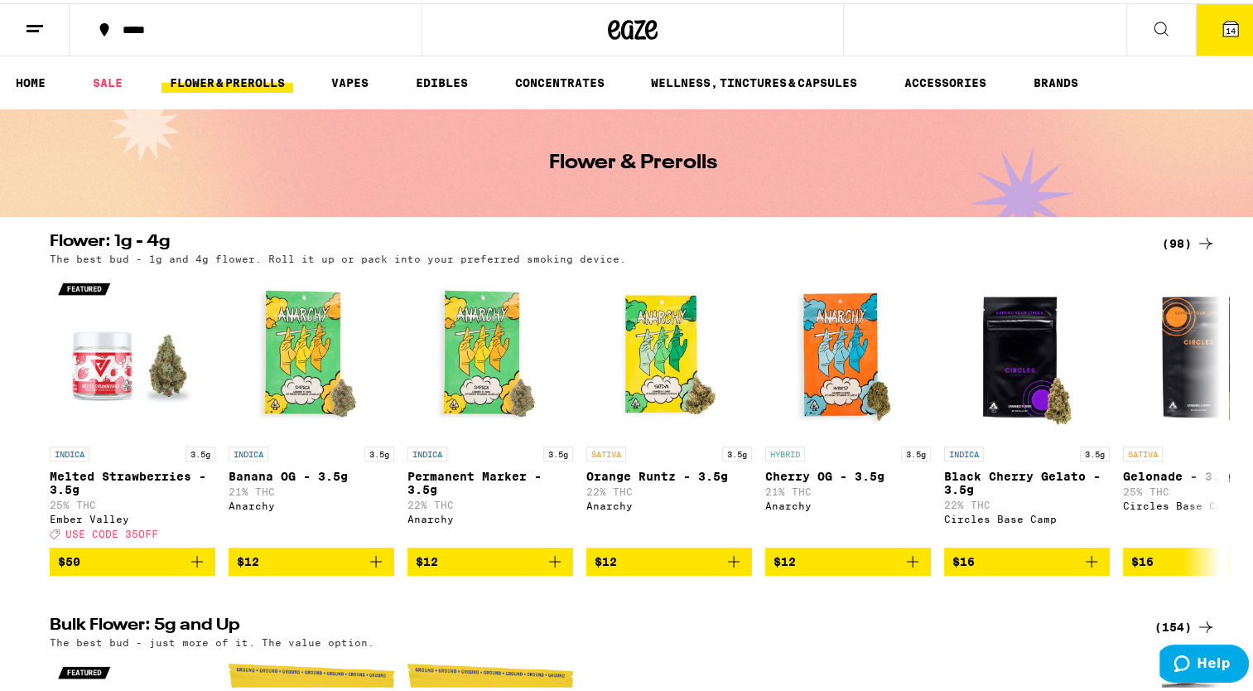
click at [1232, 36] on button "14" at bounding box center [1231, 26] width 70 height 51
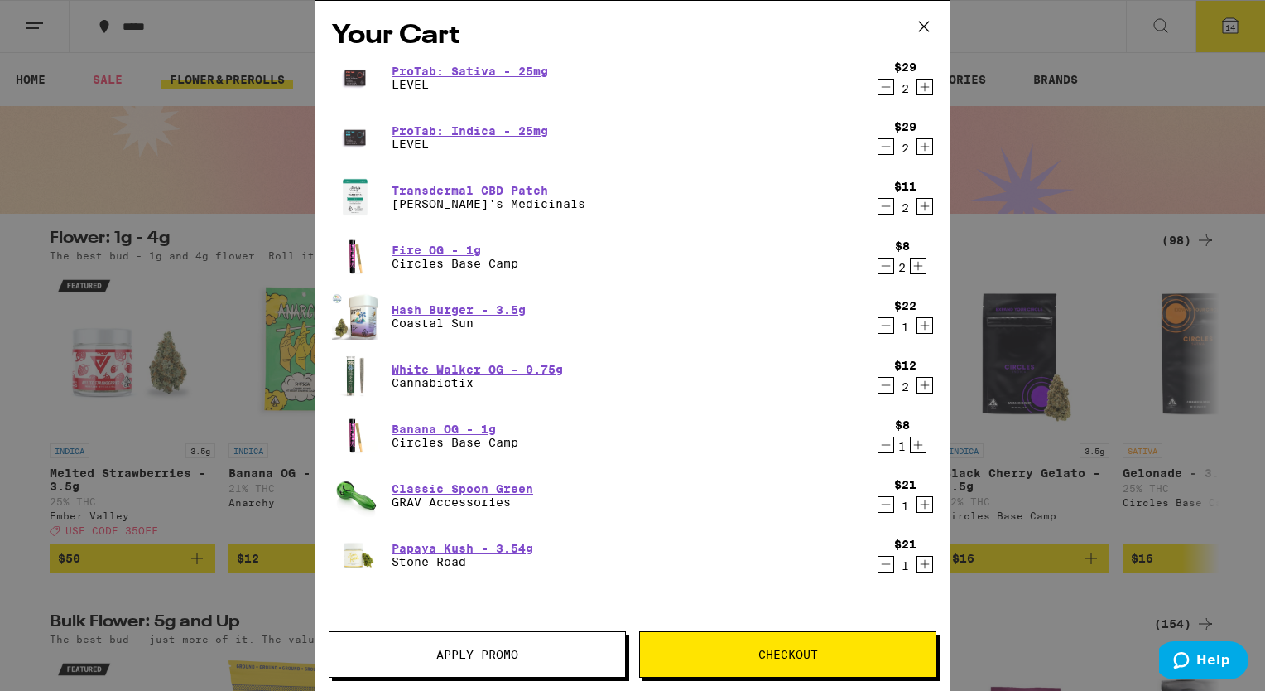
click at [479, 648] on span "Apply Promo" at bounding box center [477, 654] width 82 height 12
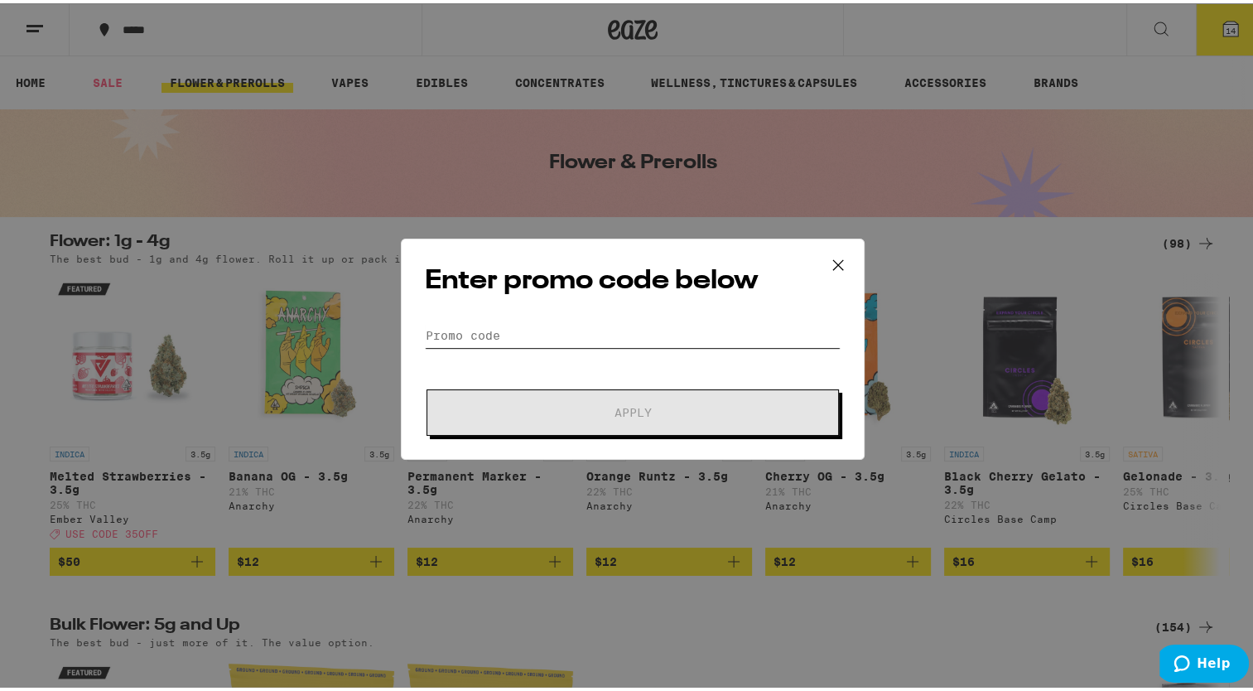
click at [551, 335] on input "Promo Code" at bounding box center [633, 332] width 416 height 25
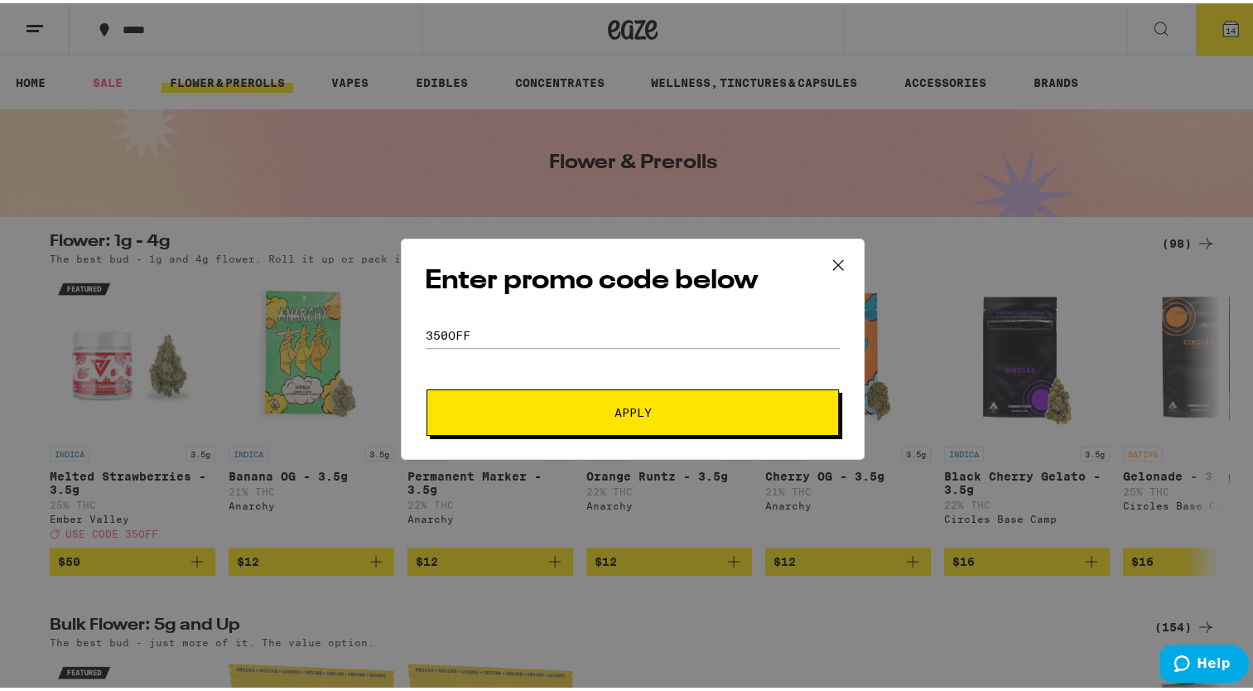
click at [624, 410] on span "Apply" at bounding box center [632, 409] width 37 height 12
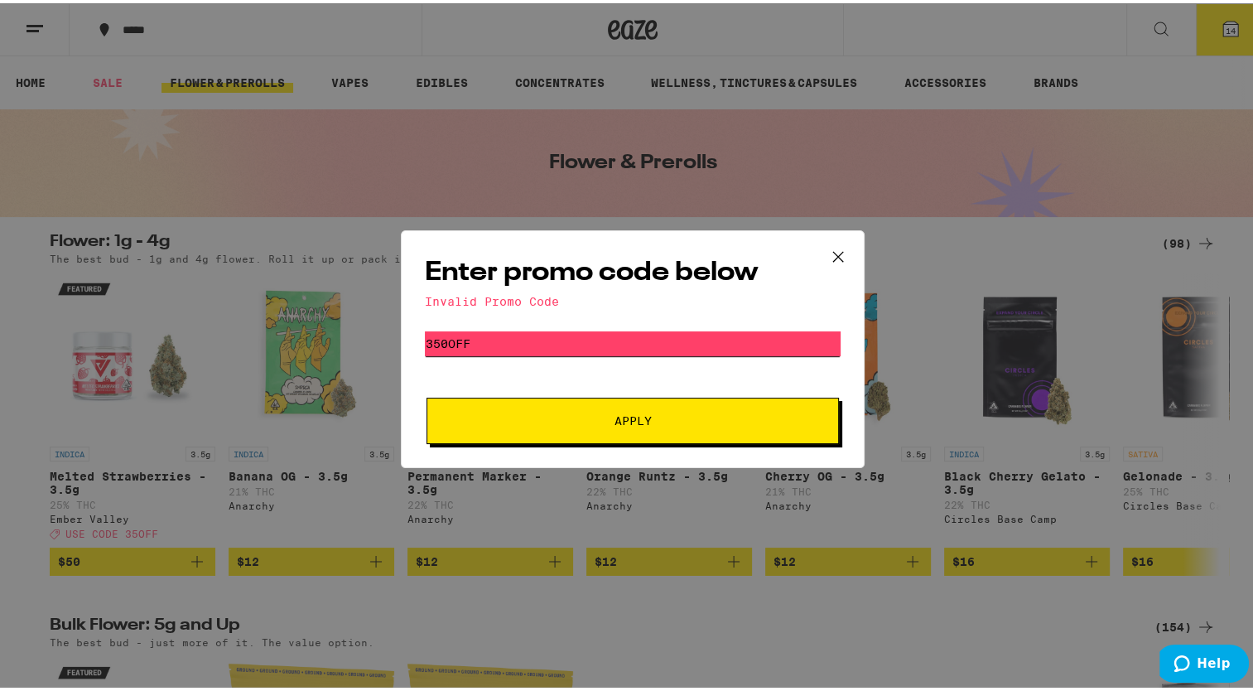
click at [488, 344] on input "350off" at bounding box center [633, 340] width 416 height 25
click at [575, 425] on button "Apply" at bounding box center [632, 417] width 412 height 46
click at [446, 336] on input "350off" at bounding box center [633, 340] width 416 height 25
type input "350ff"
click at [614, 414] on span "Apply" at bounding box center [632, 418] width 37 height 12
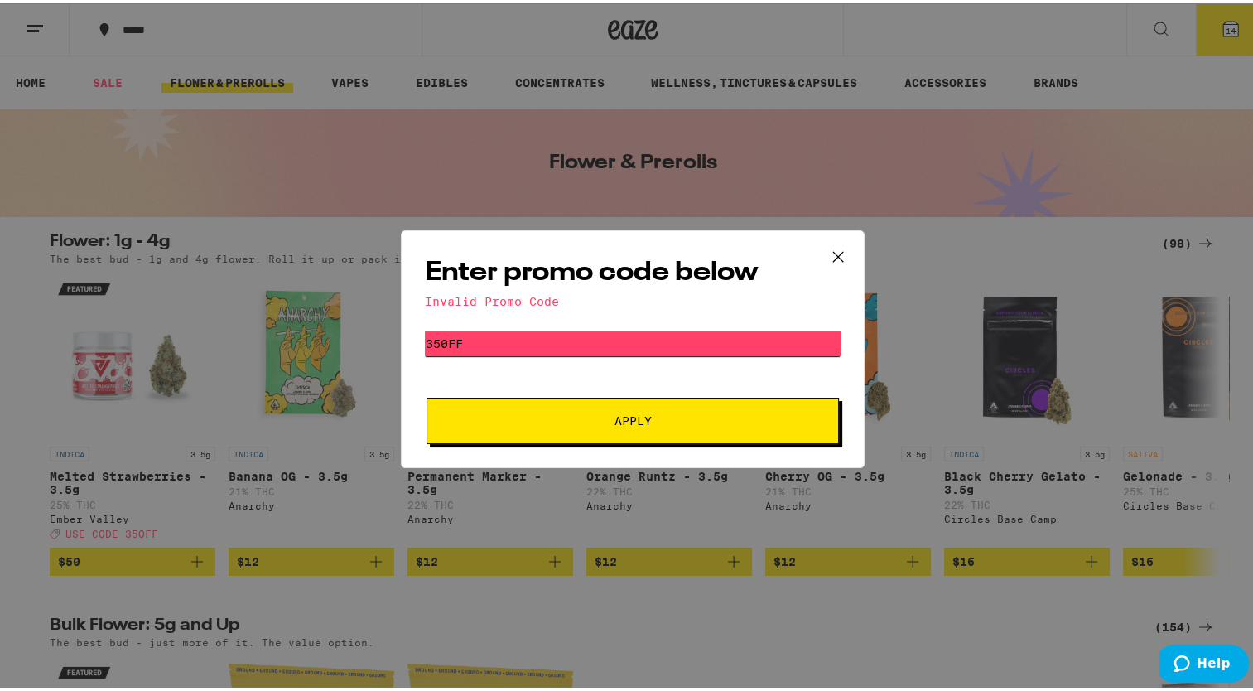
click at [570, 336] on input "350ff" at bounding box center [633, 340] width 416 height 25
click at [833, 252] on icon at bounding box center [838, 253] width 10 height 10
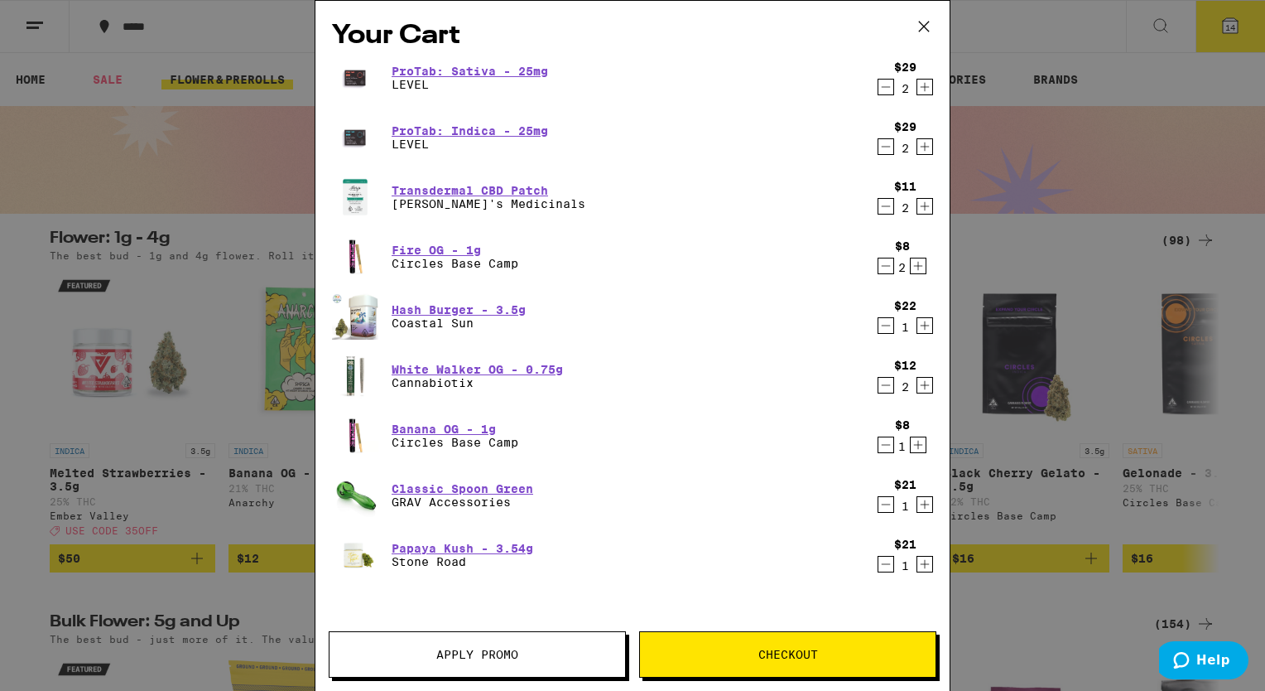
click at [446, 662] on button "Apply Promo" at bounding box center [477, 654] width 297 height 46
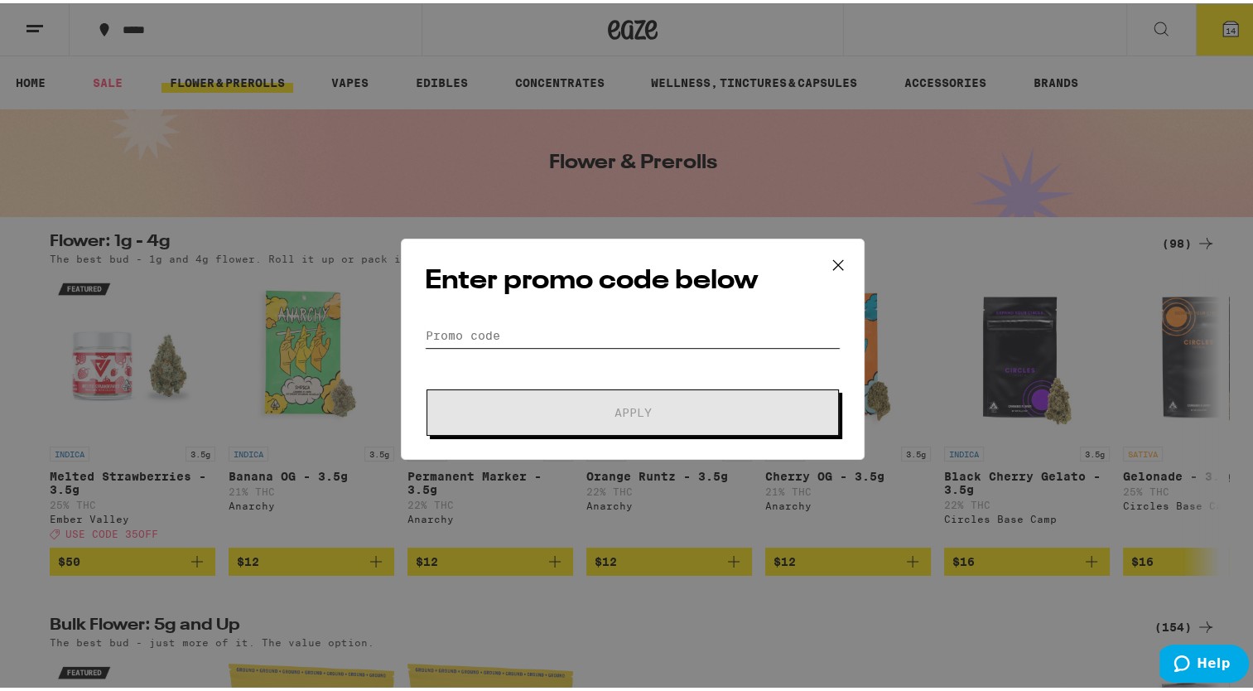
click at [487, 340] on input "Promo Code" at bounding box center [633, 332] width 416 height 25
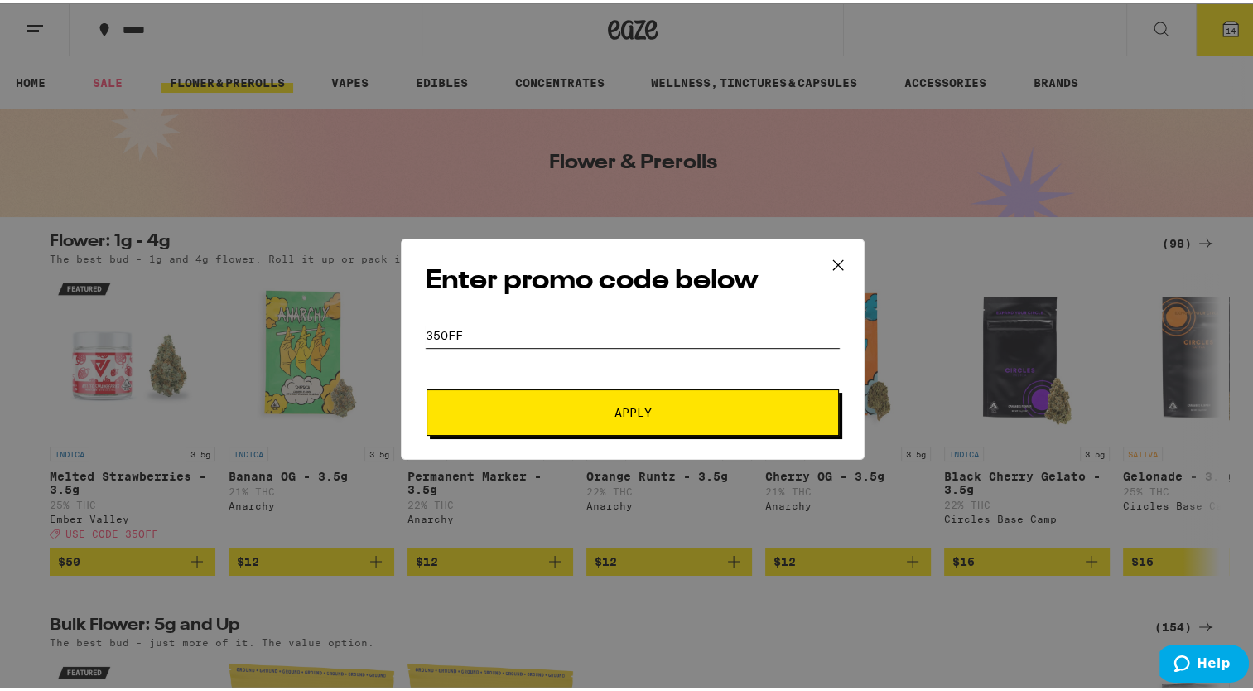
type input "35OFF"
click at [662, 396] on button "Apply" at bounding box center [632, 409] width 412 height 46
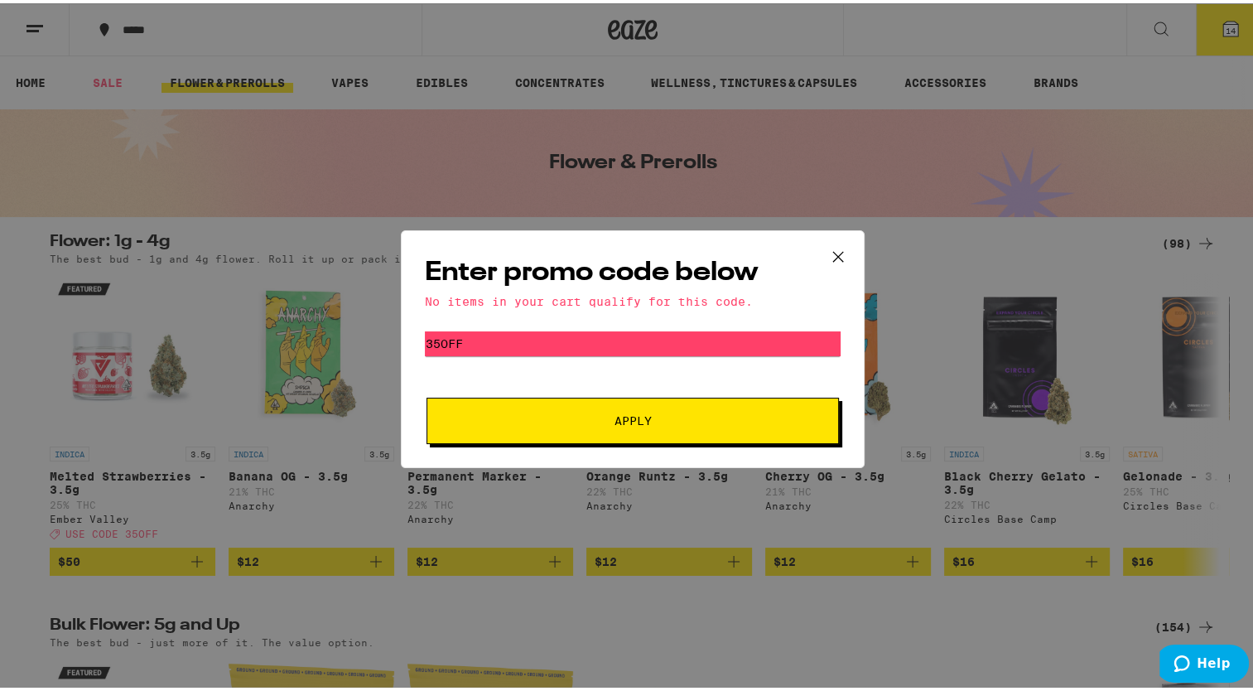
click at [639, 408] on button "Apply" at bounding box center [632, 417] width 412 height 46
click at [836, 259] on icon at bounding box center [838, 253] width 25 height 25
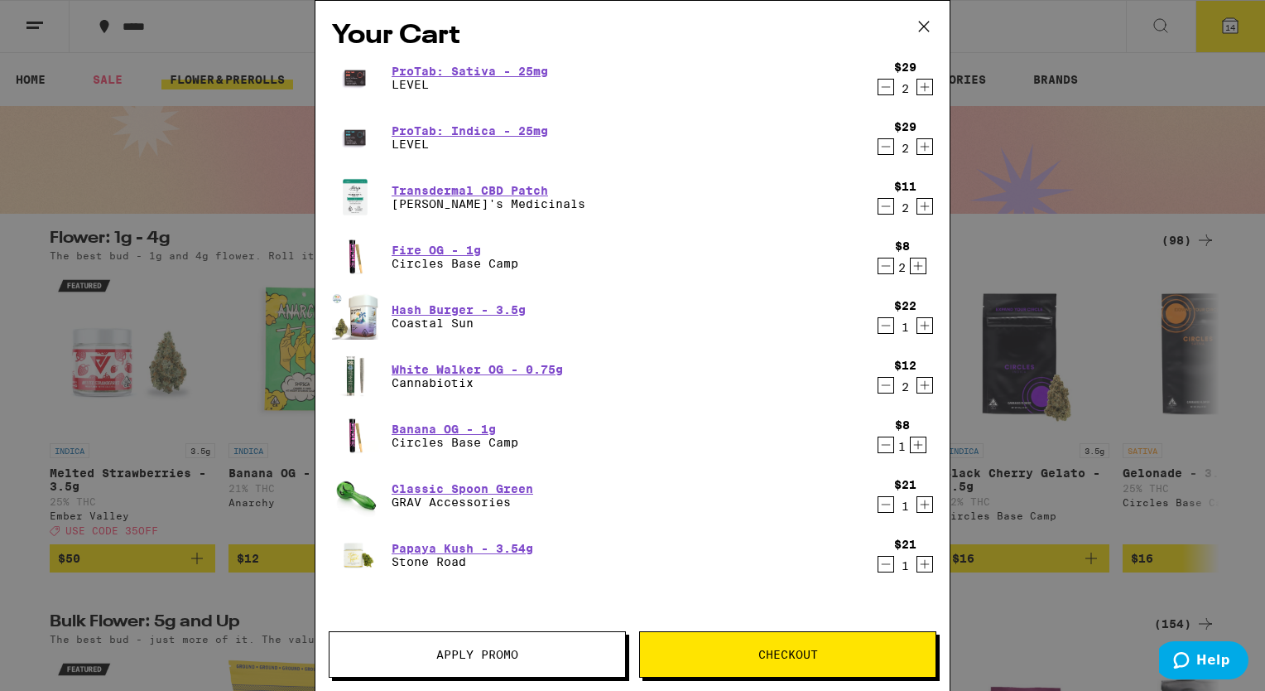
click at [797, 643] on button "Checkout" at bounding box center [787, 654] width 297 height 46
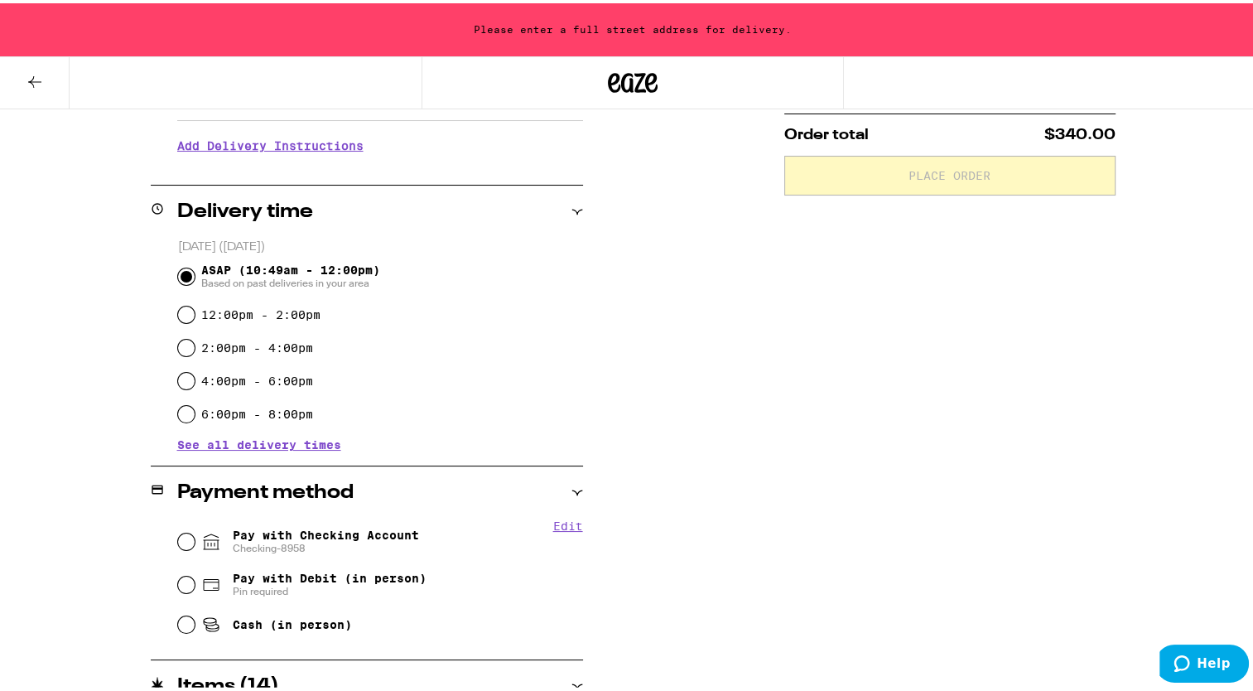
scroll to position [414, 0]
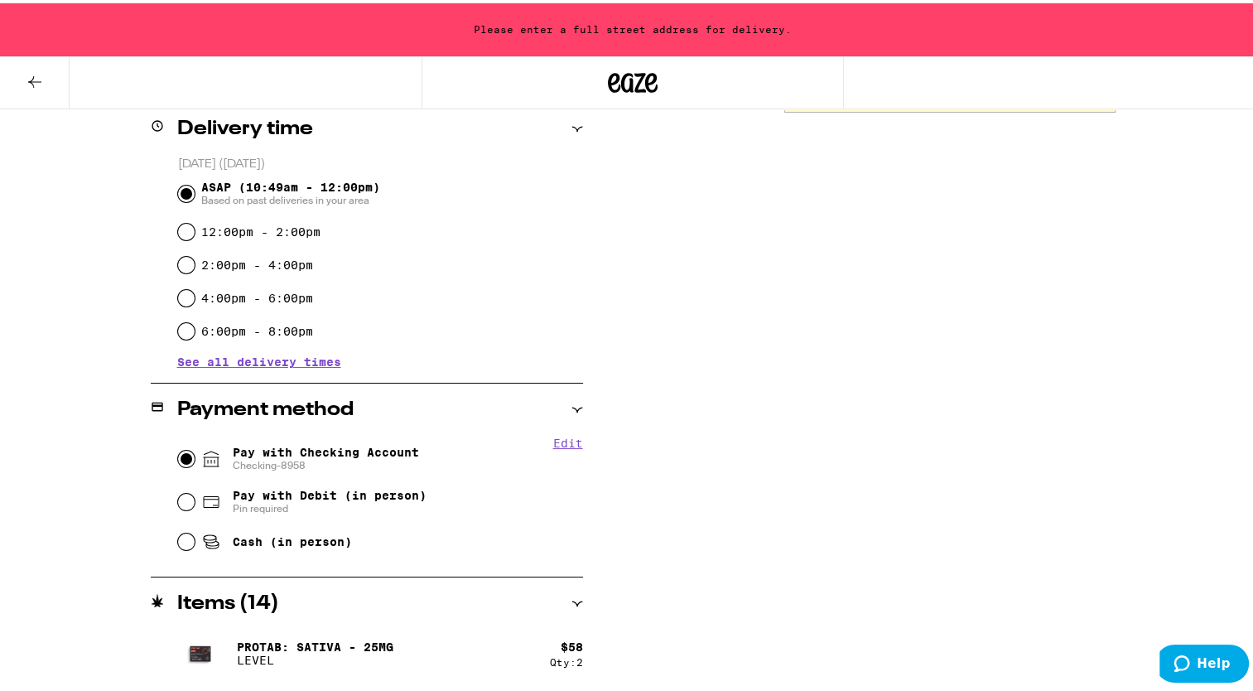
click at [178, 455] on input "Pay with Checking Account Checking-8958" at bounding box center [186, 455] width 17 height 17
radio input "true"
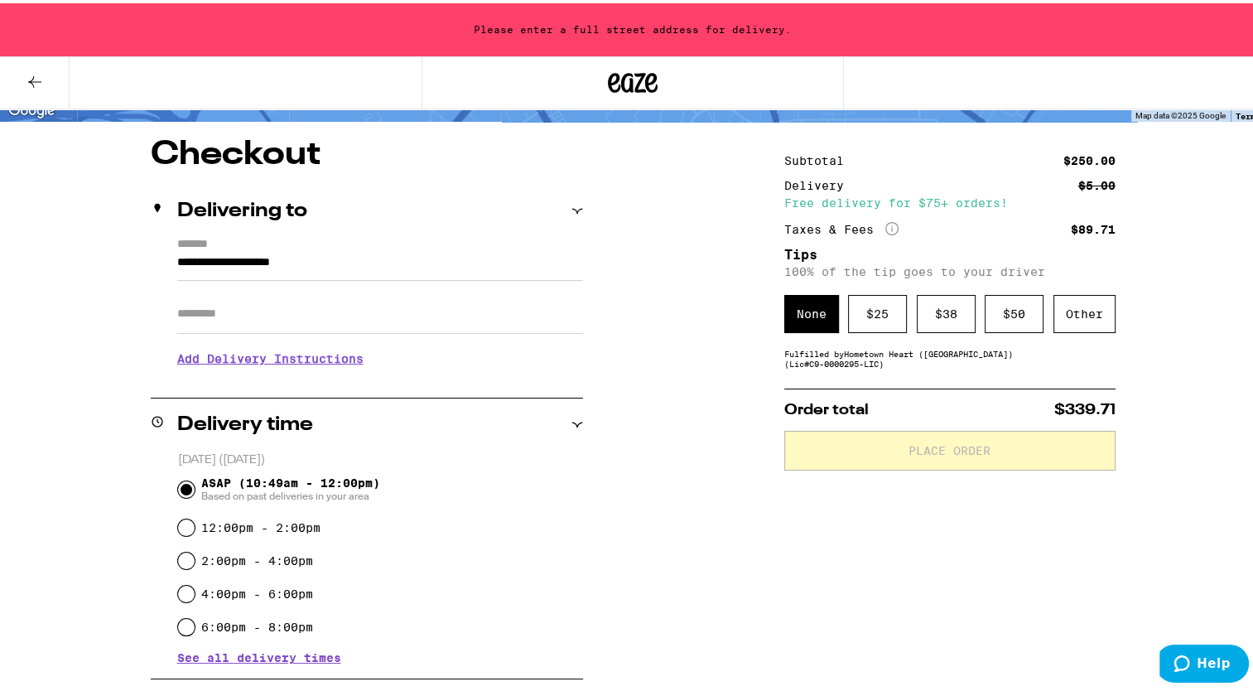
scroll to position [0, 0]
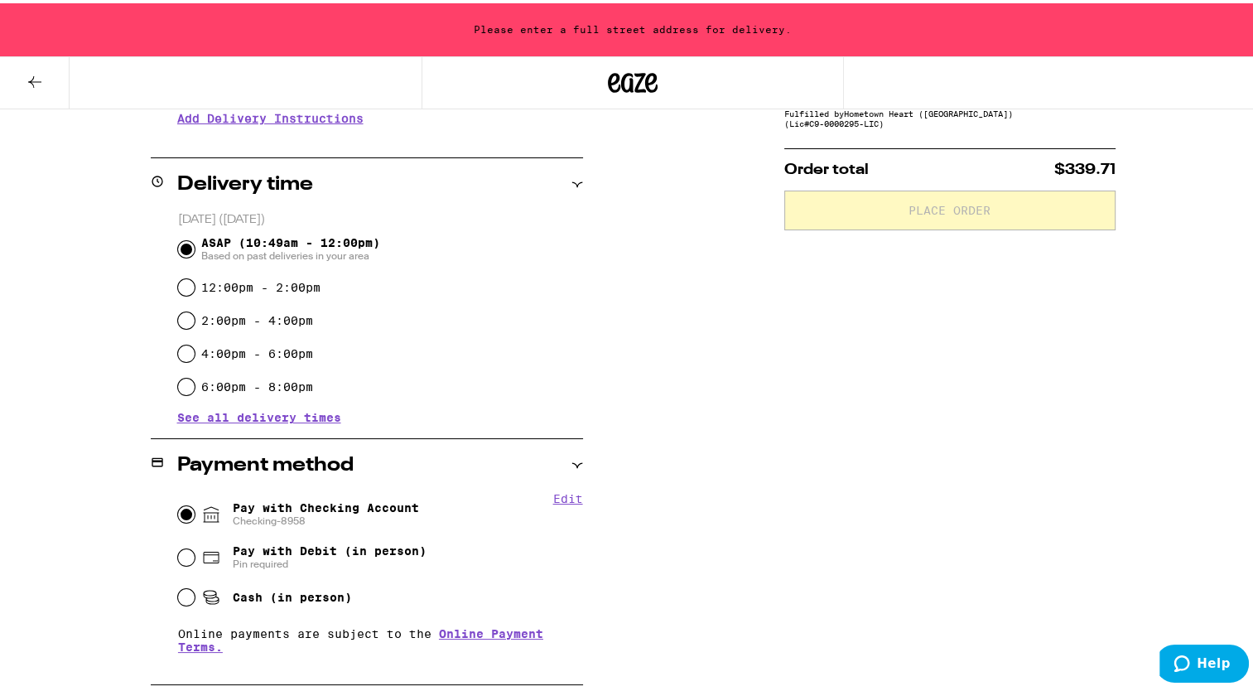
scroll to position [27, 0]
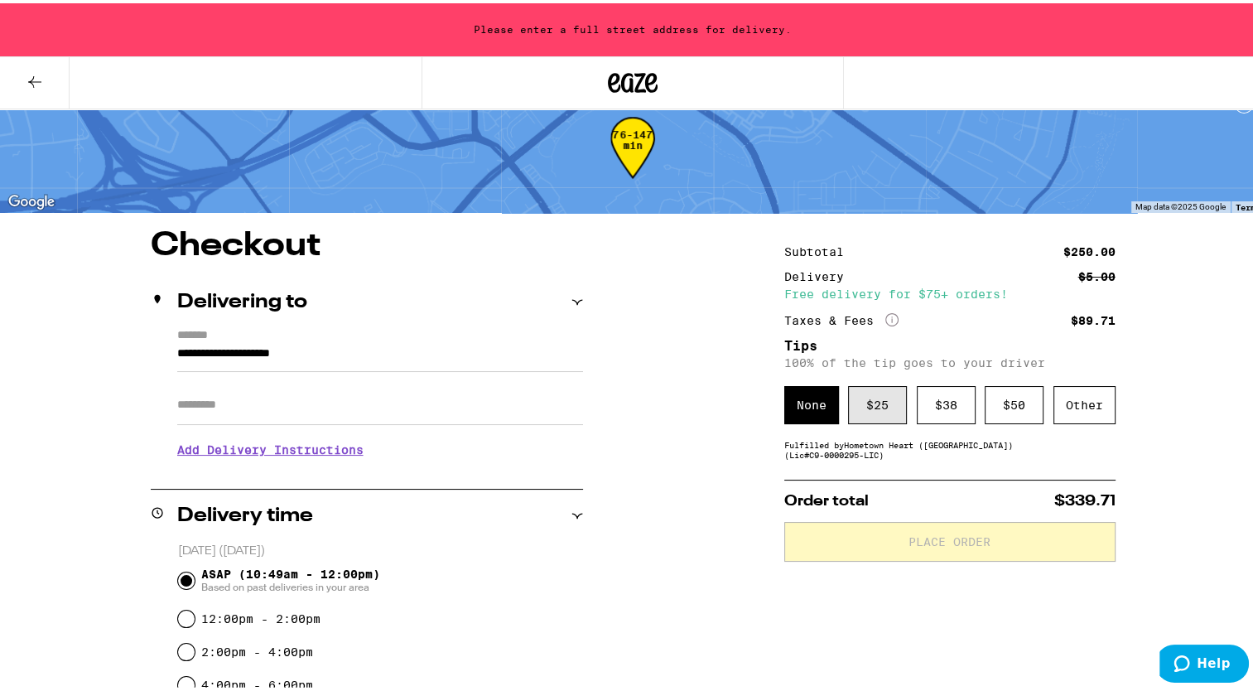
click at [872, 400] on div "$ 25" at bounding box center [877, 402] width 59 height 38
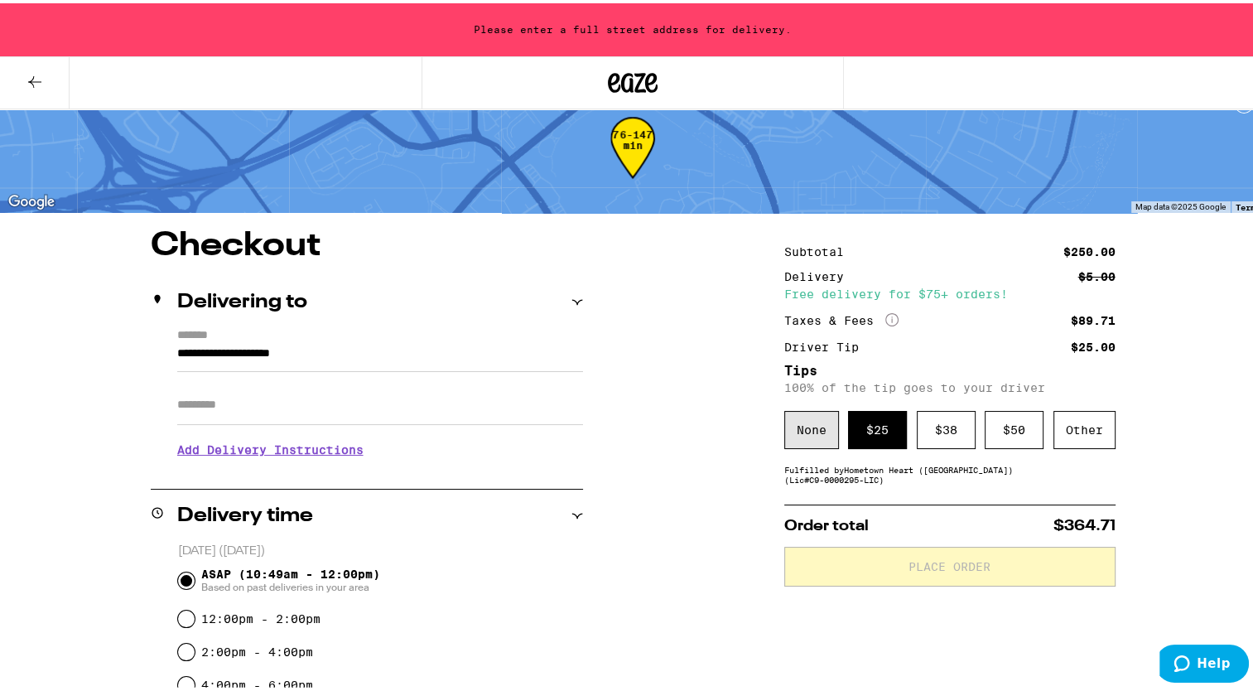
click at [811, 421] on div "None" at bounding box center [811, 426] width 55 height 38
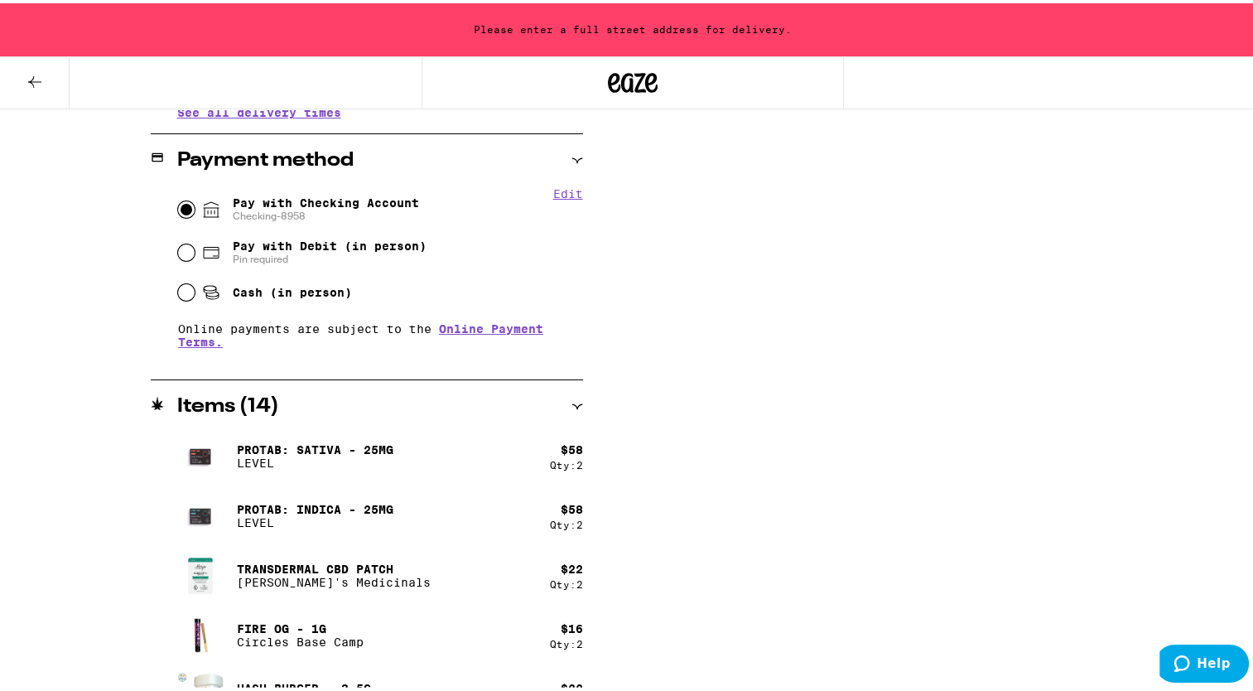
scroll to position [938, 0]
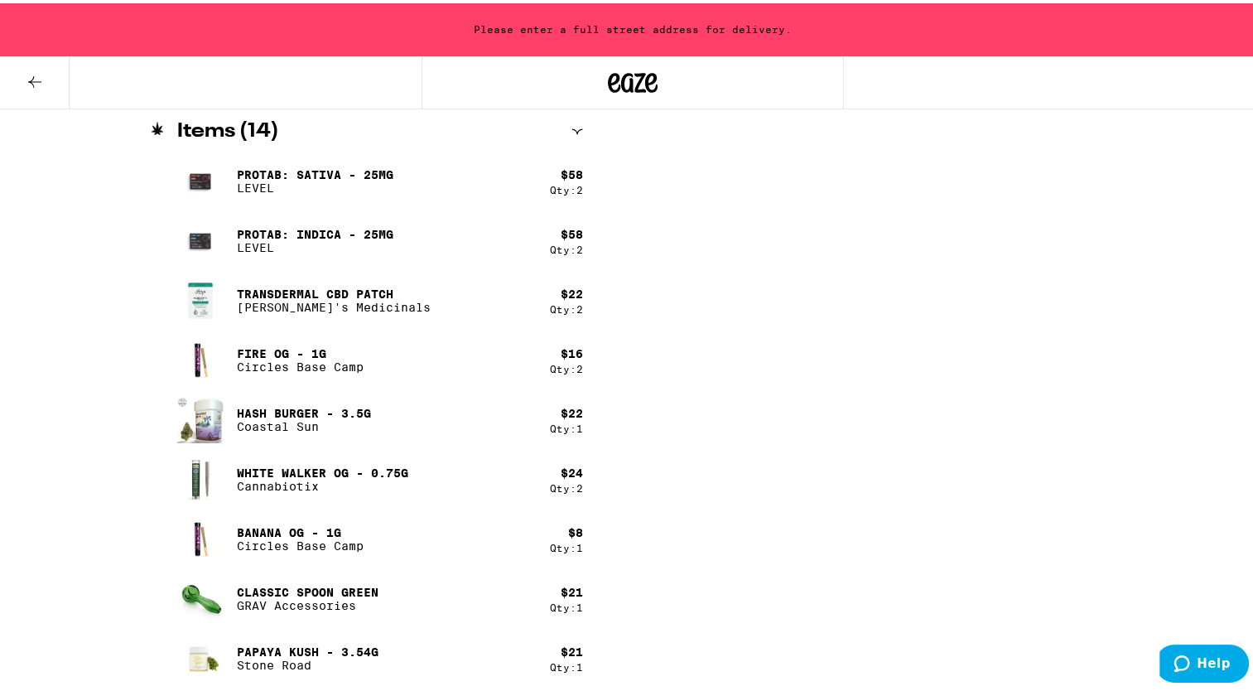
click at [784, 484] on div "Subtotal $250.00 Delivery $5.00 Free delivery for $75+ orders! Taxes & Fees Mor…" at bounding box center [949, 3] width 331 height 1377
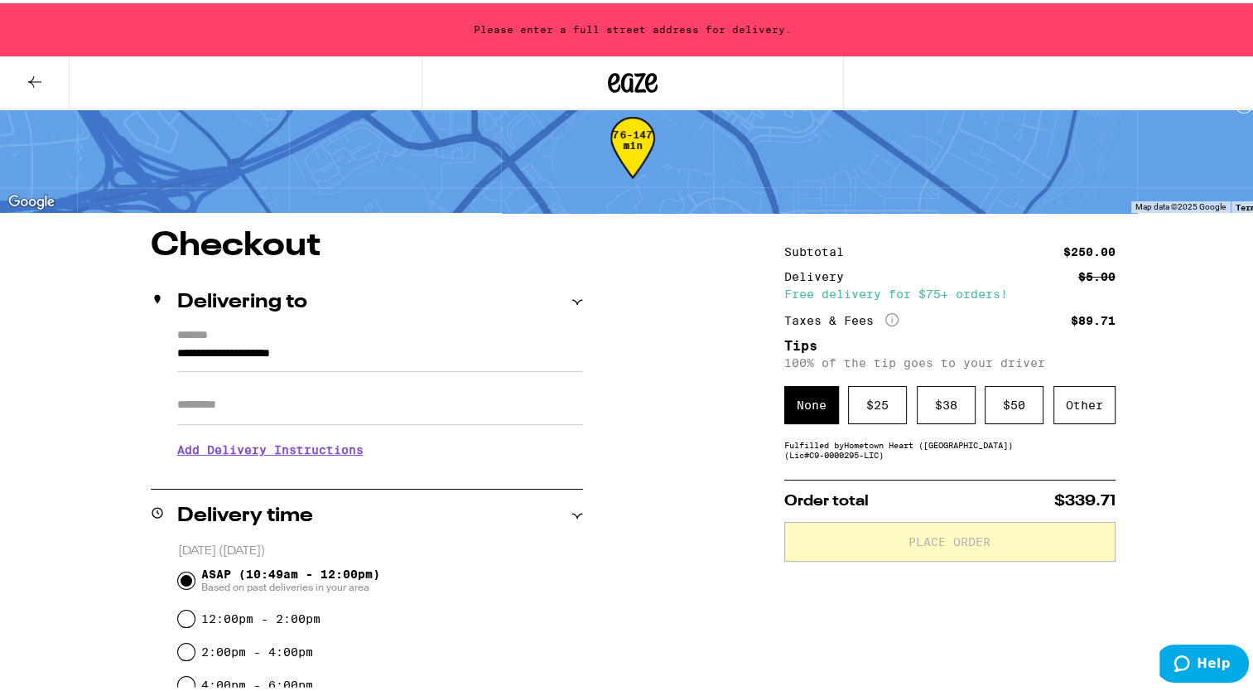
scroll to position [0, 0]
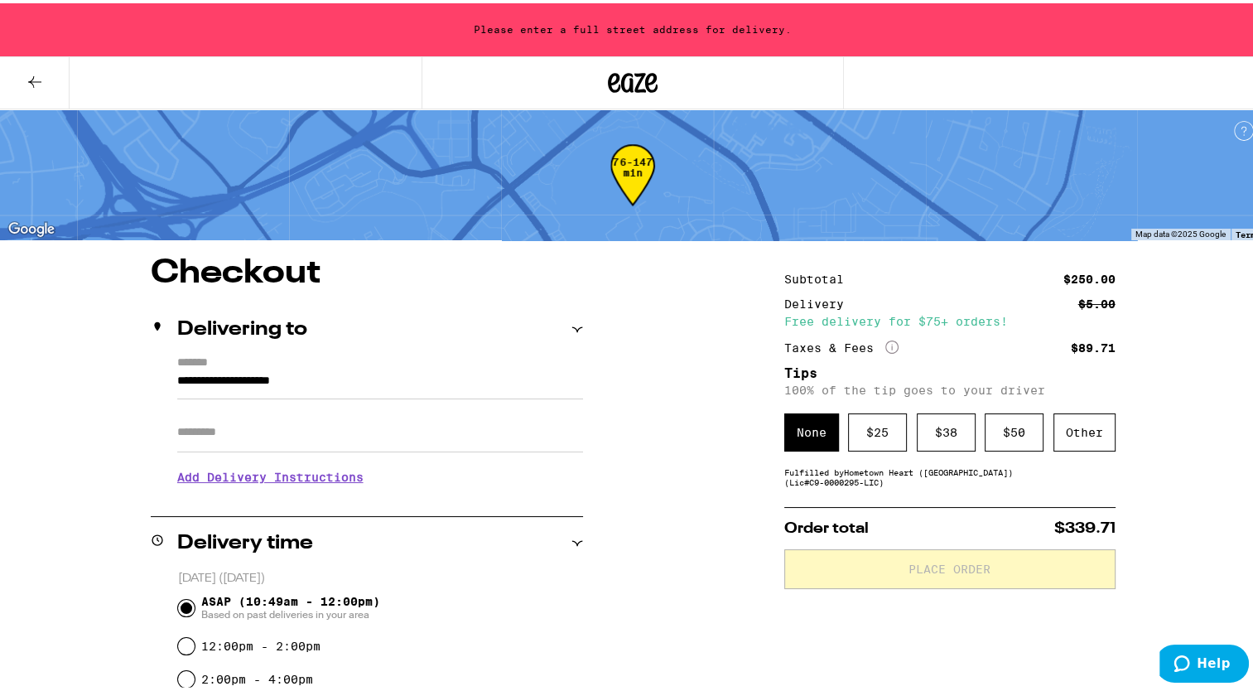
click at [301, 386] on input "**********" at bounding box center [380, 382] width 406 height 28
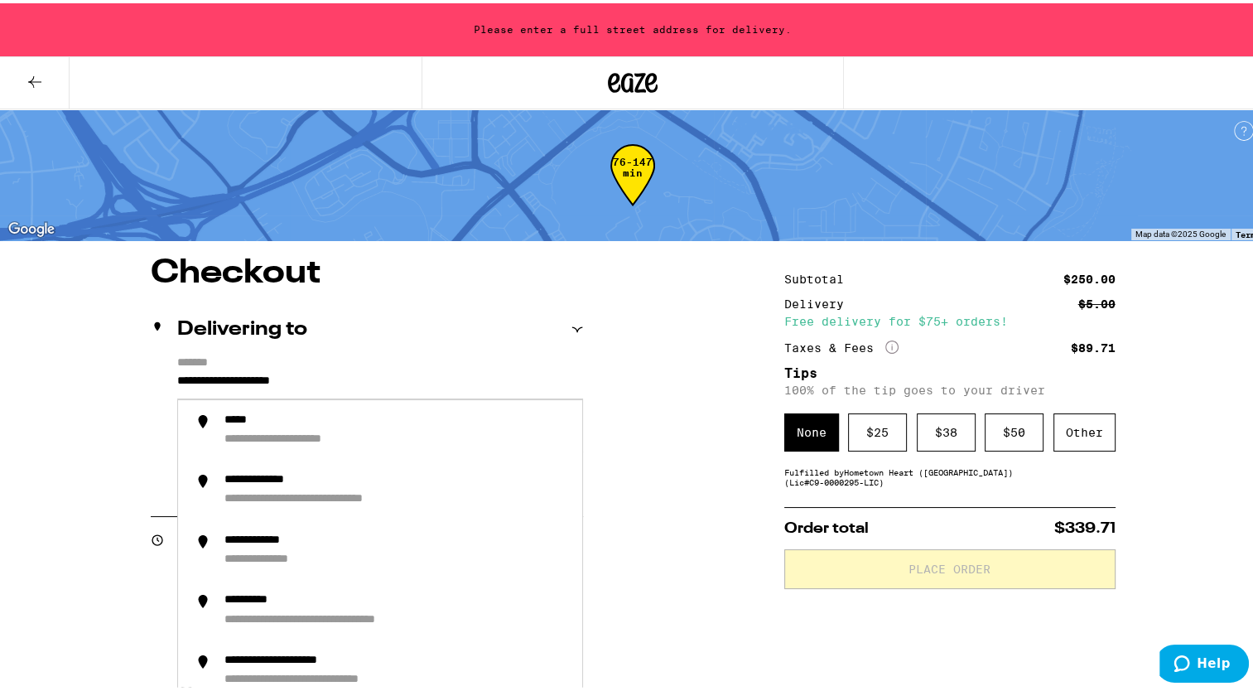
click at [228, 378] on input "**********" at bounding box center [380, 382] width 406 height 28
drag, startPoint x: 349, startPoint y: 378, endPoint x: 99, endPoint y: 373, distance: 250.1
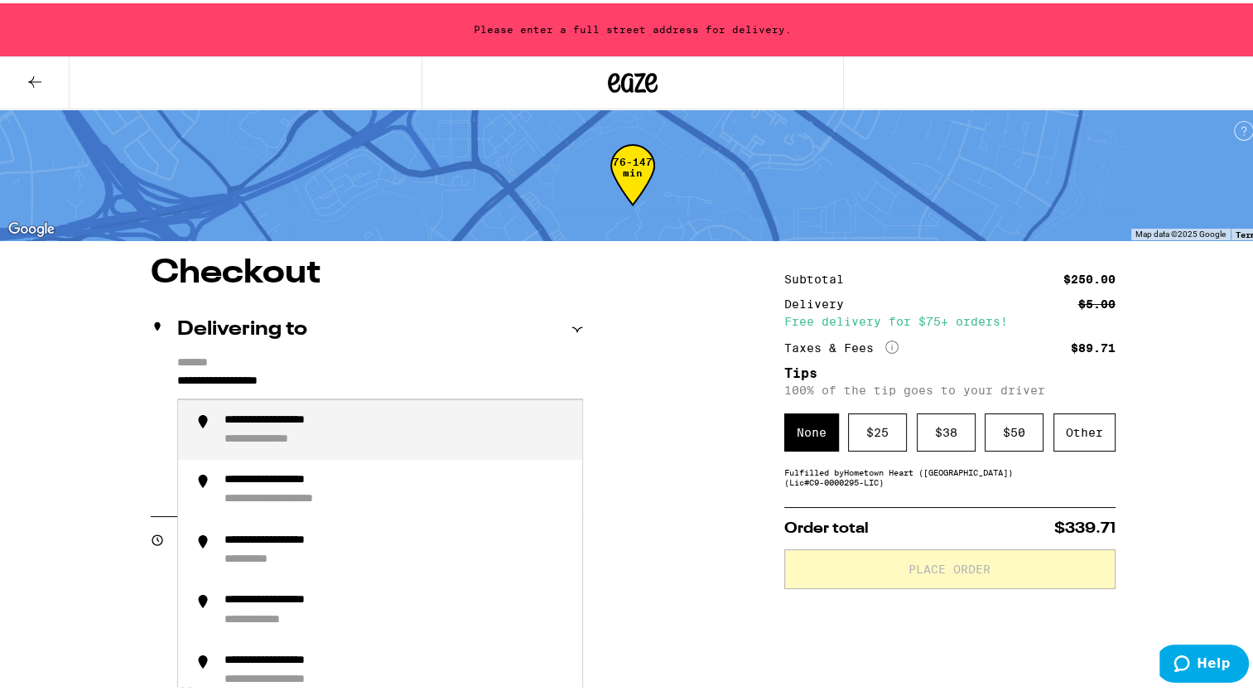
click at [398, 430] on div "**********" at bounding box center [396, 427] width 345 height 34
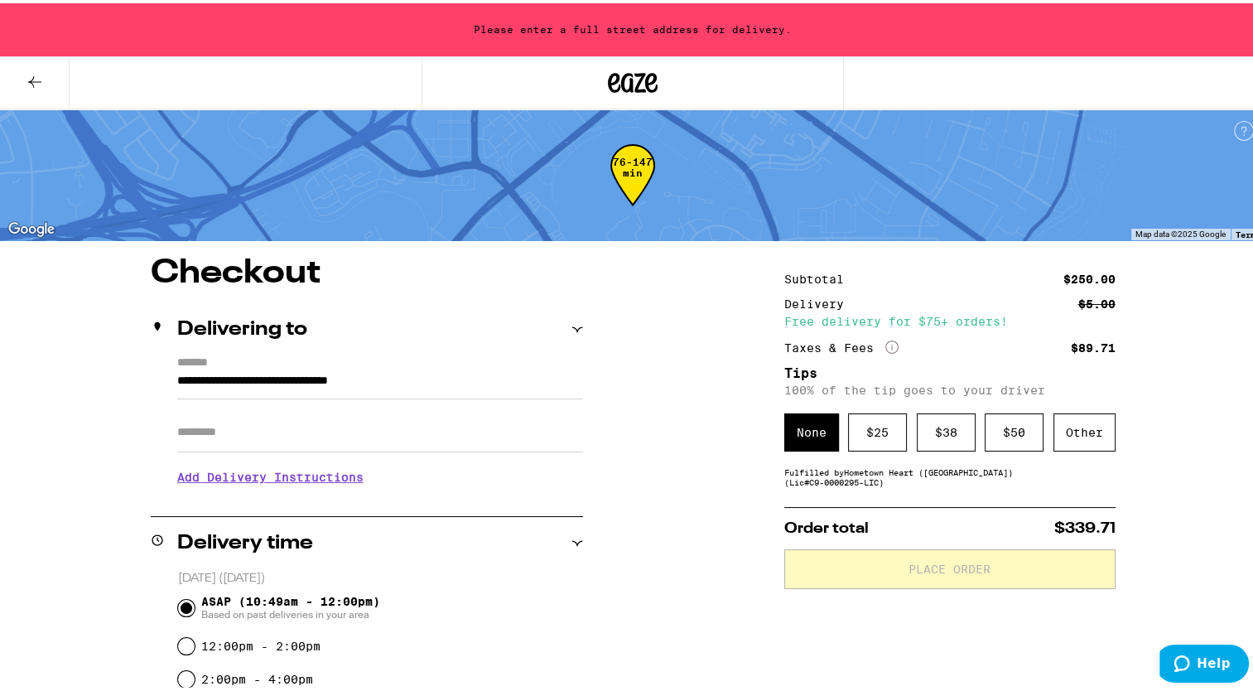
type input "**********"
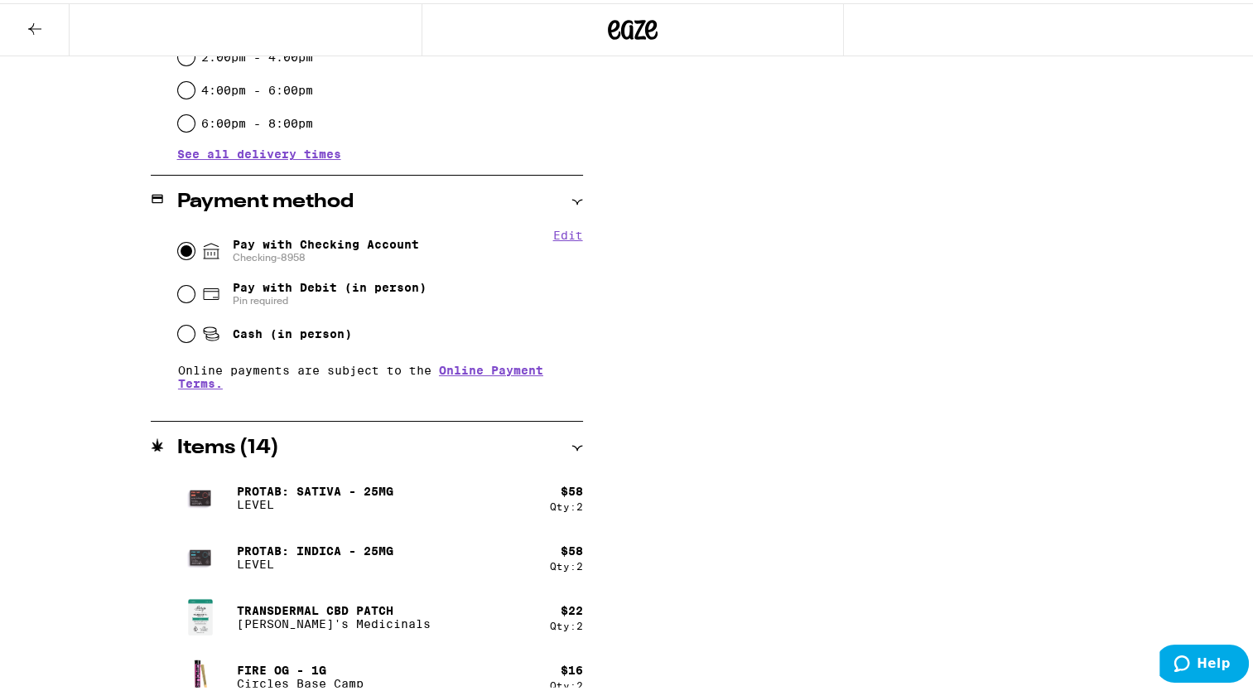
scroll to position [306, 0]
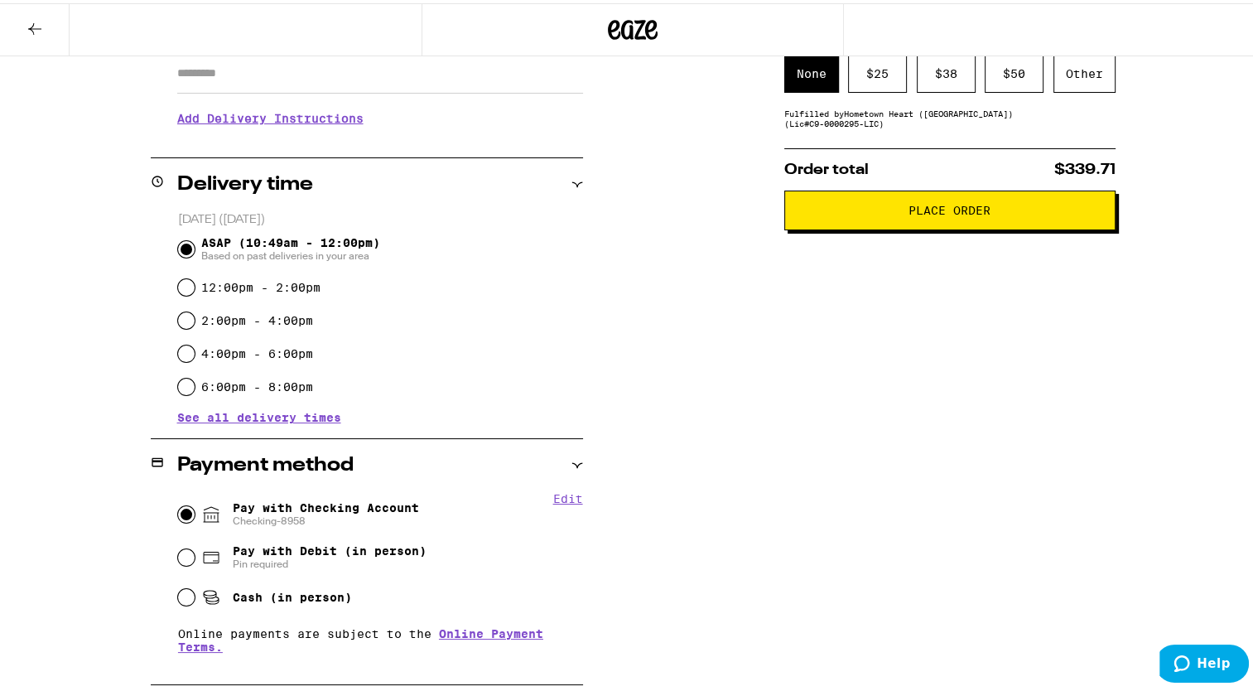
click at [938, 224] on button "Place Order" at bounding box center [949, 207] width 331 height 40
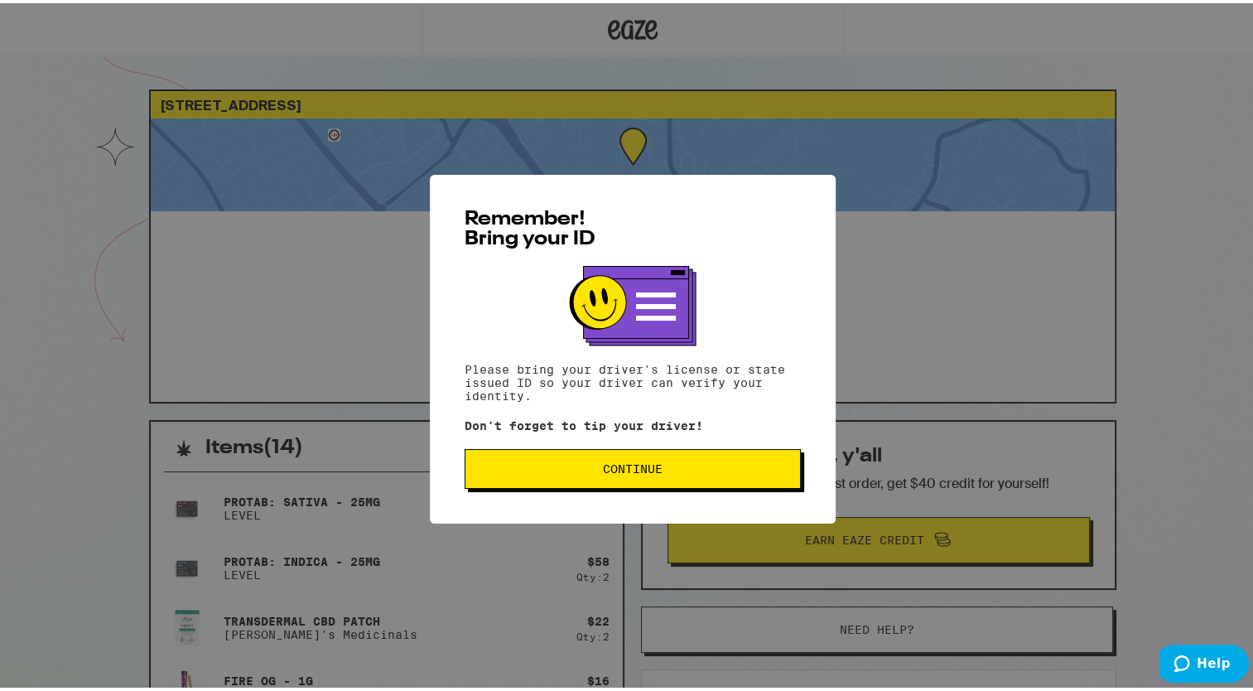
click at [608, 464] on span "Continue" at bounding box center [633, 466] width 60 height 12
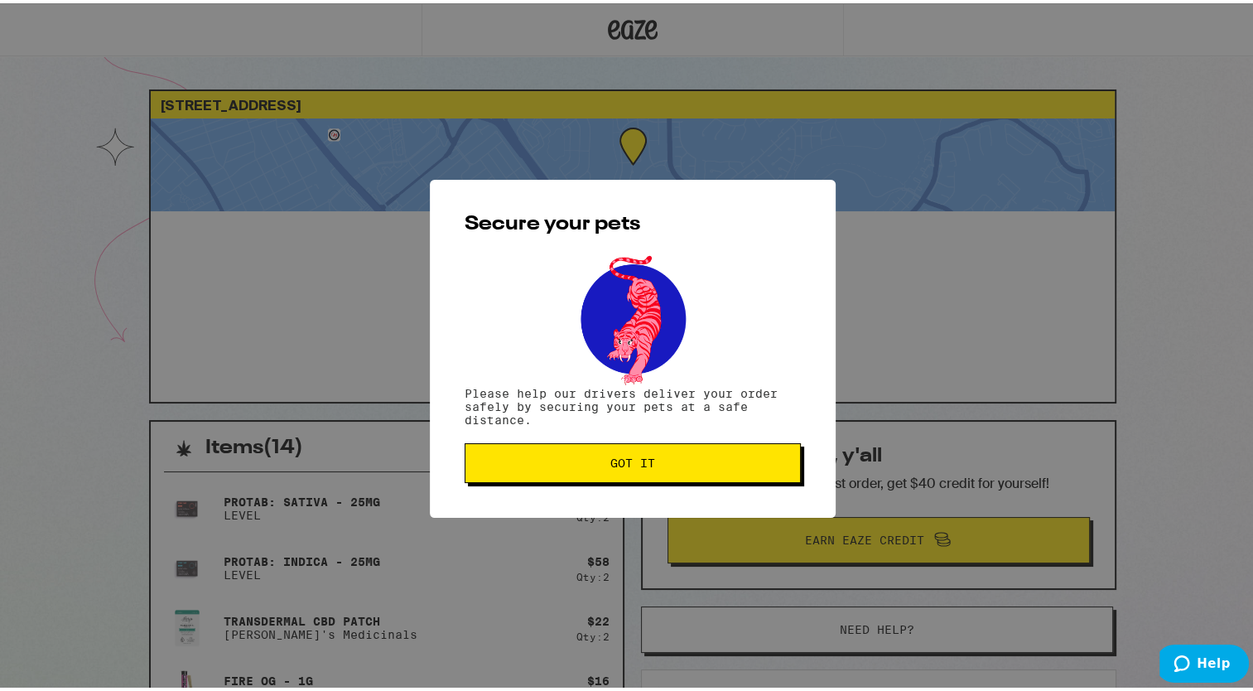
click at [610, 464] on span "Got it" at bounding box center [632, 460] width 45 height 12
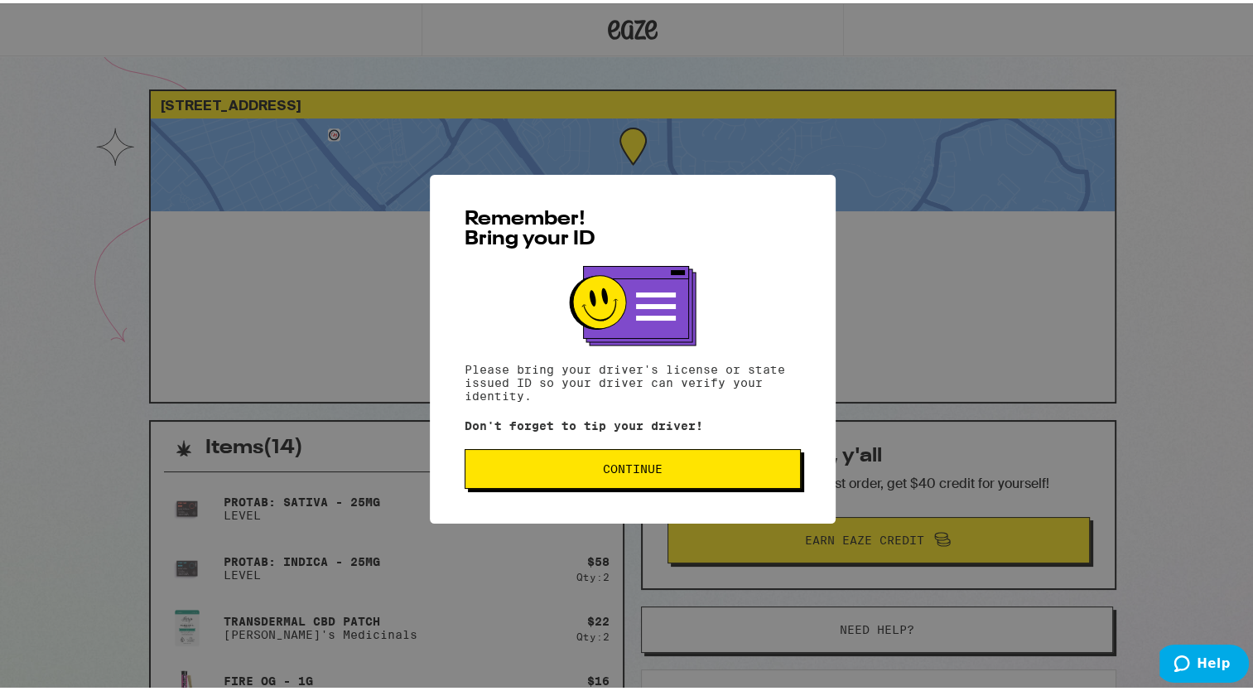
click at [582, 479] on button "Continue" at bounding box center [633, 466] width 336 height 40
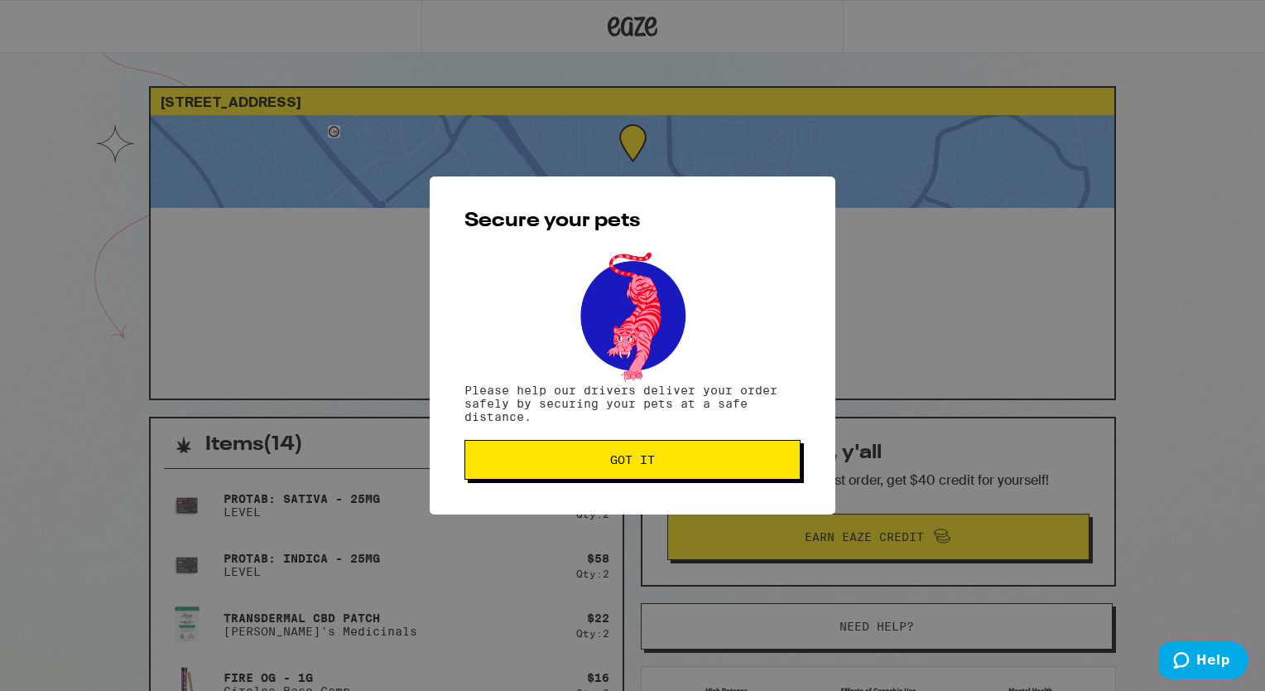
click at [585, 471] on button "Got it" at bounding box center [633, 460] width 336 height 40
